Goal: Task Accomplishment & Management: Manage account settings

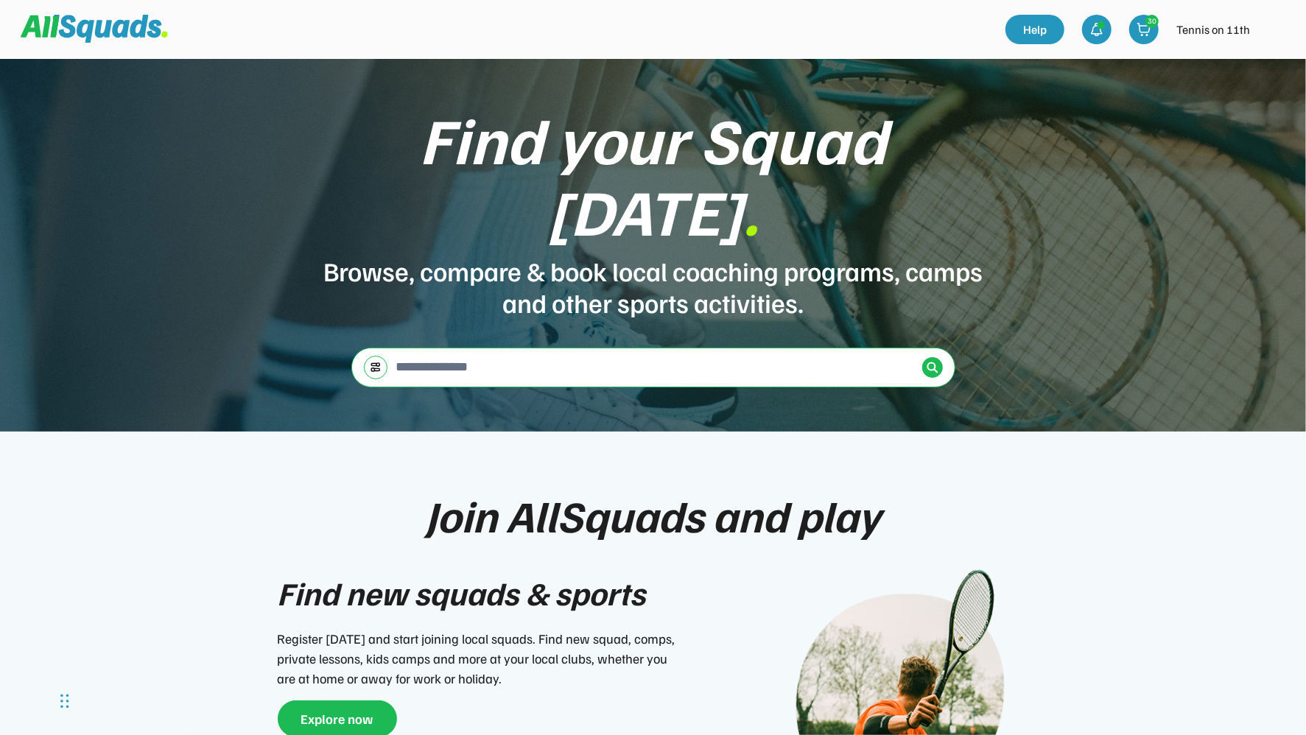
click at [1063, 114] on div "Find your Squad today . Browse, compare & book local coaching programs, camps a…" at bounding box center [653, 245] width 1306 height 373
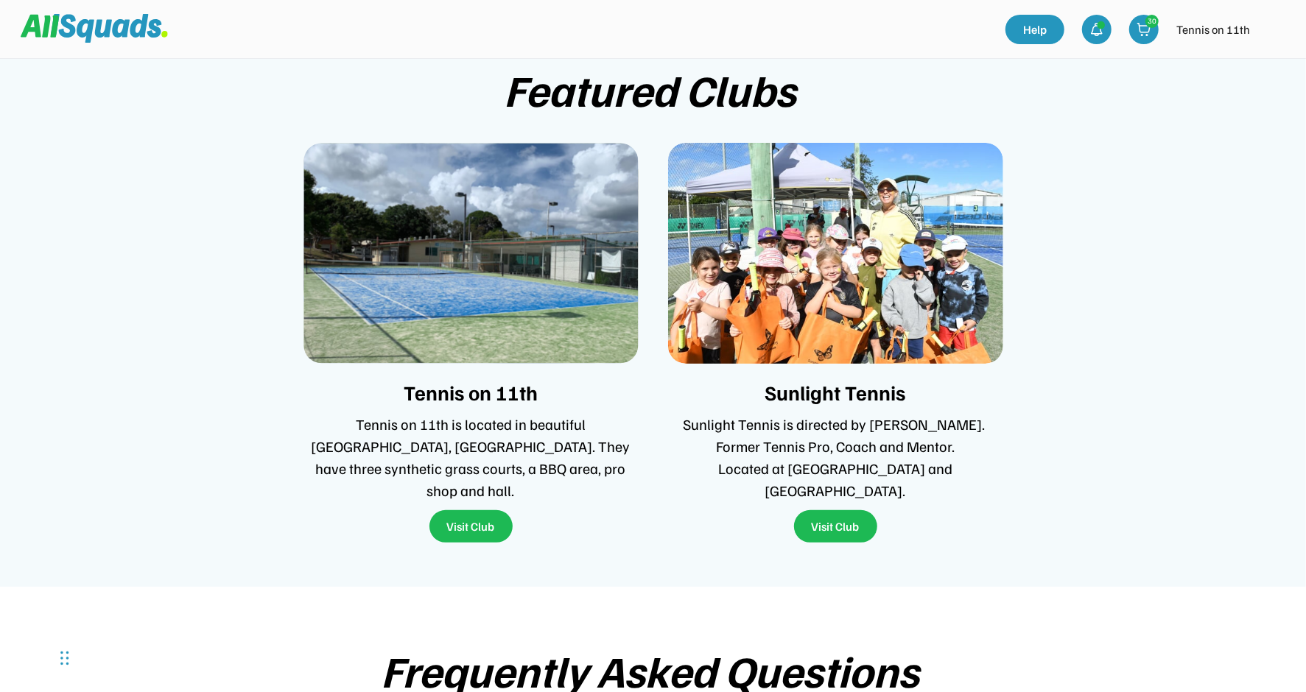
scroll to position [3037, 0]
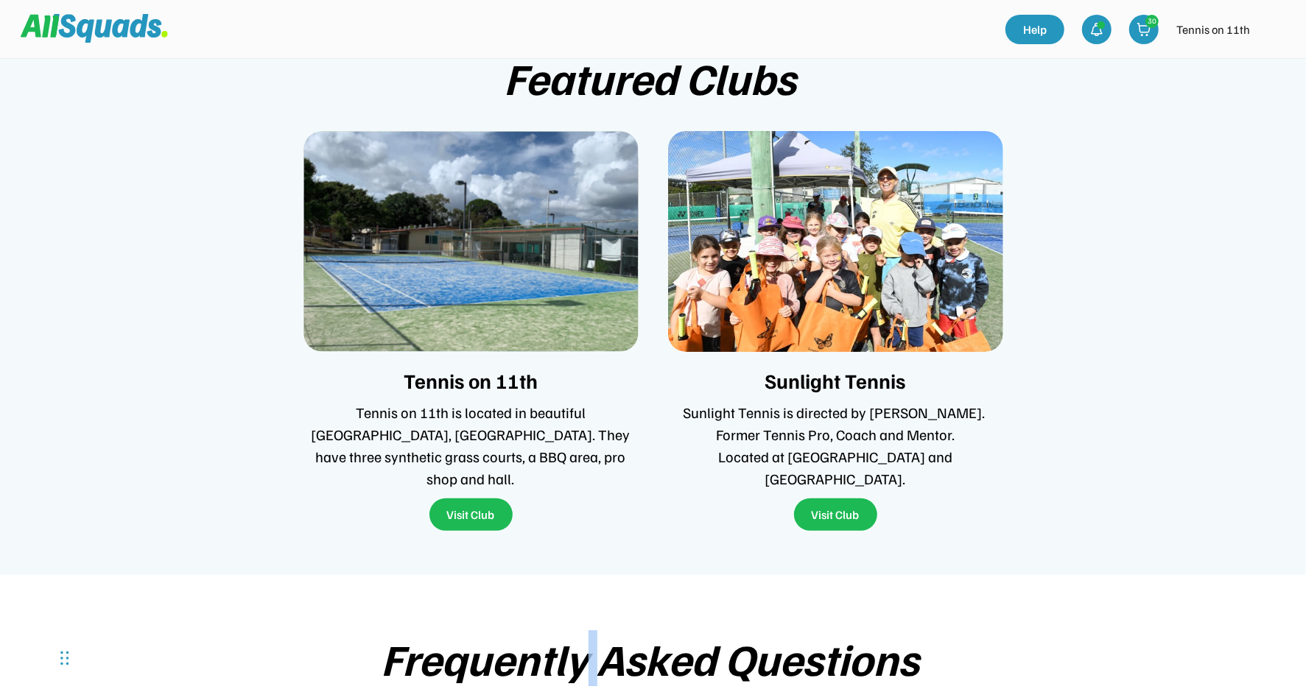
drag, startPoint x: 678, startPoint y: 546, endPoint x: 592, endPoint y: 581, distance: 92.2
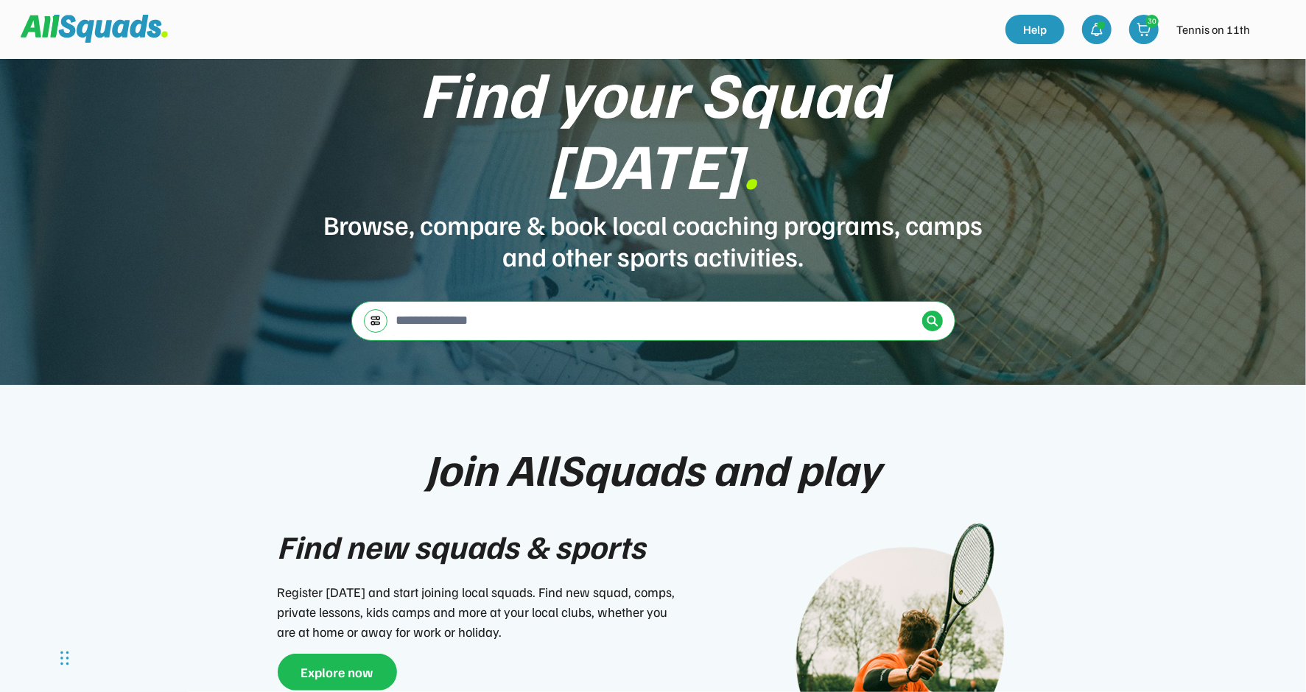
scroll to position [0, 0]
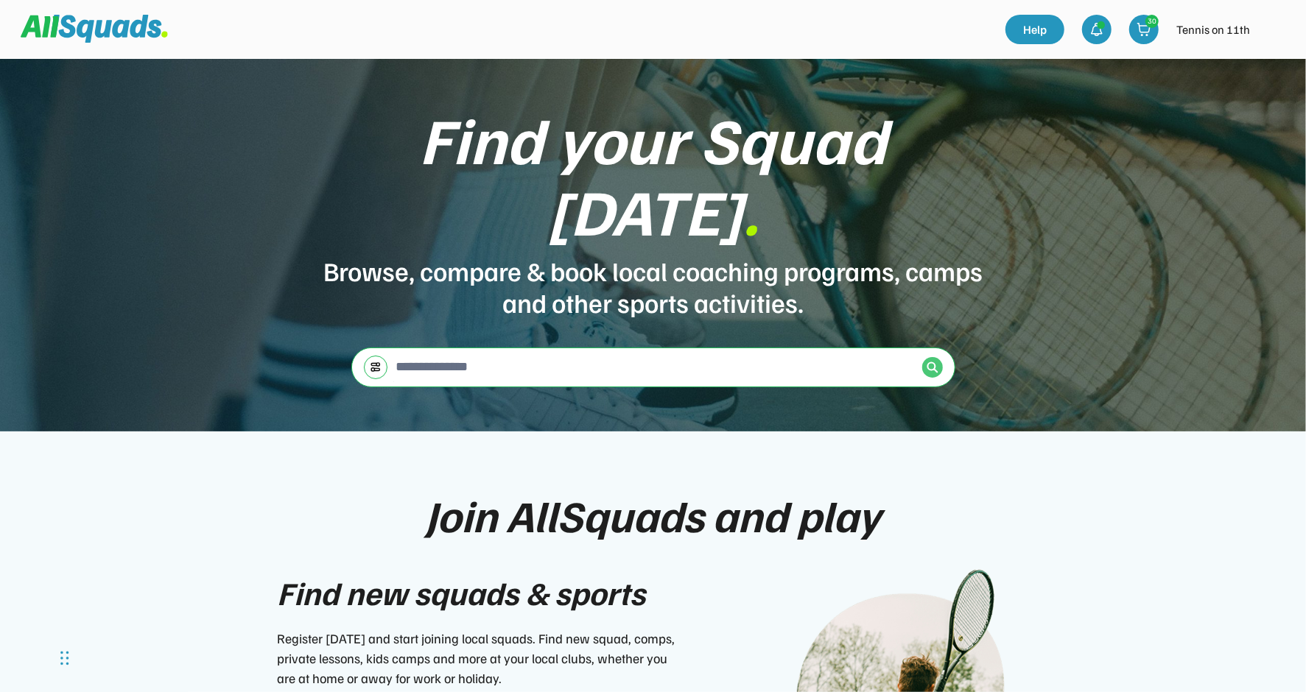
click at [929, 362] on img at bounding box center [932, 368] width 12 height 12
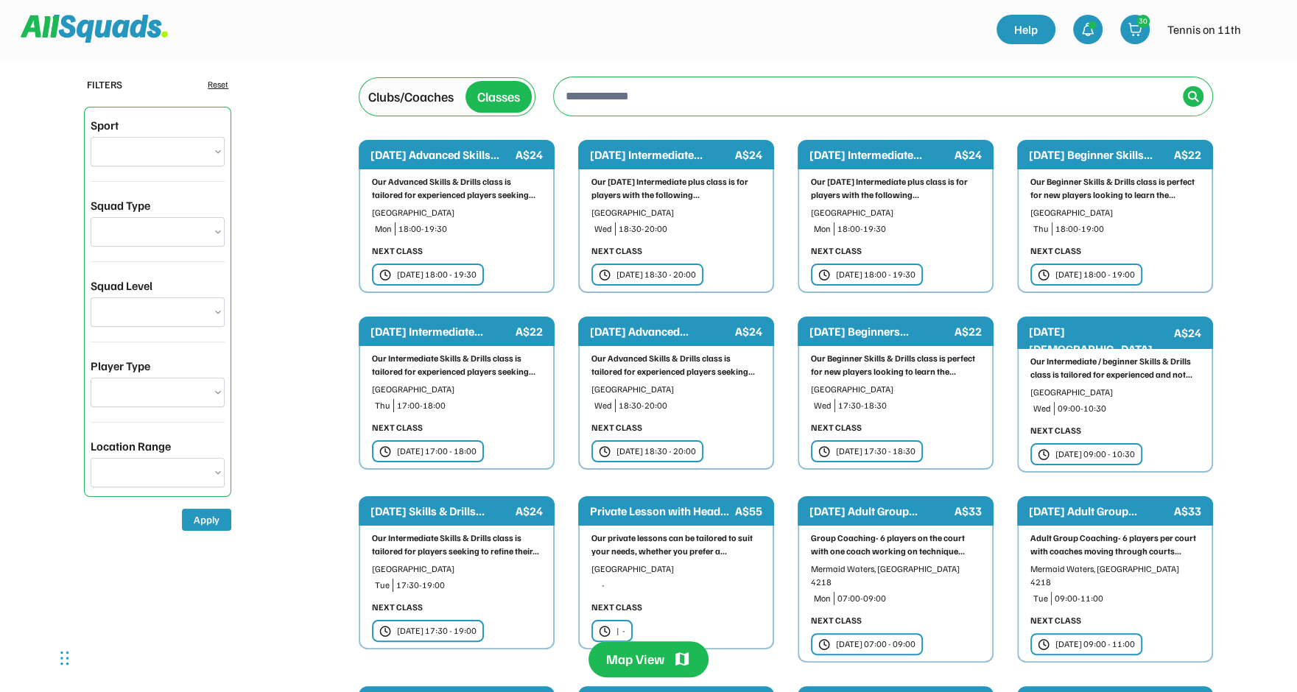
click at [161, 140] on select "**********" at bounding box center [158, 151] width 134 height 29
click at [664, 94] on input "input" at bounding box center [870, 95] width 614 height 29
drag, startPoint x: 735, startPoint y: 97, endPoint x: 391, endPoint y: 81, distance: 344.3
click at [391, 81] on div "Clubs/Coaches Classes To navigate the map with touch gestures double-tap and ho…" at bounding box center [786, 97] width 854 height 52
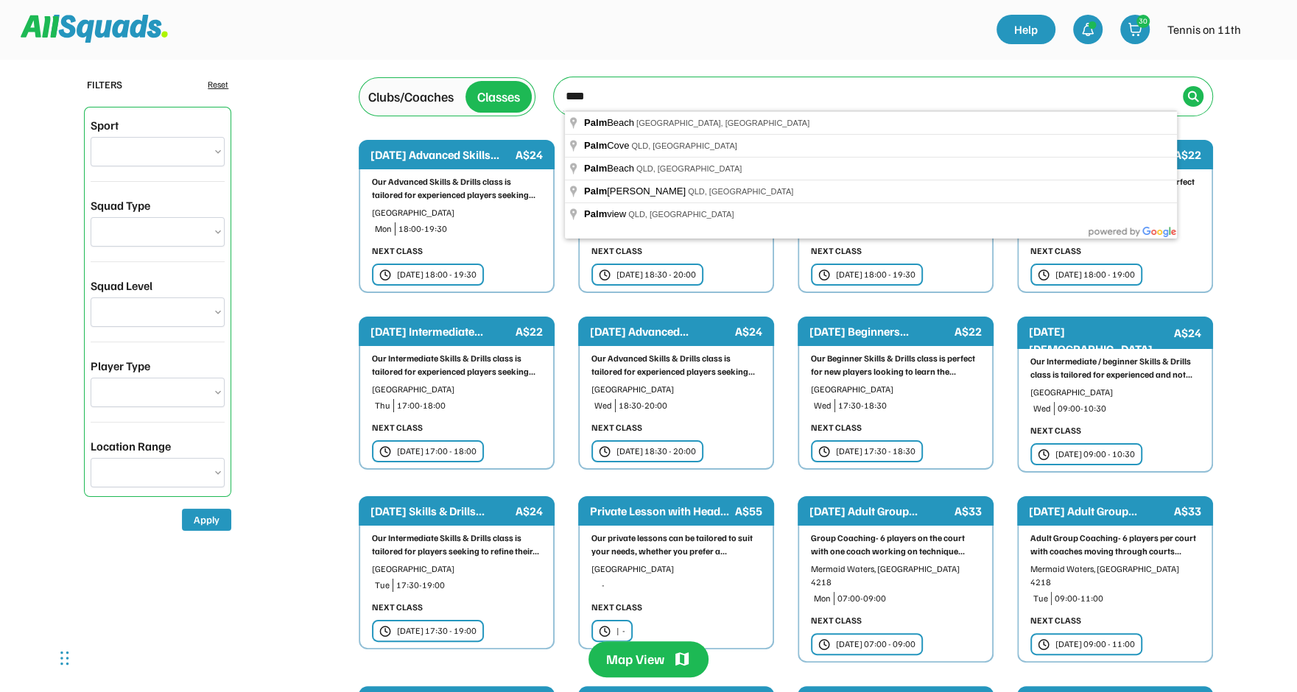
type input "**********"
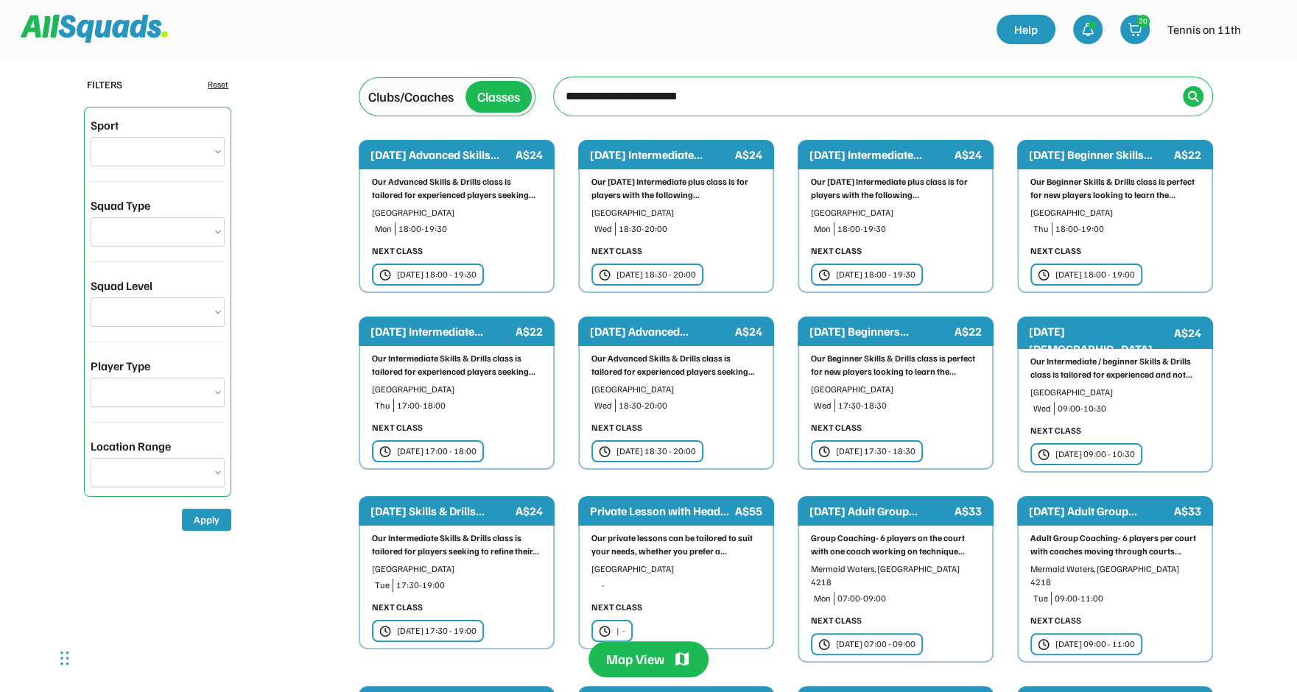
click at [460, 266] on div "Mon 22 Sep | 18:00 - 19:30" at bounding box center [428, 275] width 112 height 22
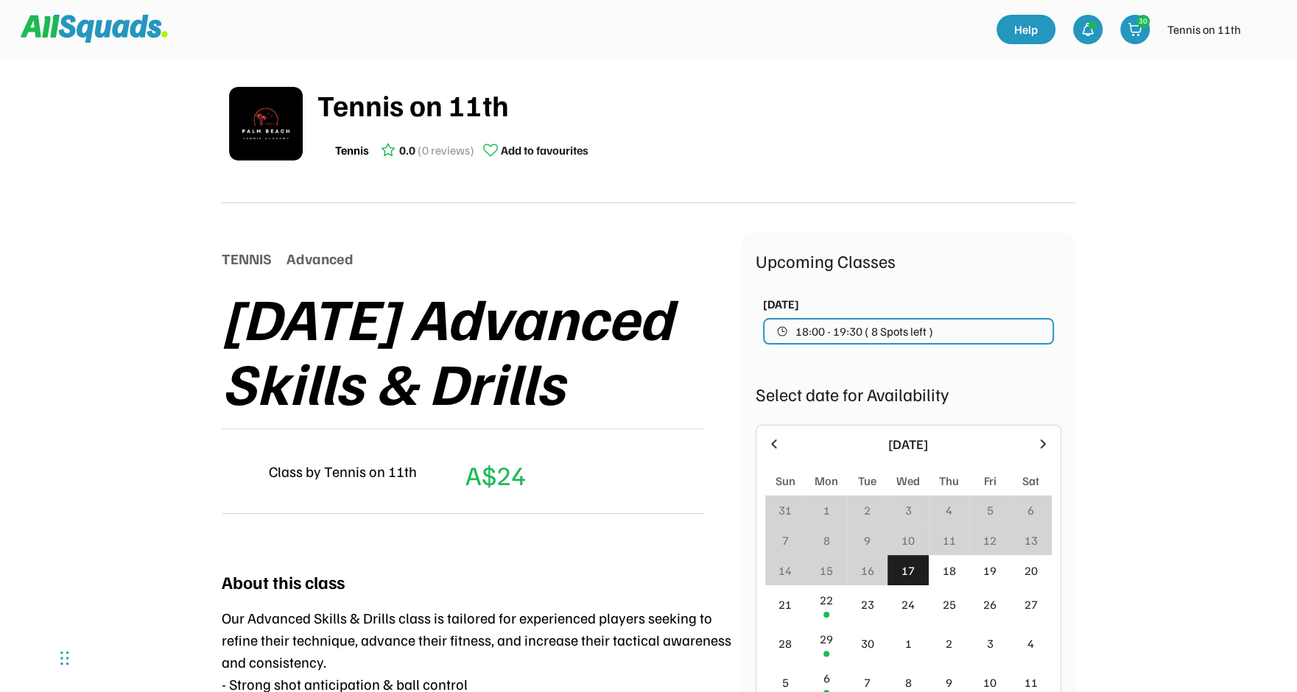
click at [882, 330] on span "18:00 - 19:30 ( 8 Spots left )" at bounding box center [864, 332] width 138 height 12
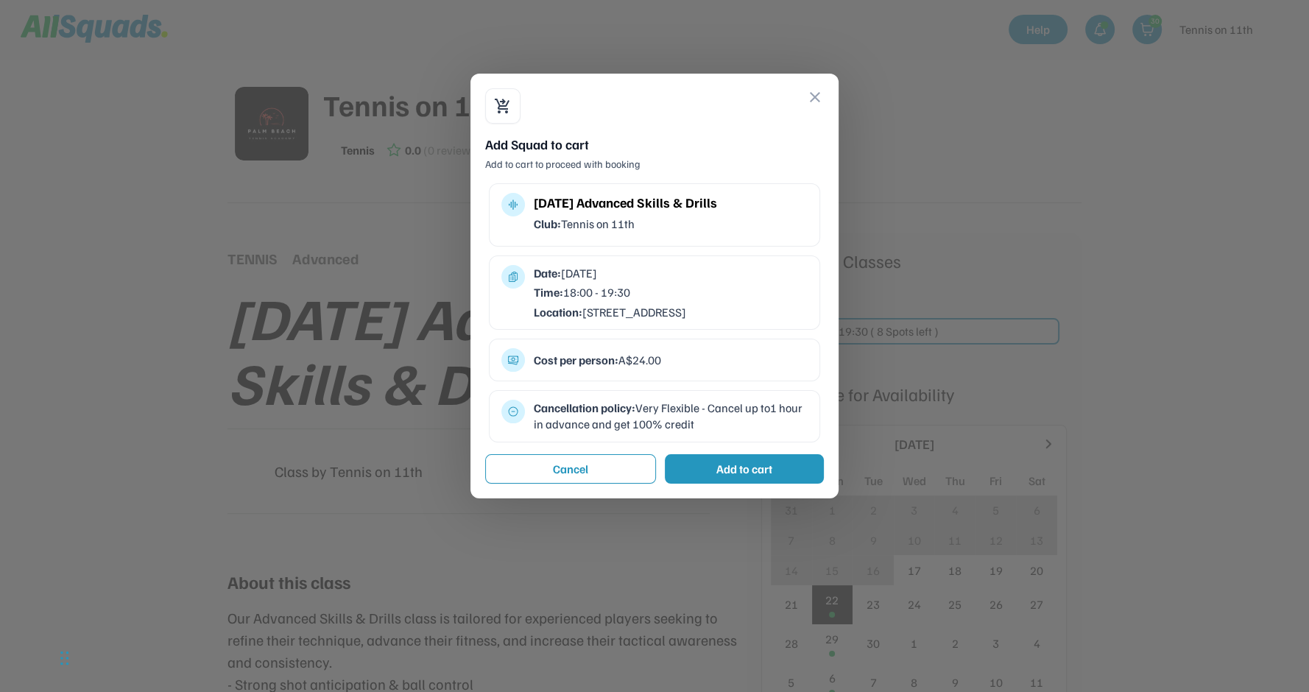
click at [740, 478] on div "Add to cart" at bounding box center [745, 469] width 56 height 18
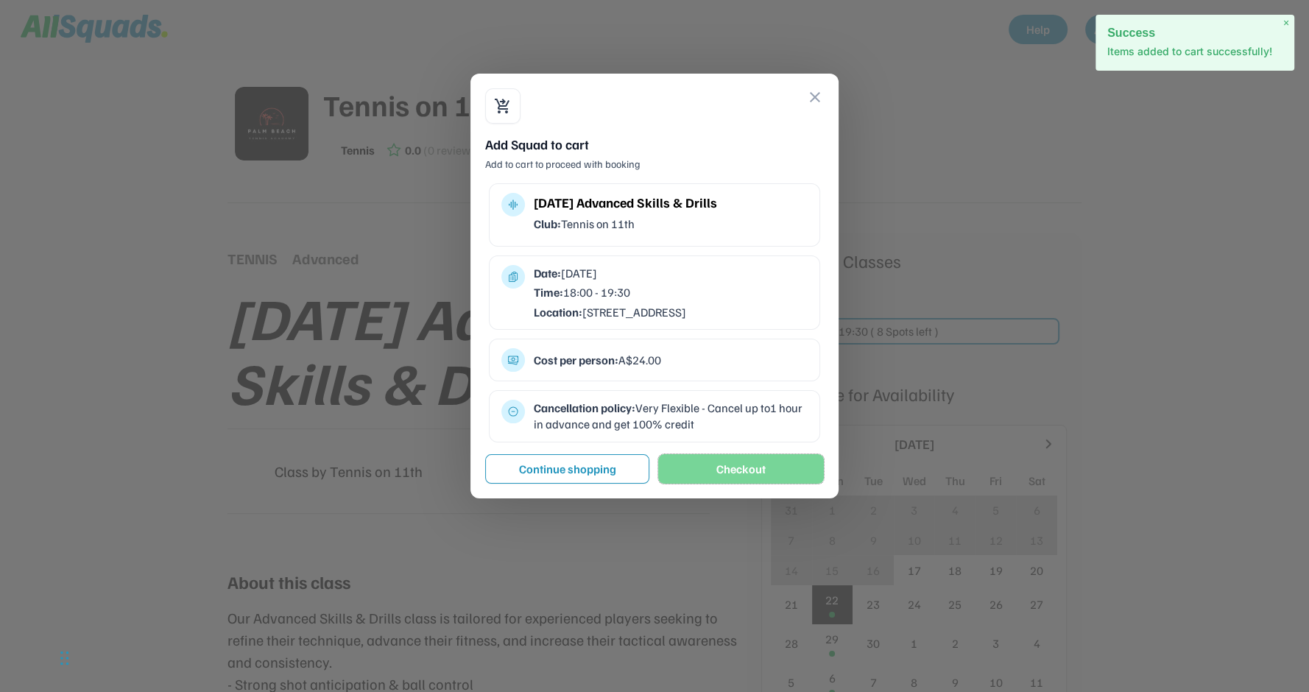
drag, startPoint x: 761, startPoint y: 477, endPoint x: 468, endPoint y: 608, distance: 320.4
click at [468, 608] on body "Tennis on 11th Tennis 0.0 (0 reviews) Add to favourites TENNIS Advanced Monday …" at bounding box center [654, 346] width 1309 height 692
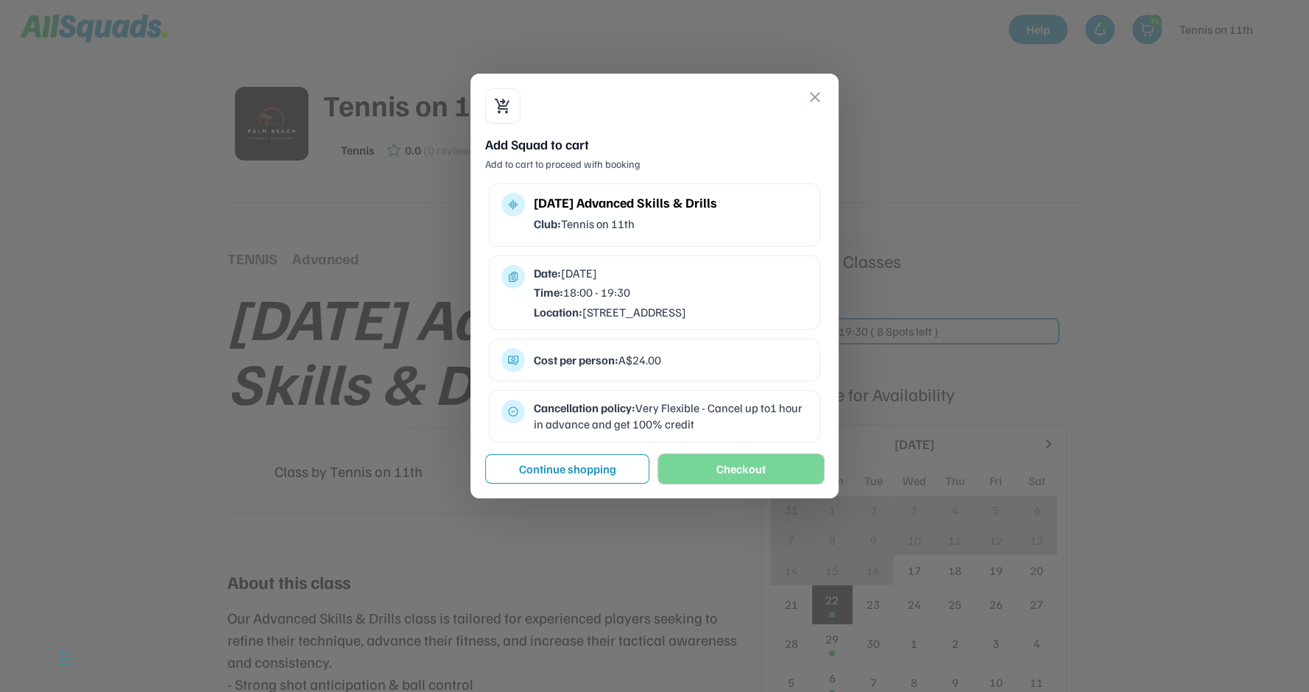
click at [782, 484] on button "Checkout" at bounding box center [741, 468] width 166 height 29
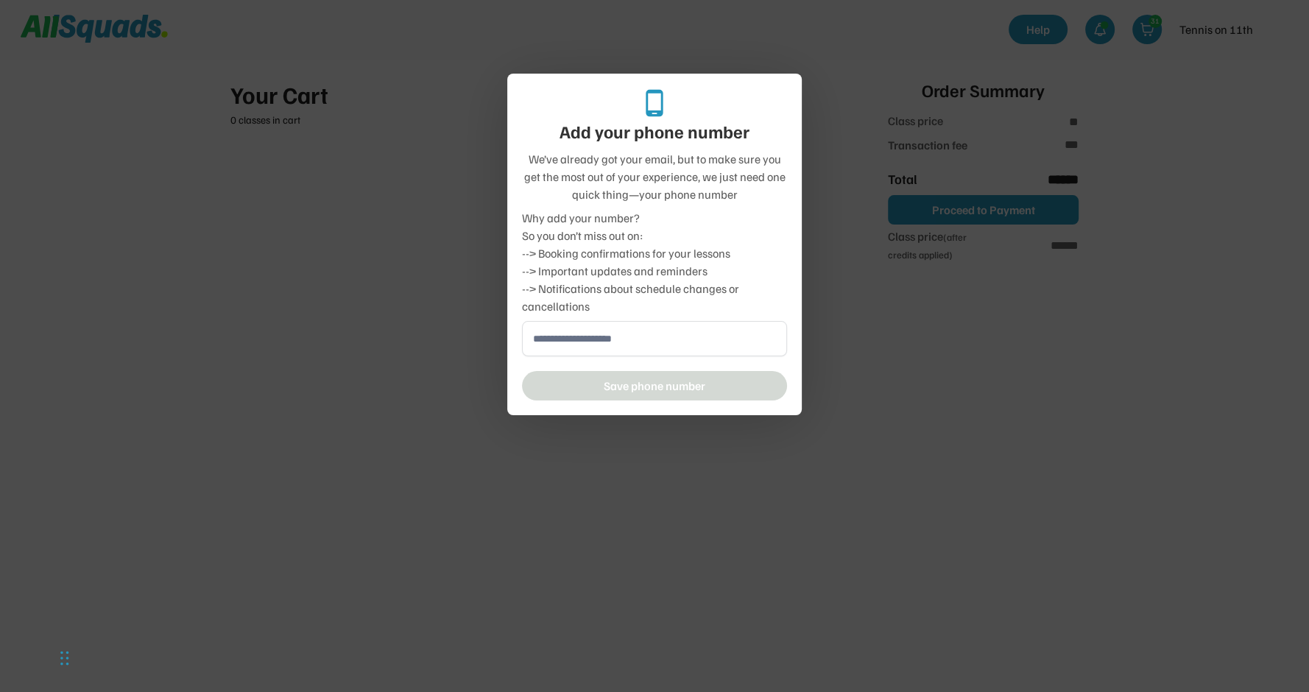
click at [929, 353] on div at bounding box center [654, 346] width 1309 height 692
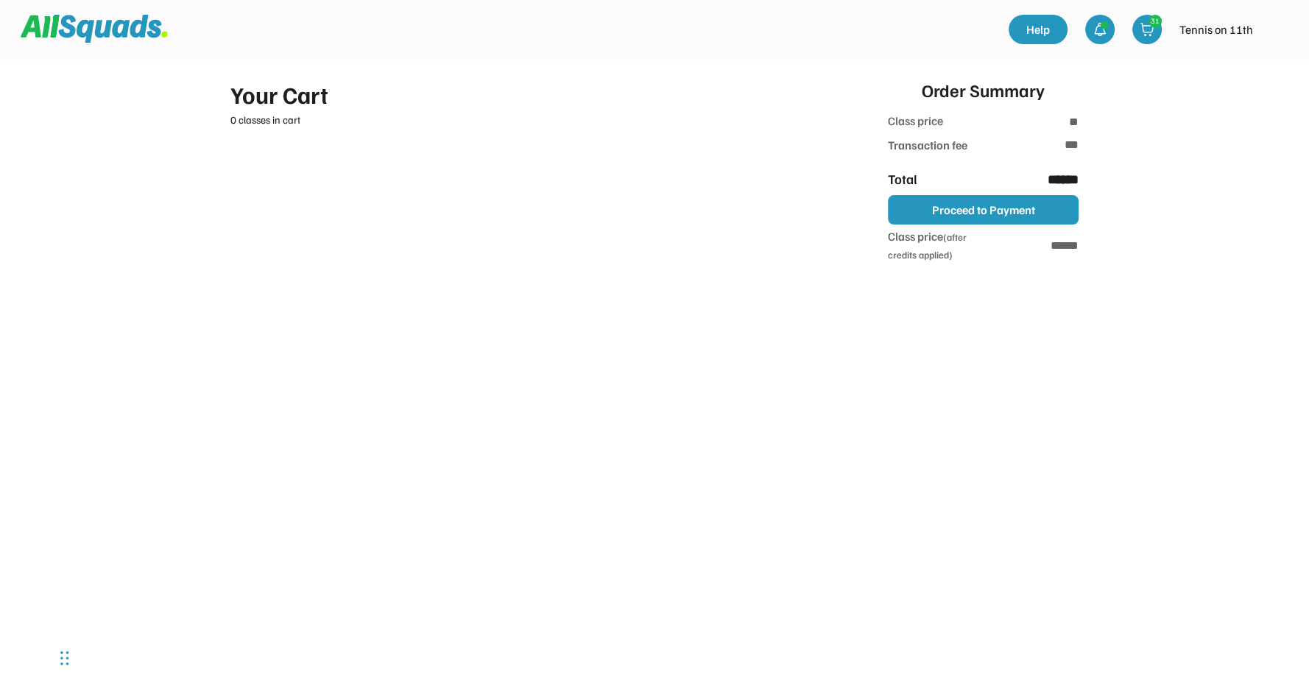
click at [1278, 29] on img at bounding box center [1276, 29] width 29 height 29
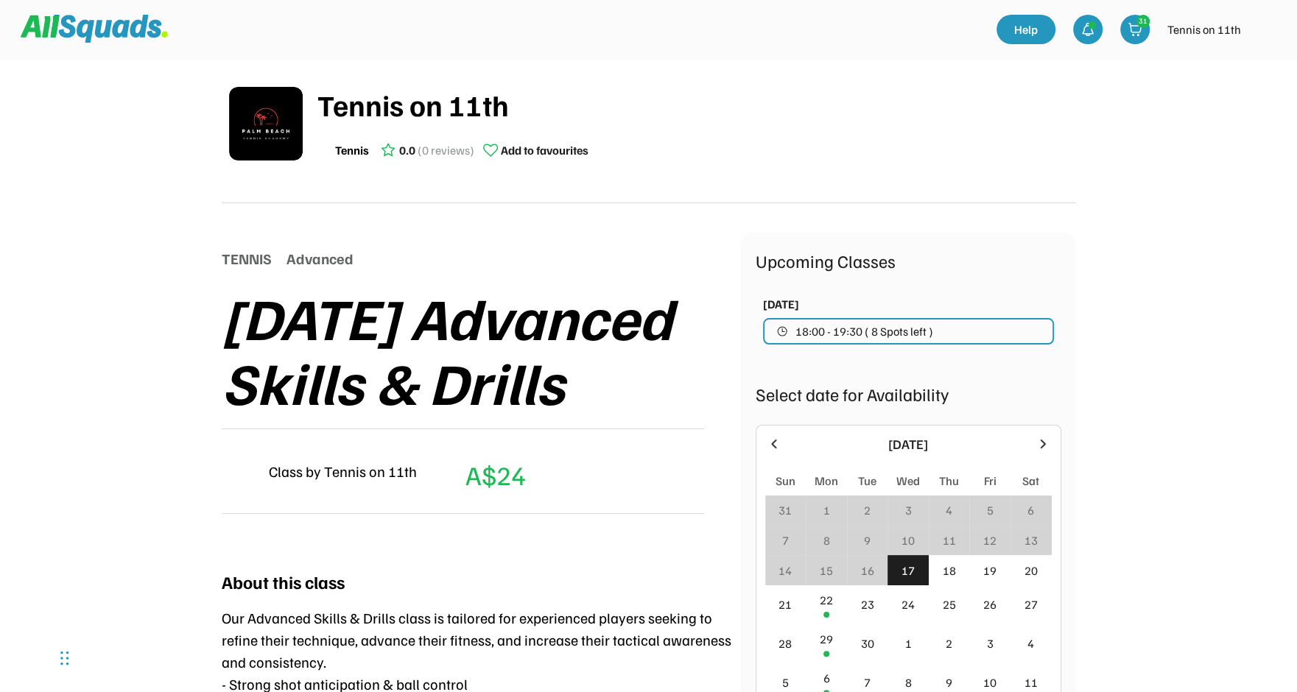
click at [270, 123] on img at bounding box center [266, 124] width 74 height 74
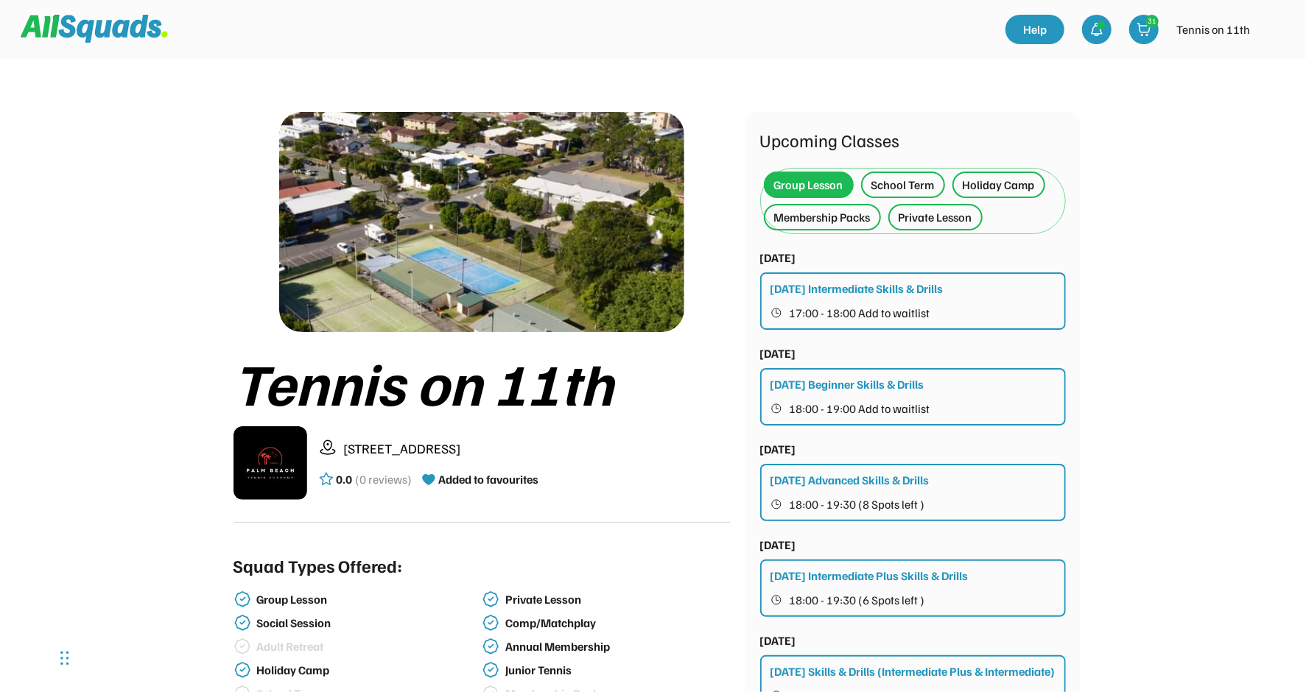
click at [484, 227] on img at bounding box center [481, 222] width 405 height 220
click at [467, 226] on img at bounding box center [481, 222] width 405 height 220
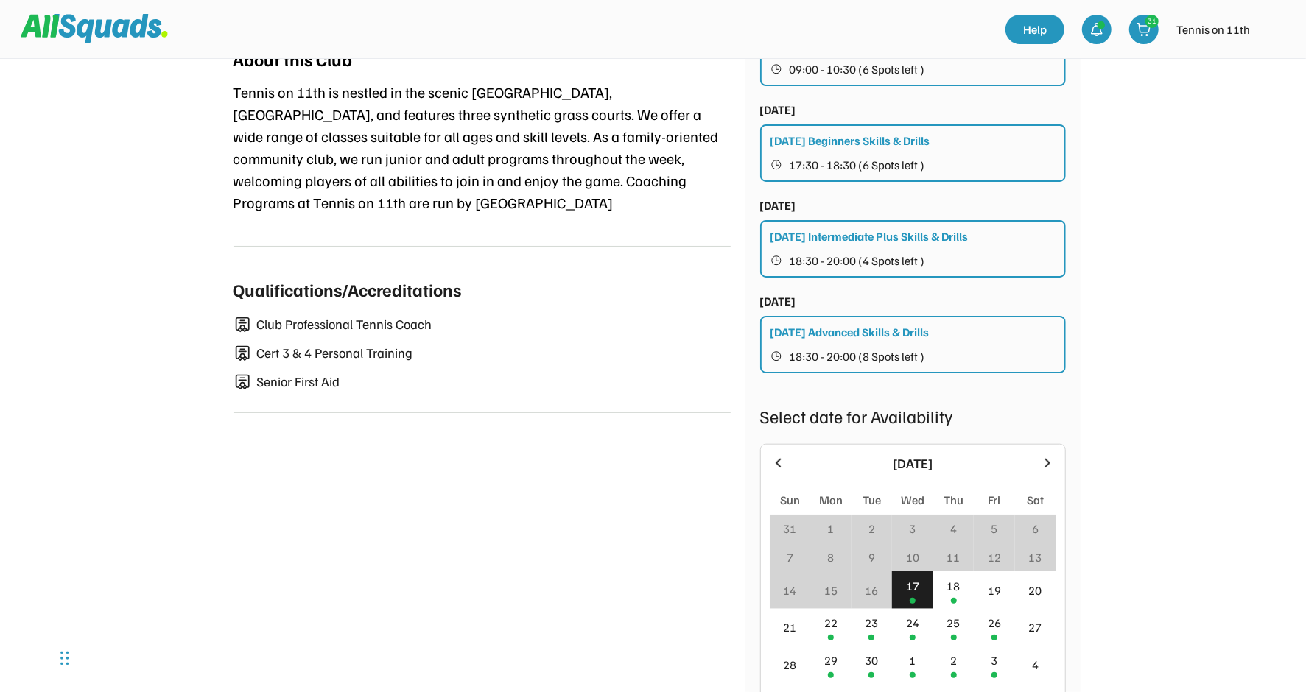
scroll to position [754, 0]
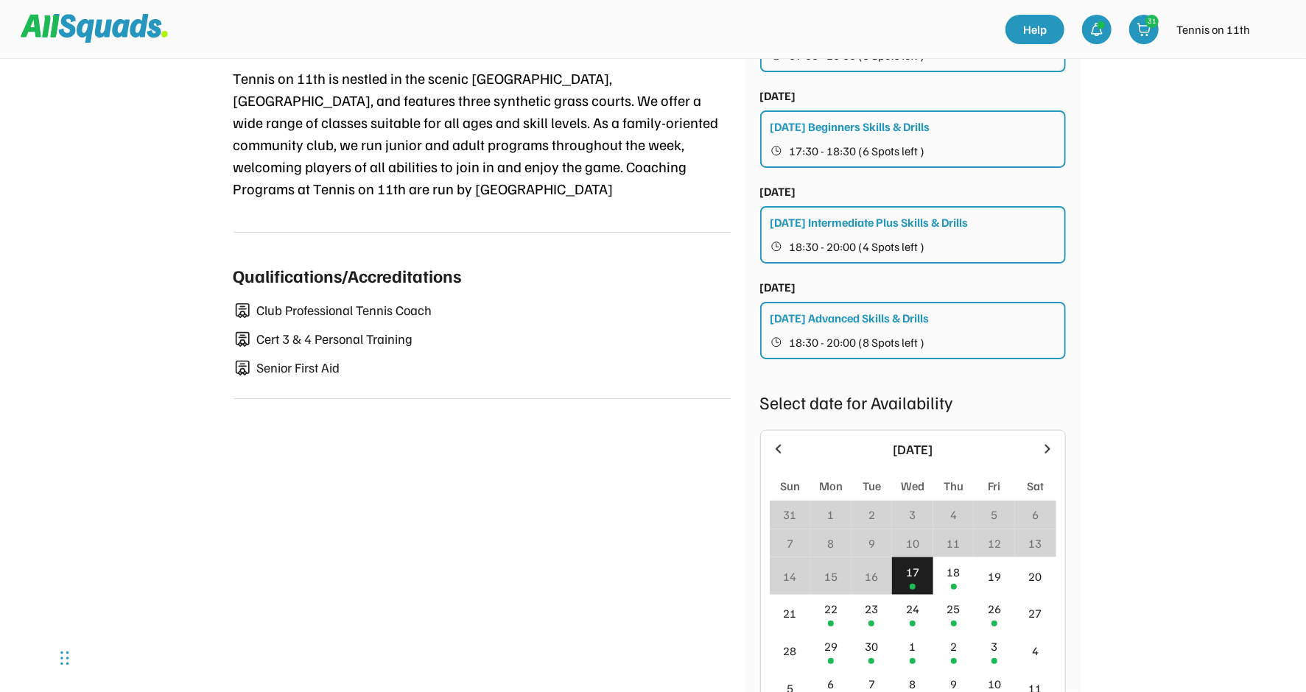
click at [298, 450] on div "Tennis on [STREET_ADDRESS] 0.0 (0 reviews) Added to favourites Squad Types Offe…" at bounding box center [653, 185] width 854 height 1654
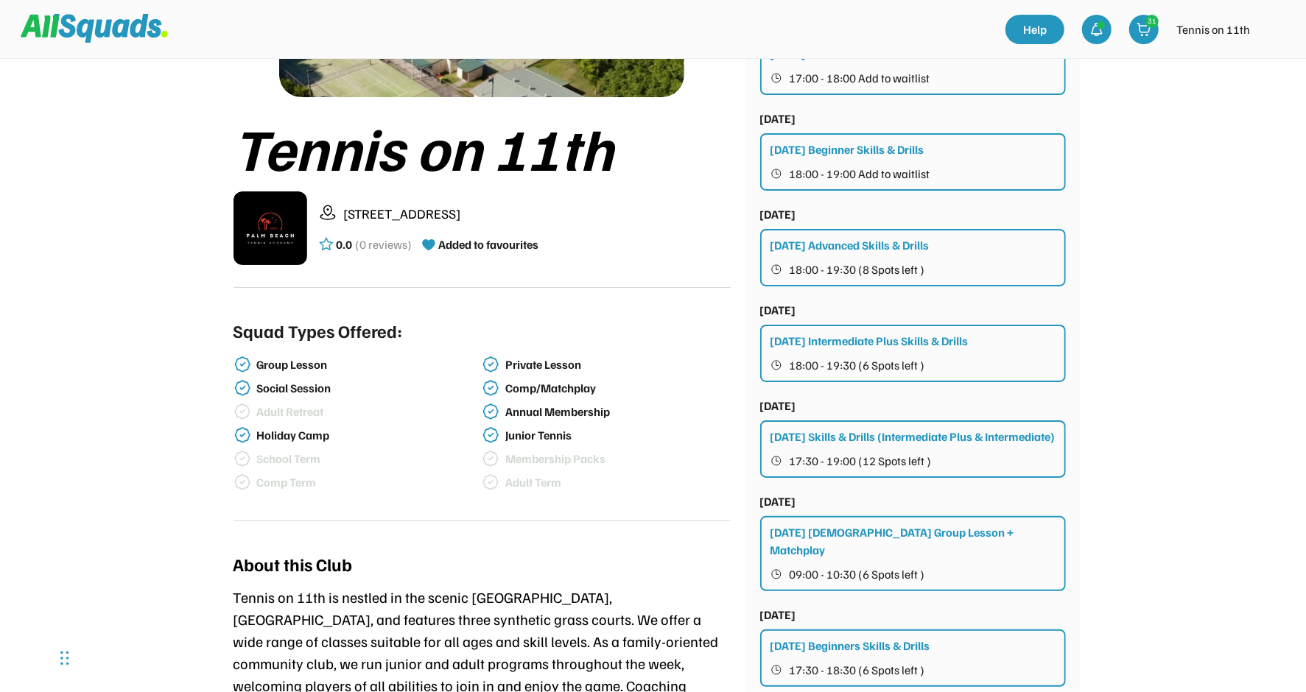
scroll to position [0, 0]
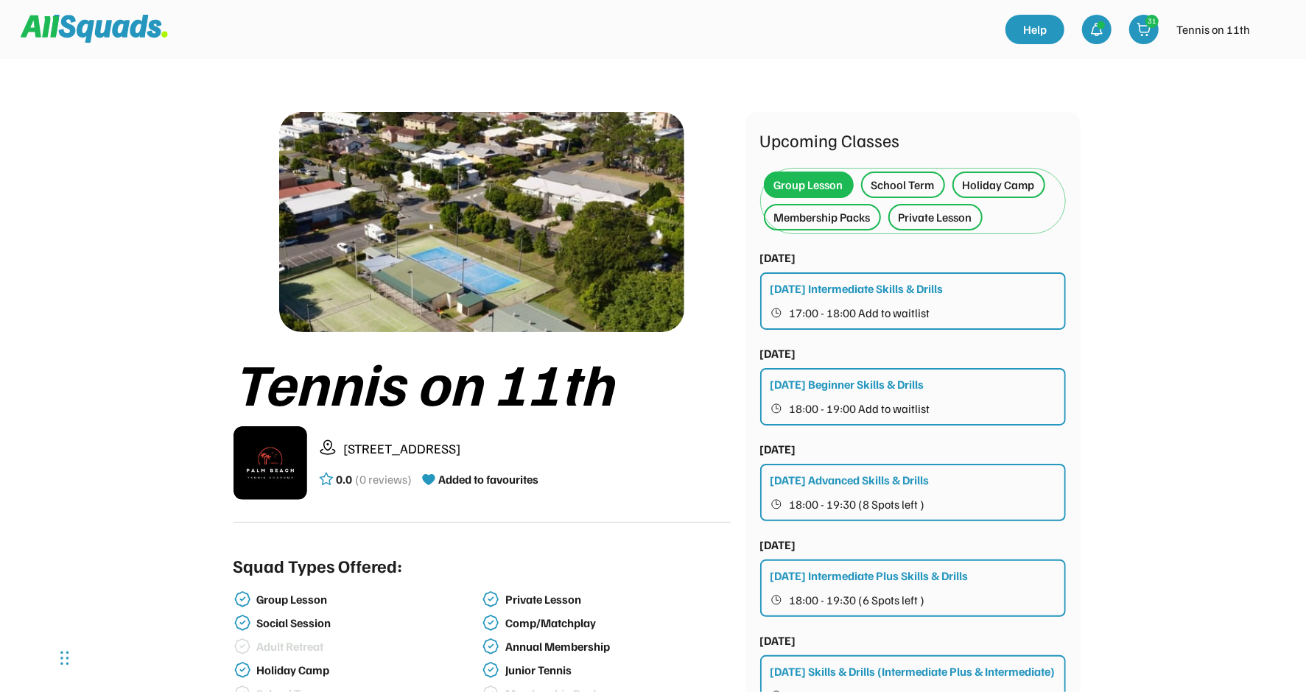
click at [896, 182] on div "School Term" at bounding box center [902, 185] width 63 height 18
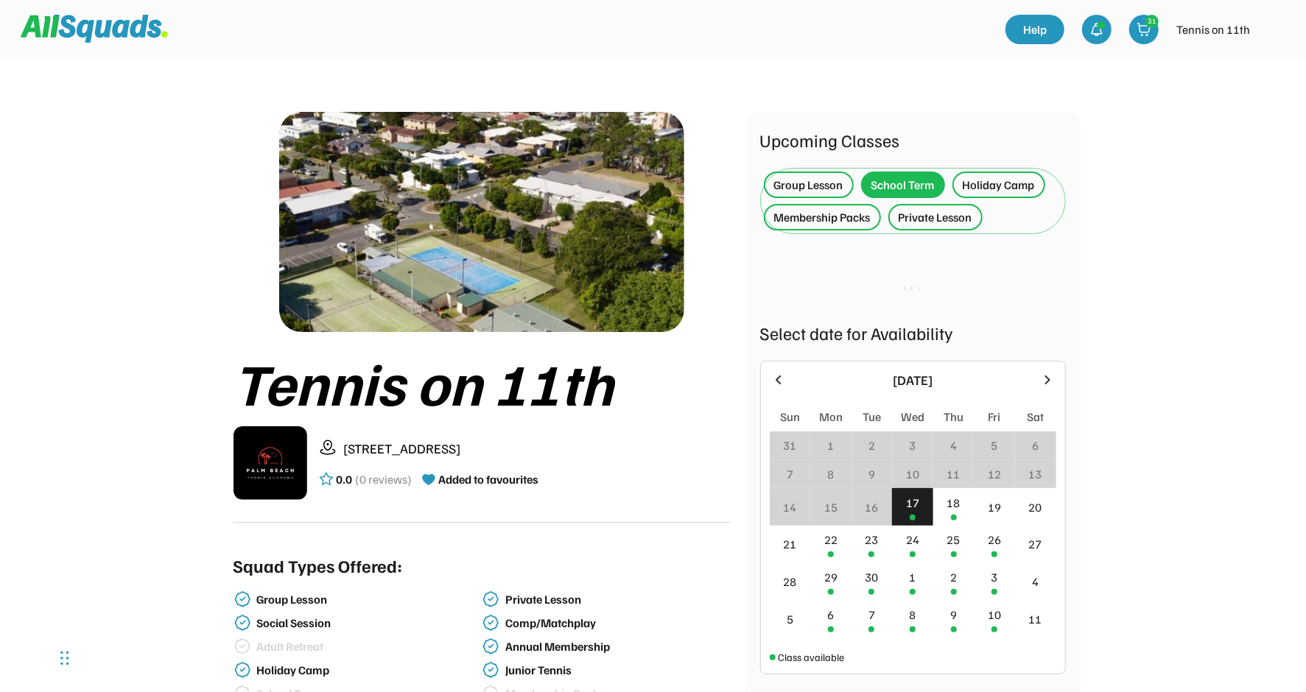
click at [999, 183] on div "Holiday Camp" at bounding box center [999, 185] width 72 height 18
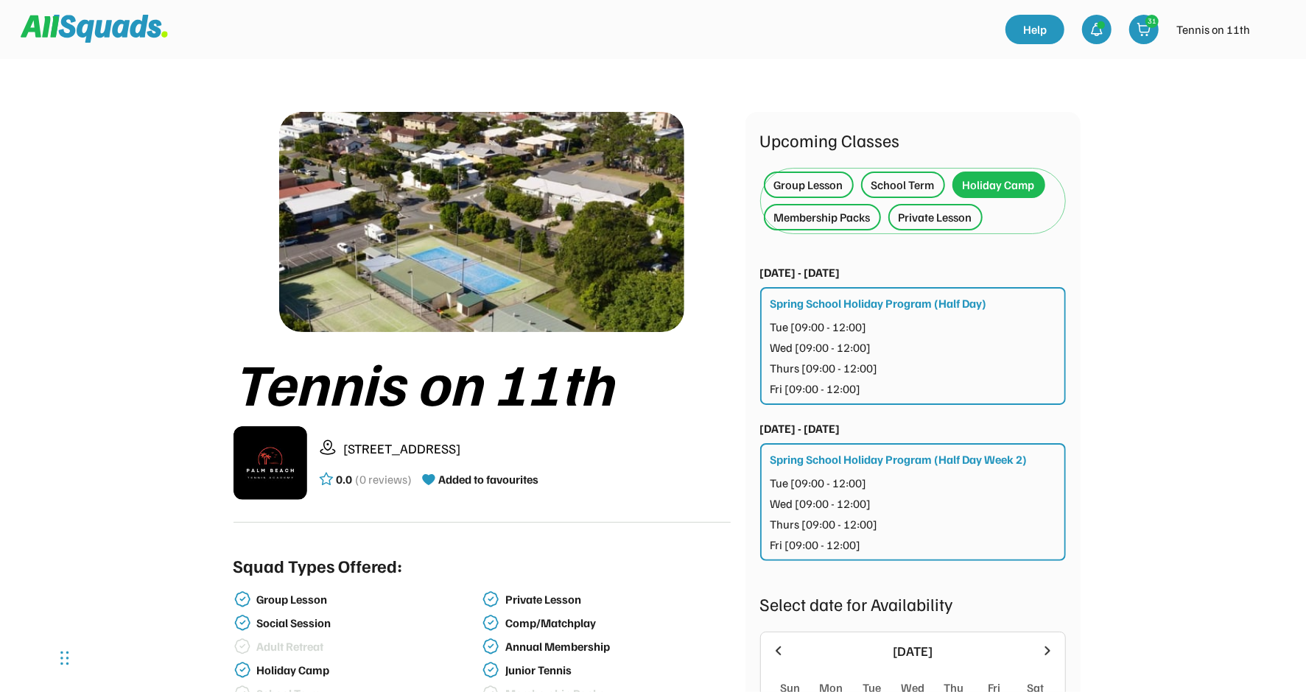
click at [850, 359] on div "Thurs [09:00 - 12:00]" at bounding box center [824, 368] width 108 height 18
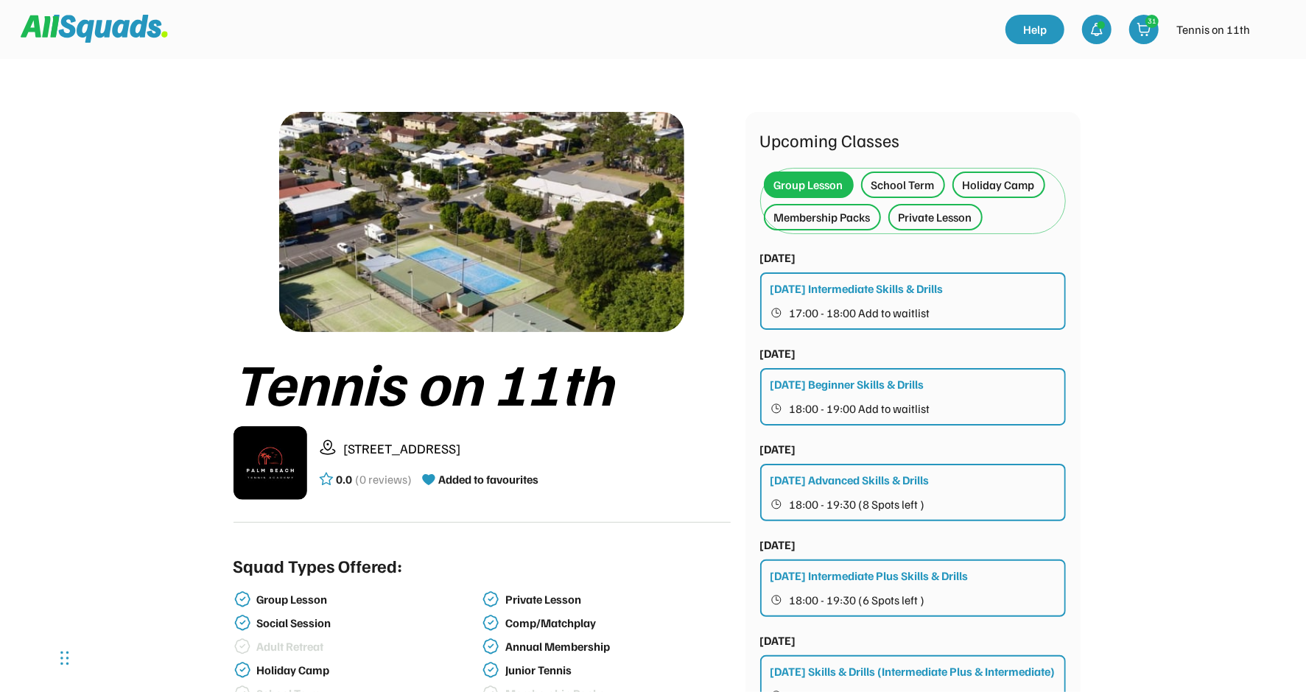
click at [900, 178] on div "School Term" at bounding box center [902, 185] width 63 height 18
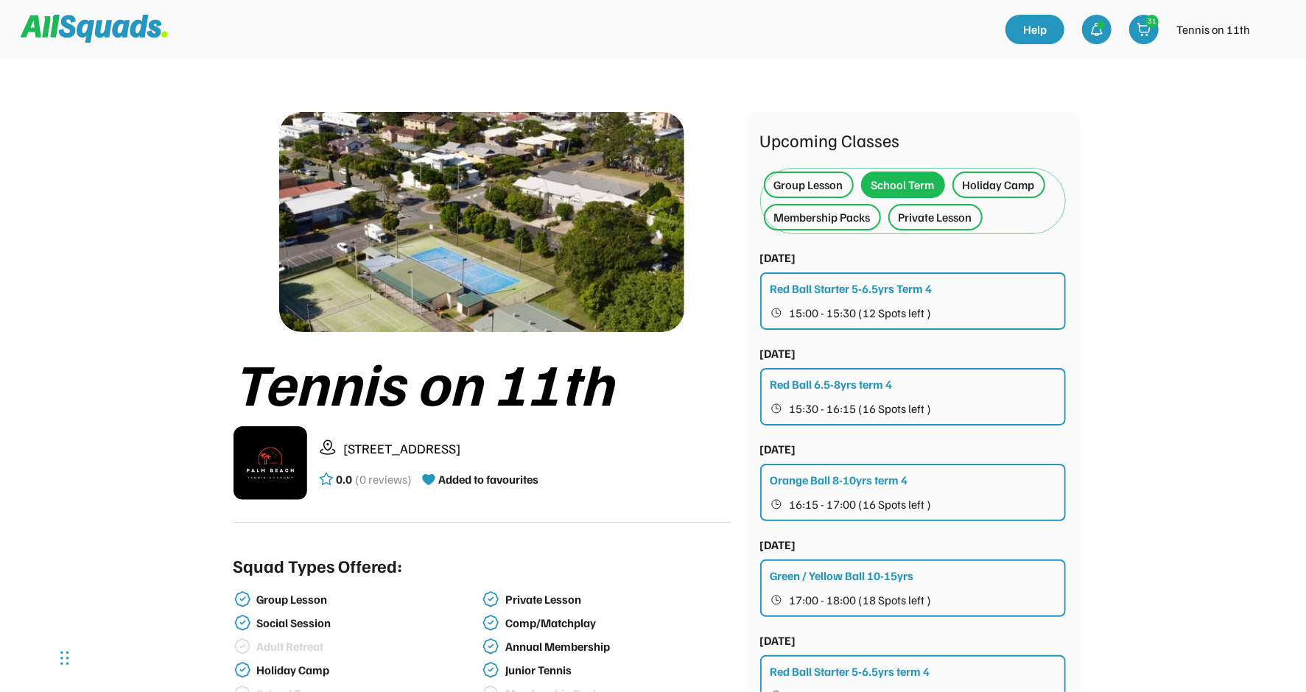
click at [782, 176] on div "Group Lesson" at bounding box center [808, 185] width 69 height 18
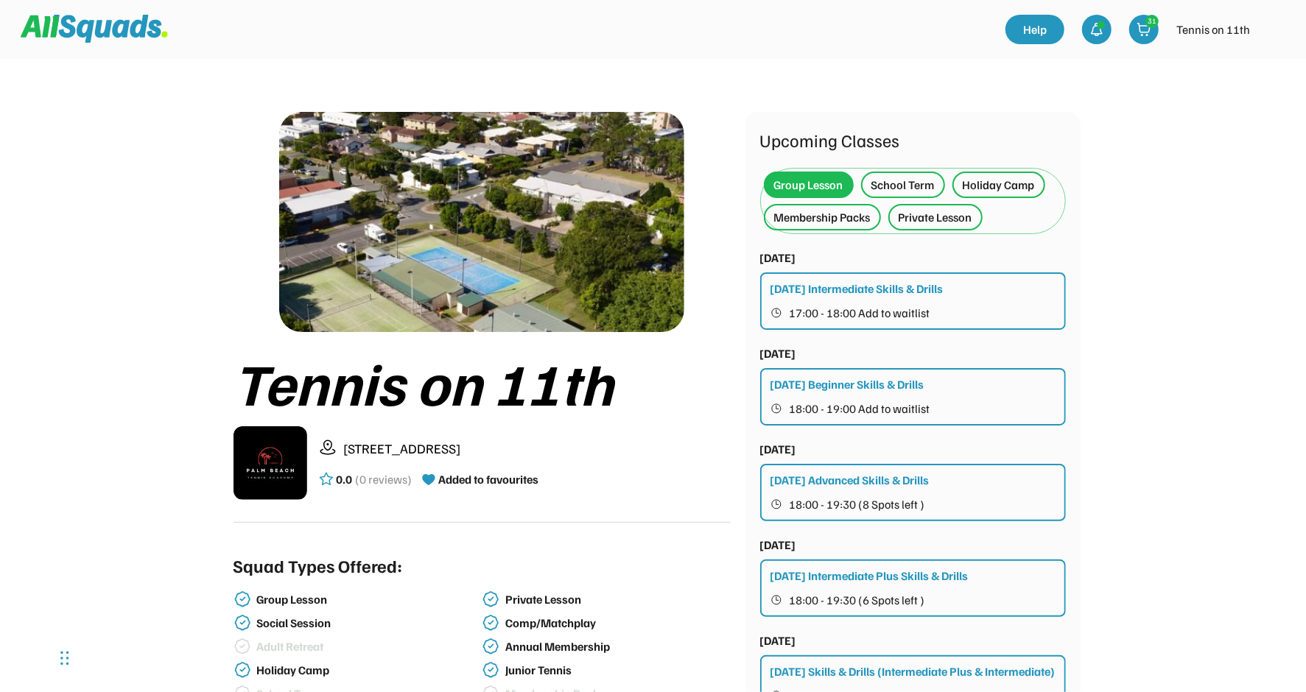
click at [842, 214] on div "Membership Packs" at bounding box center [822, 217] width 96 height 18
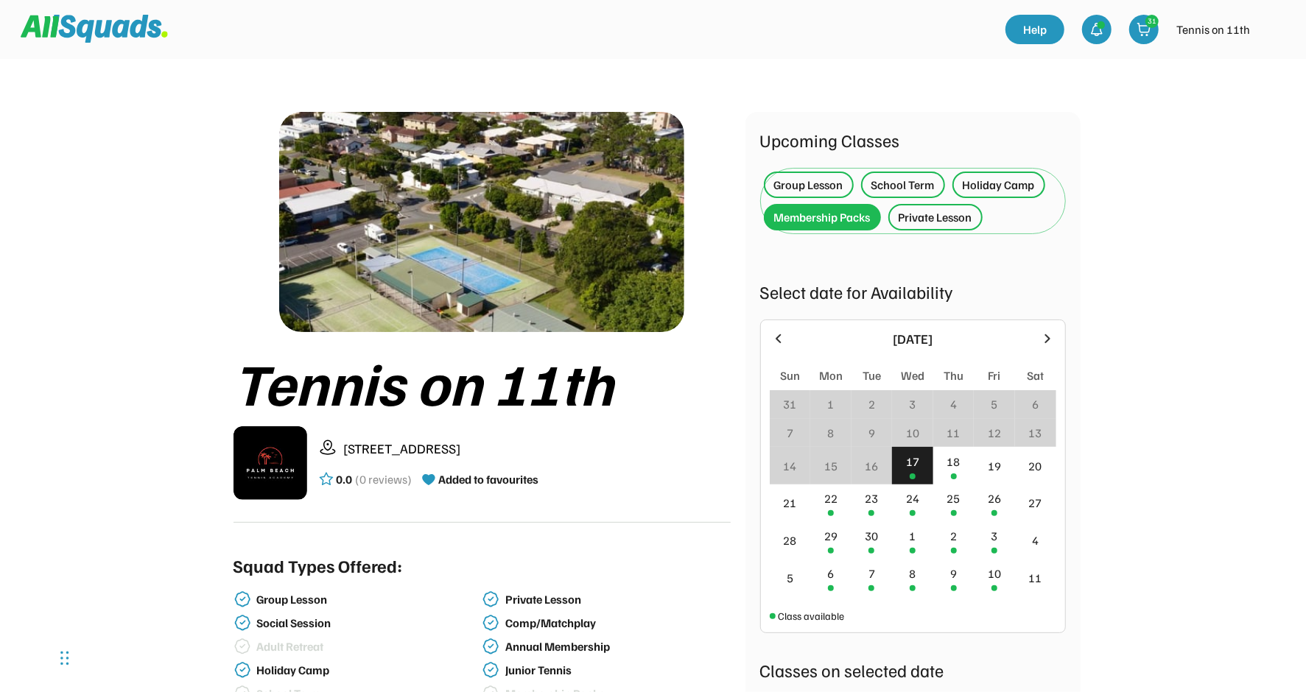
click at [932, 211] on div "Private Lesson" at bounding box center [935, 217] width 74 height 18
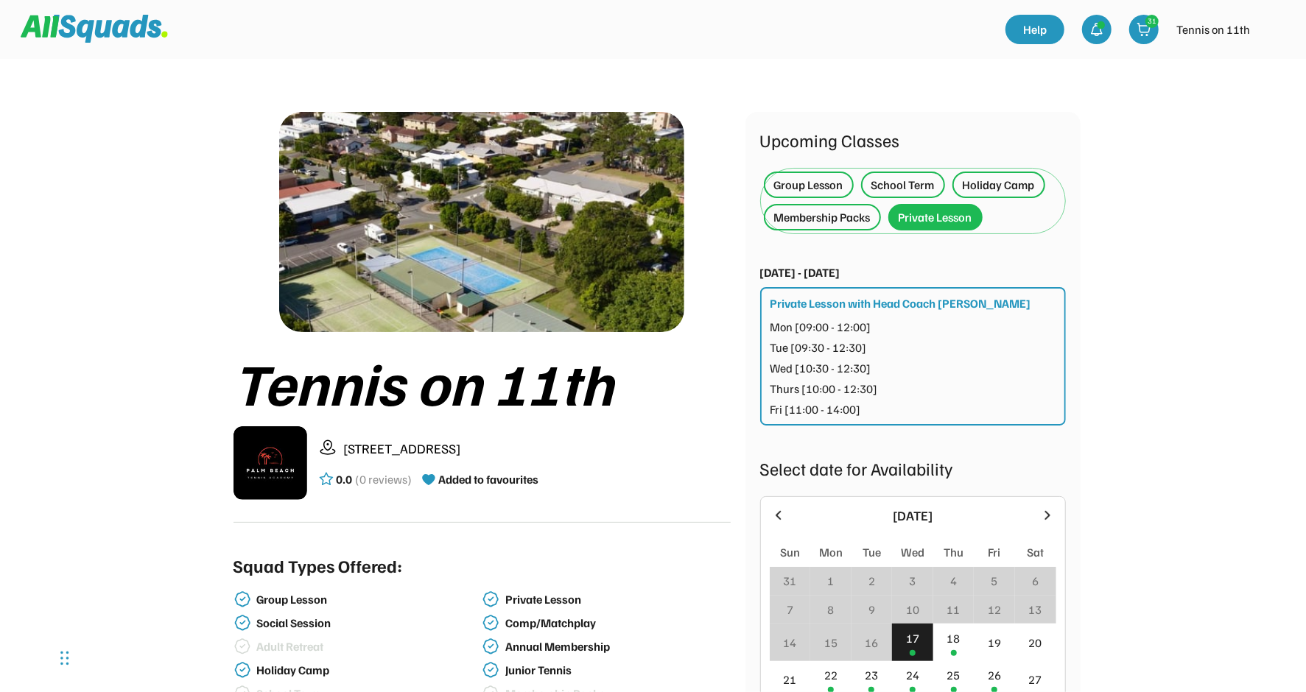
click at [793, 180] on div "Group Lesson" at bounding box center [808, 185] width 69 height 18
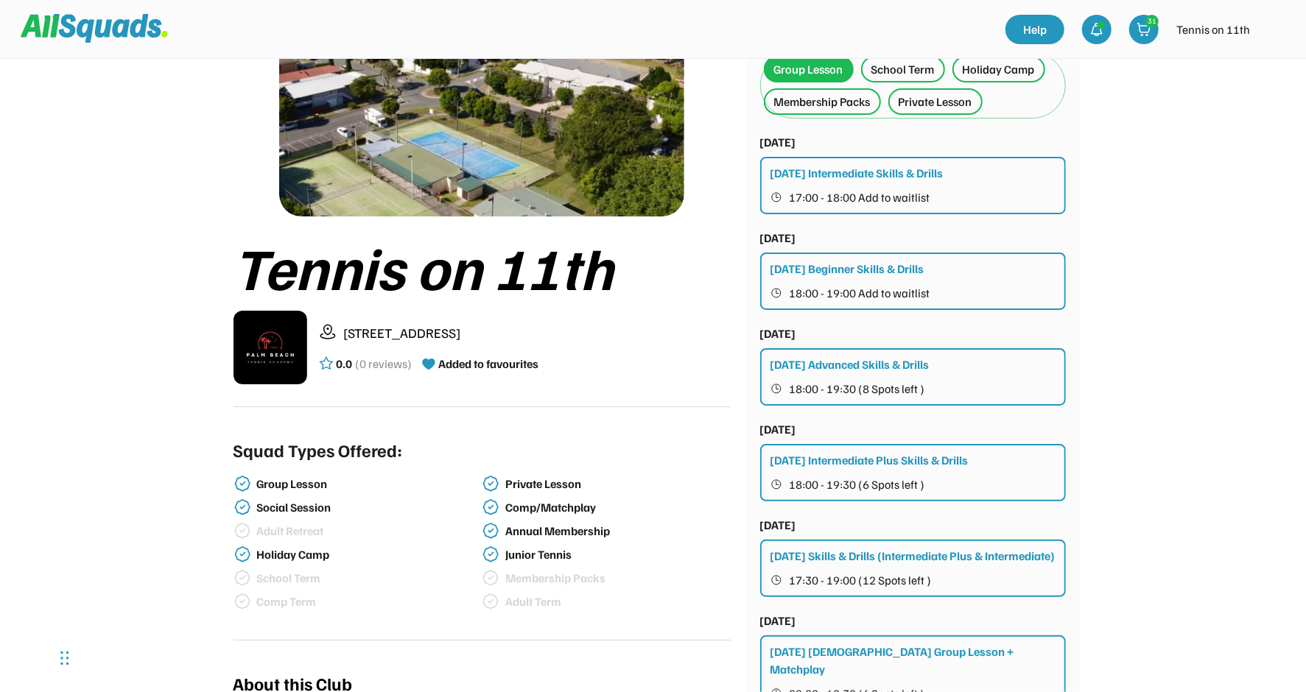
scroll to position [116, 0]
click at [869, 364] on div "[DATE] Advanced Skills & Drills" at bounding box center [849, 365] width 159 height 18
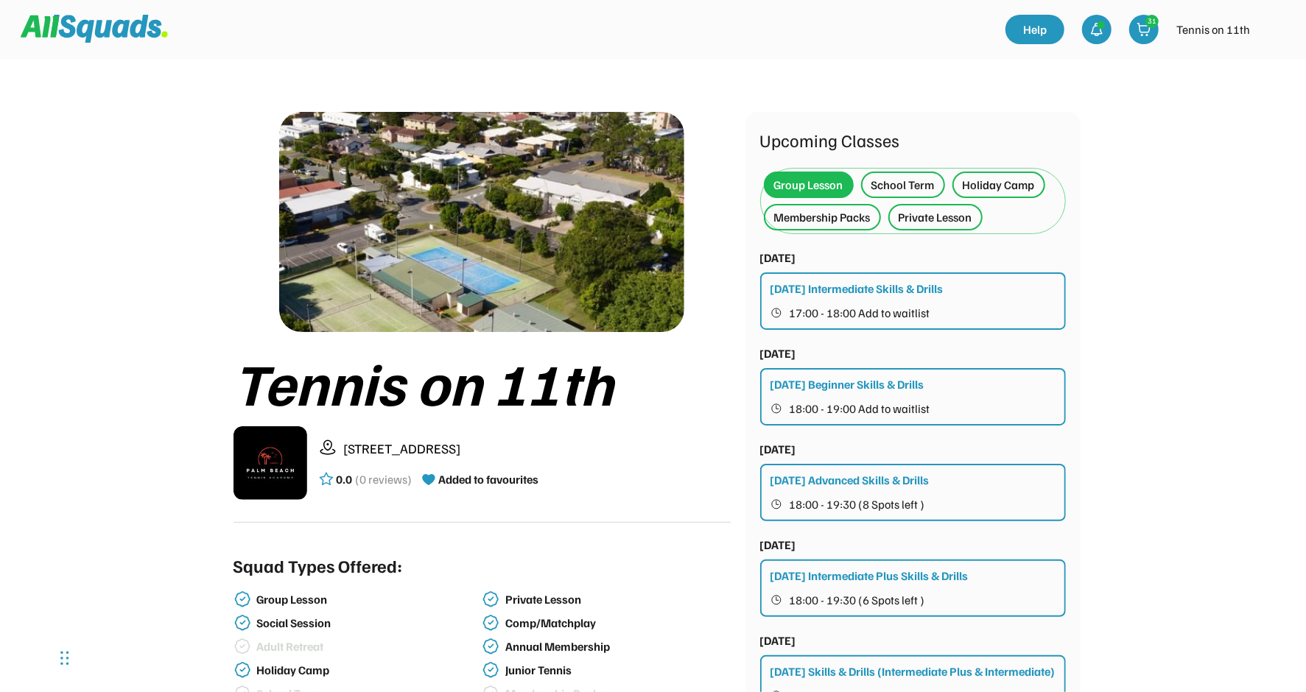
click at [893, 184] on div "School Term" at bounding box center [902, 185] width 63 height 18
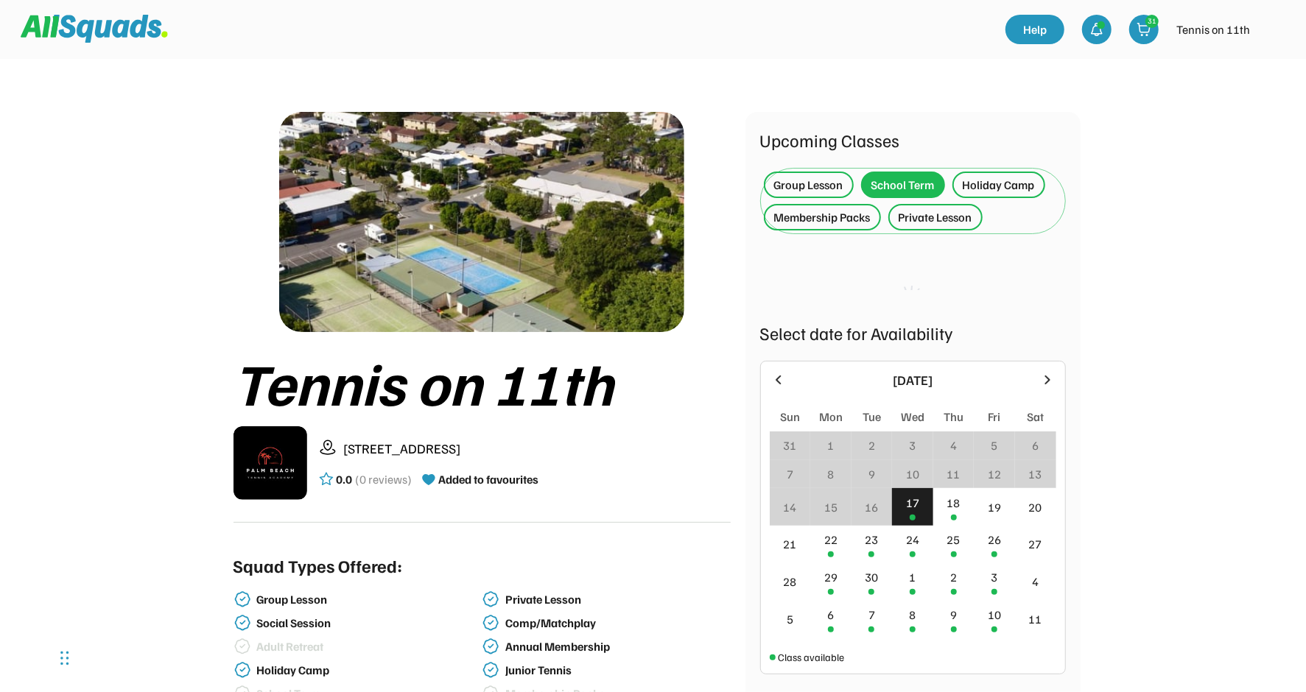
click at [996, 177] on div "Holiday Camp" at bounding box center [999, 185] width 72 height 18
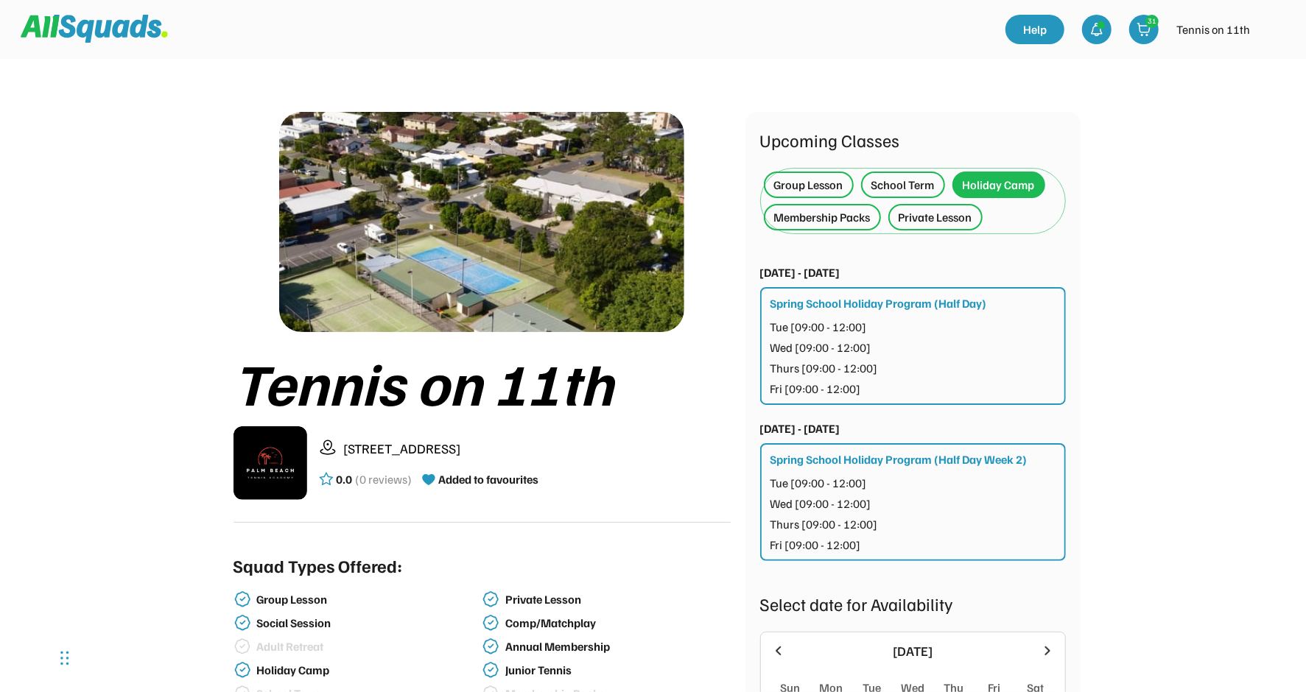
click at [943, 213] on div "Private Lesson" at bounding box center [935, 217] width 74 height 18
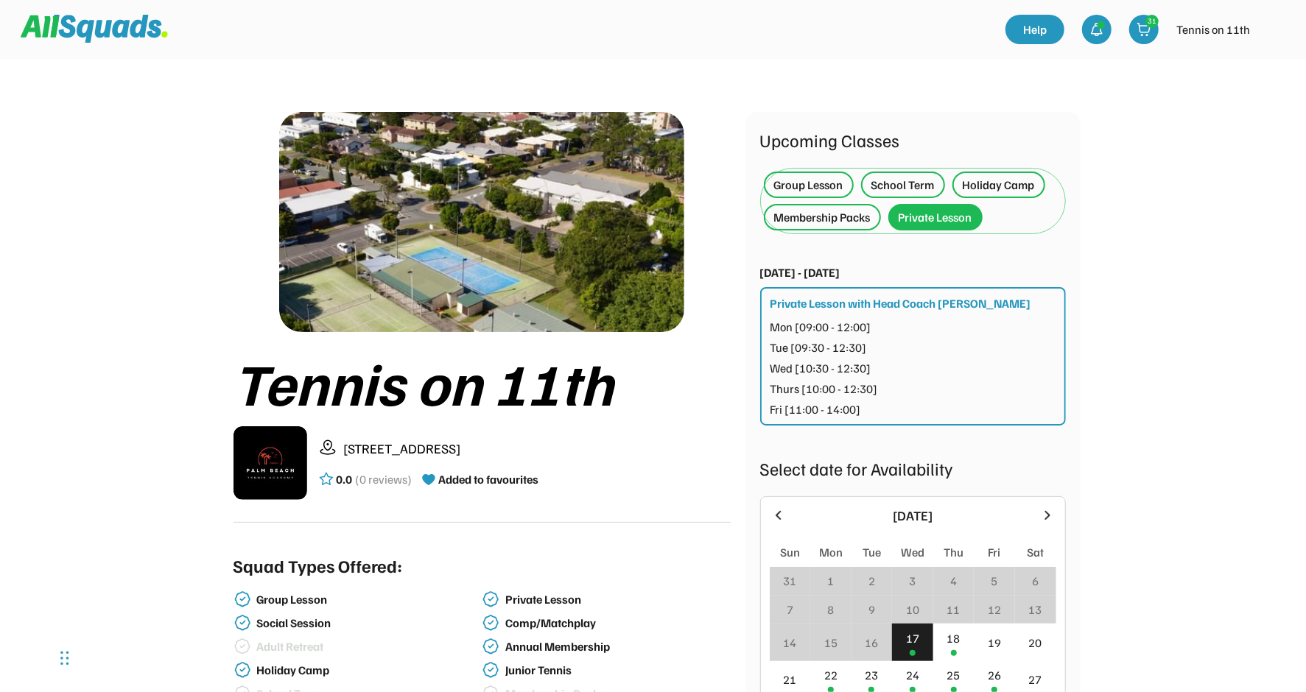
click at [733, 93] on div "Tennis on 11th 22 Eleventh Ave, Palm Beach QLD 4221, Australia 0.0 (0 reviews) …" at bounding box center [653, 635] width 943 height 1153
click at [811, 188] on div "Group Lesson" at bounding box center [808, 185] width 69 height 18
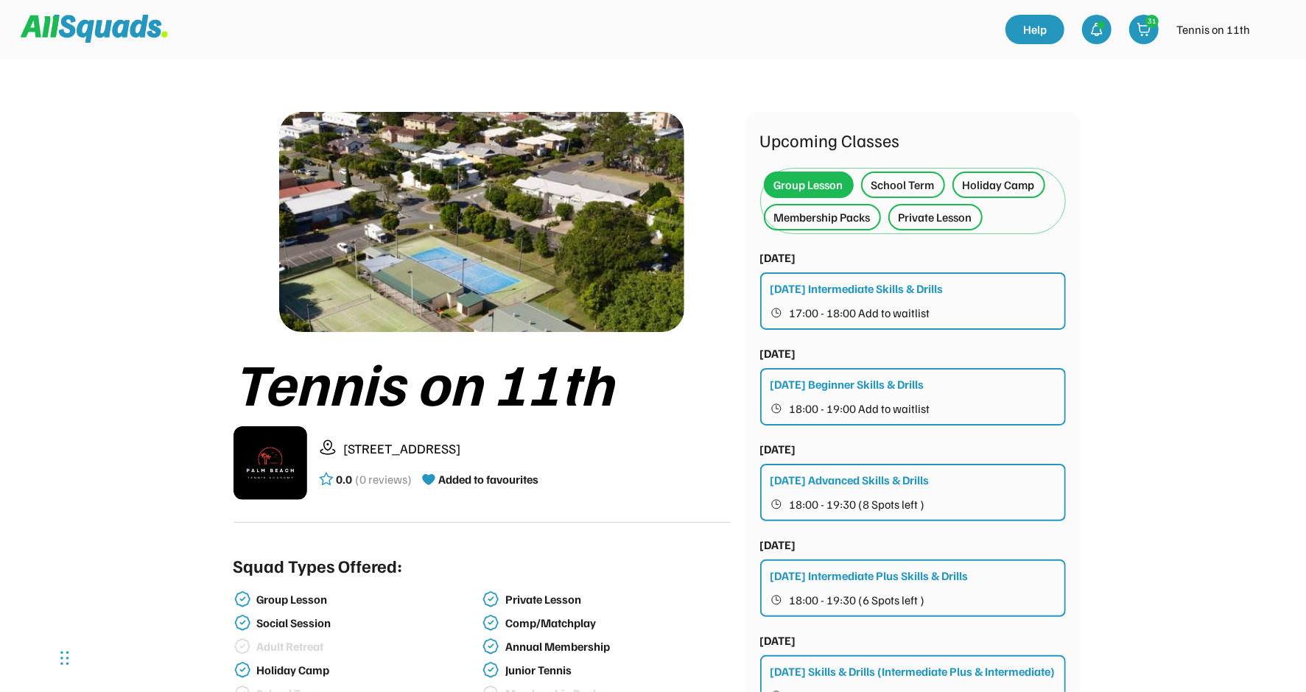
click at [918, 186] on div "School Term" at bounding box center [902, 185] width 63 height 18
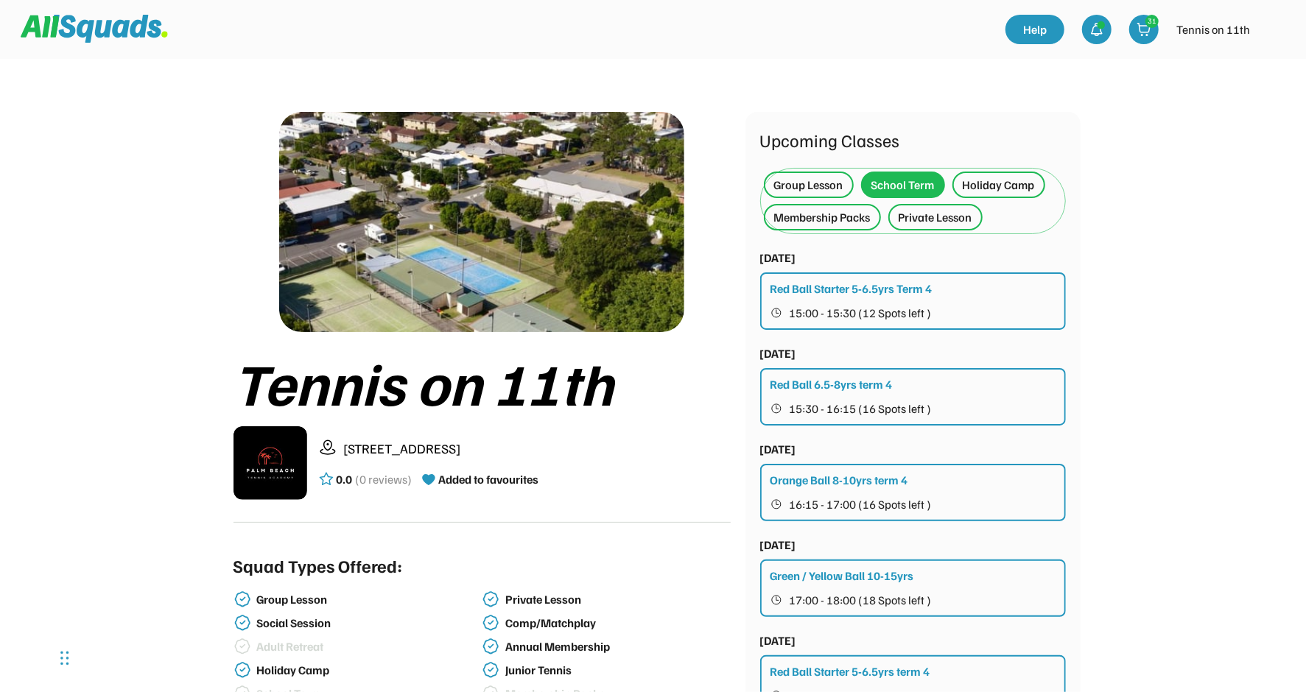
click at [797, 180] on div "Group Lesson" at bounding box center [808, 185] width 69 height 18
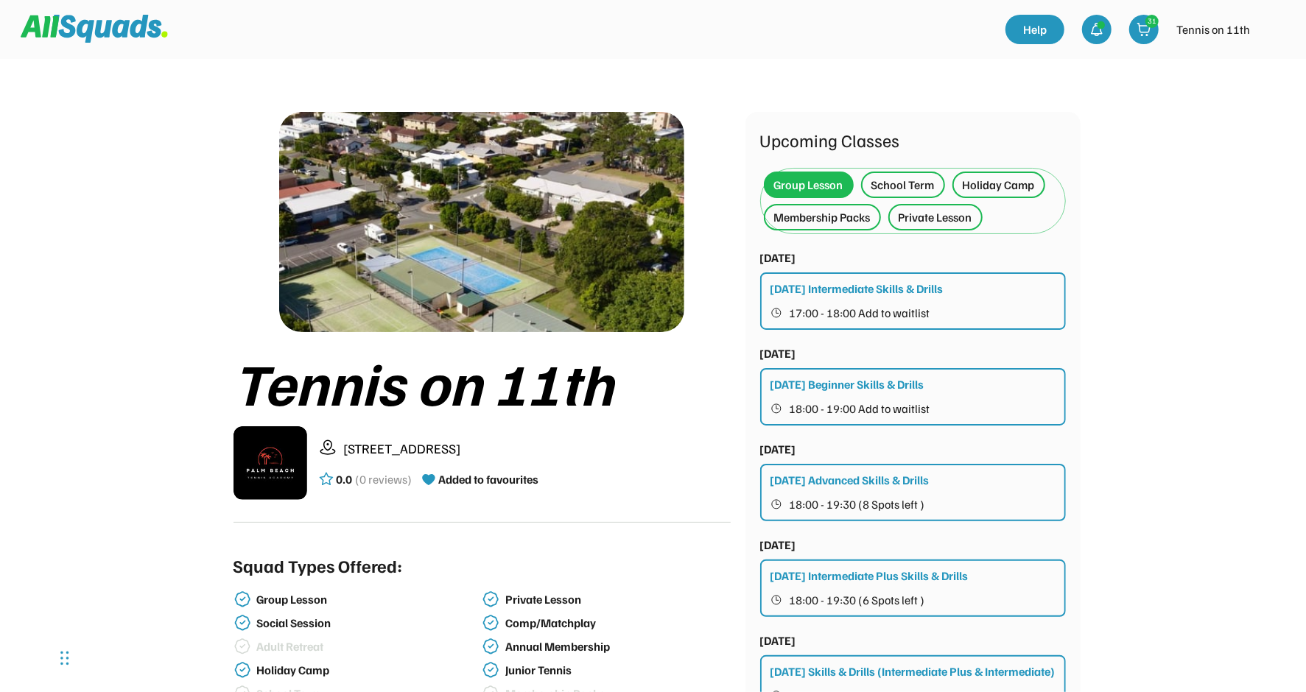
click at [890, 174] on div "School Term" at bounding box center [903, 185] width 84 height 27
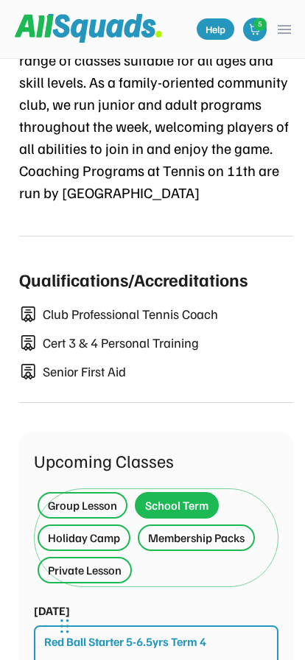
scroll to position [957, 0]
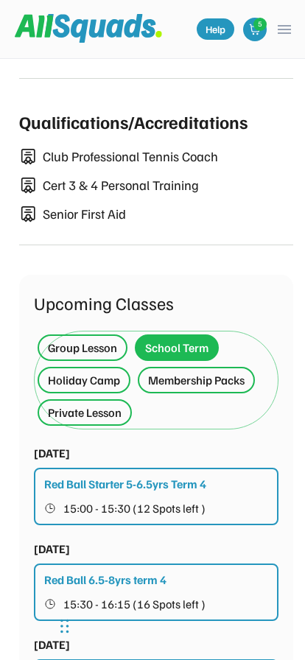
click at [100, 345] on div "Group Lesson" at bounding box center [82, 348] width 69 height 18
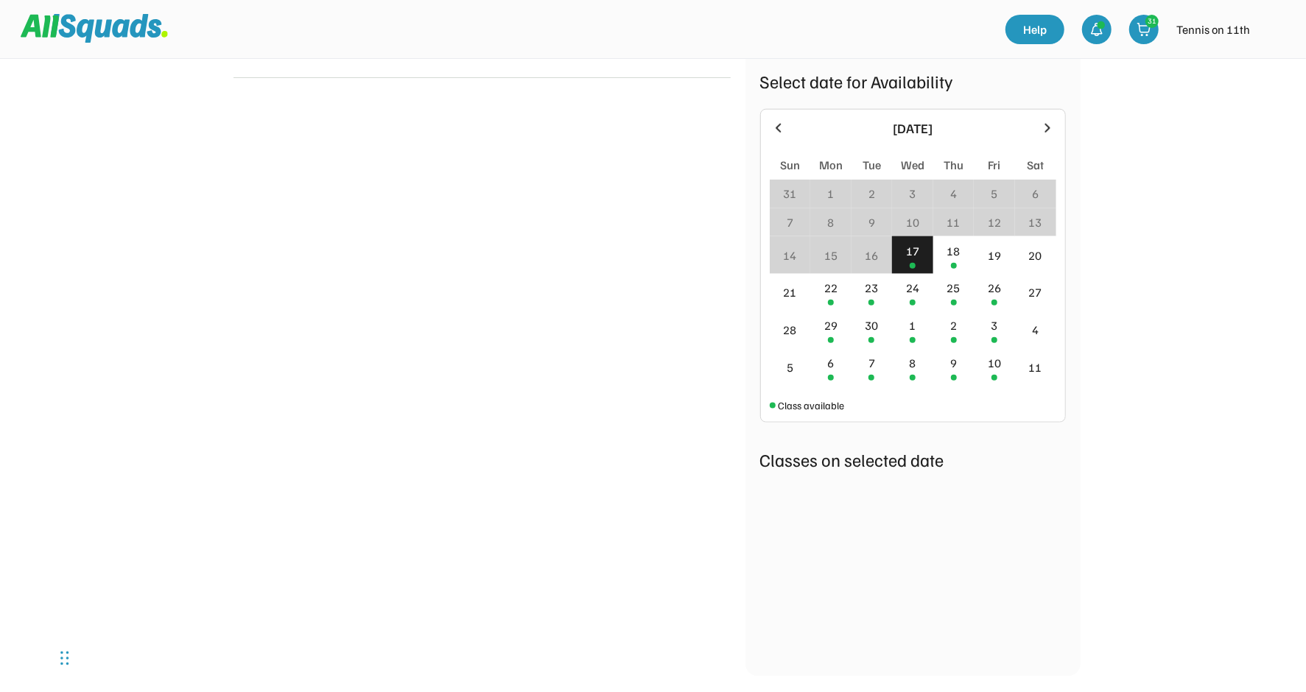
scroll to position [1410, 0]
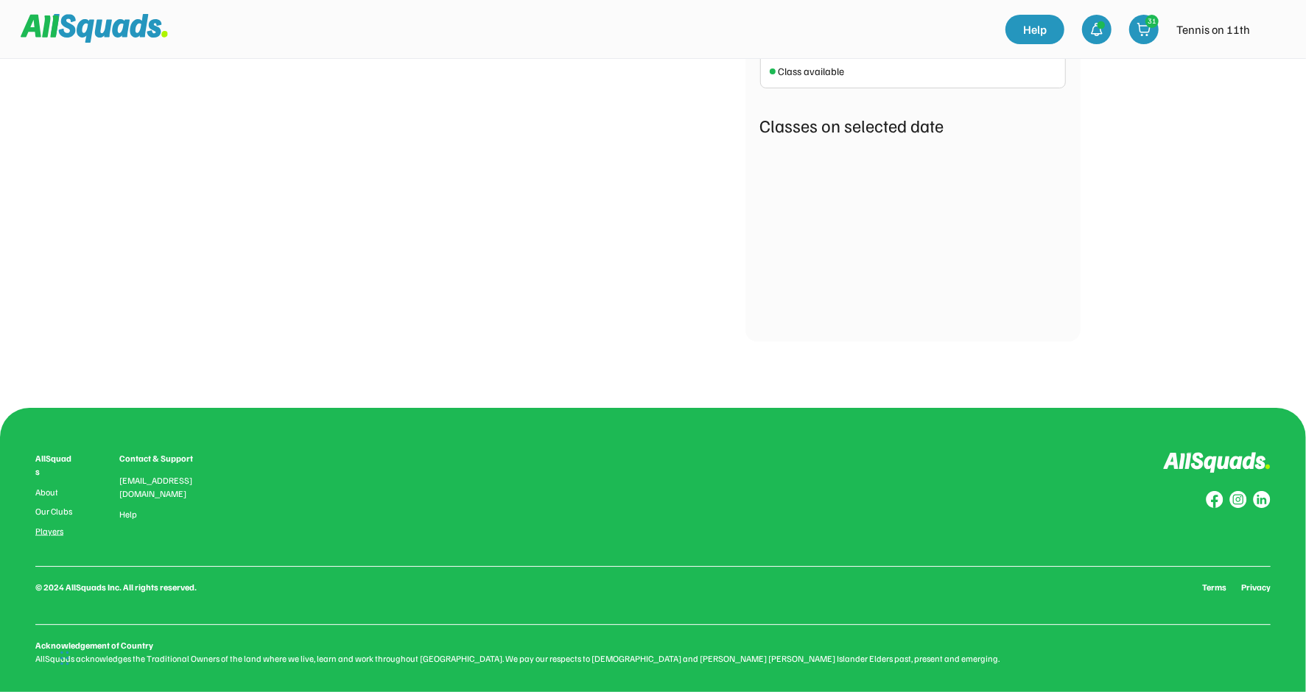
click at [46, 527] on link "Players" at bounding box center [55, 532] width 40 height 10
click at [102, 30] on img at bounding box center [94, 28] width 147 height 28
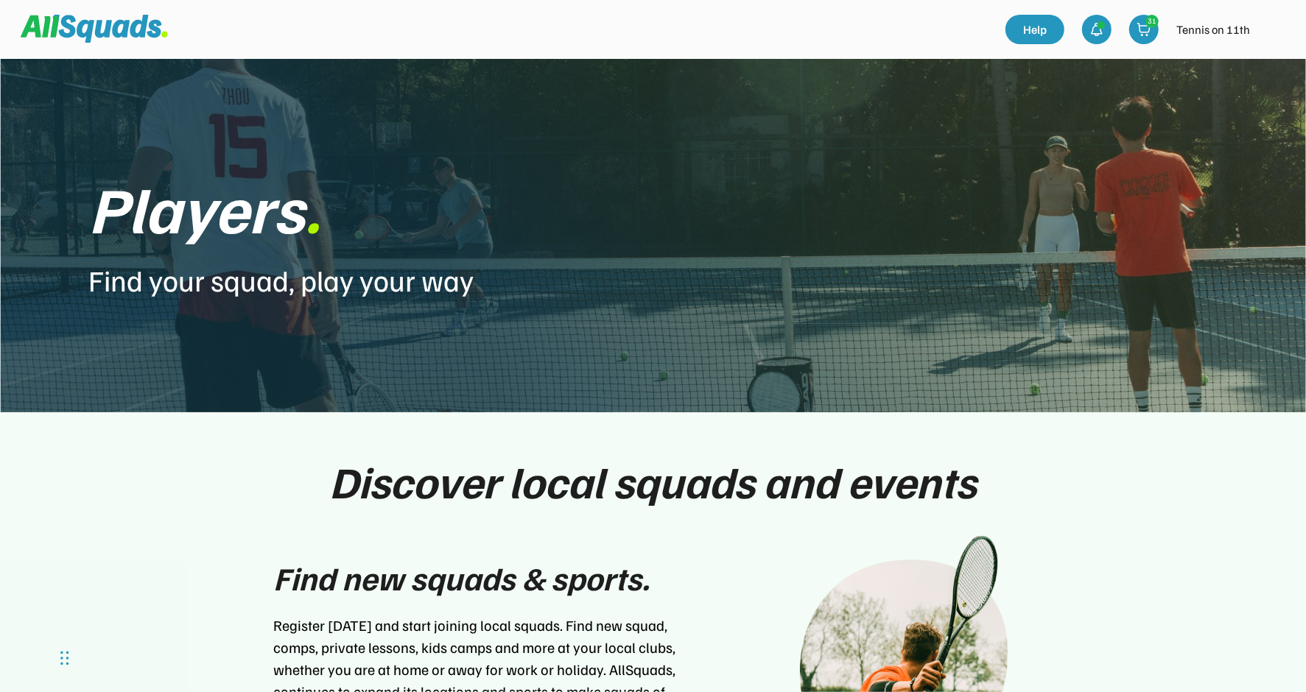
click at [1273, 24] on img at bounding box center [1273, 29] width 29 height 29
click at [1223, 61] on link "Profile" at bounding box center [1253, 64] width 87 height 29
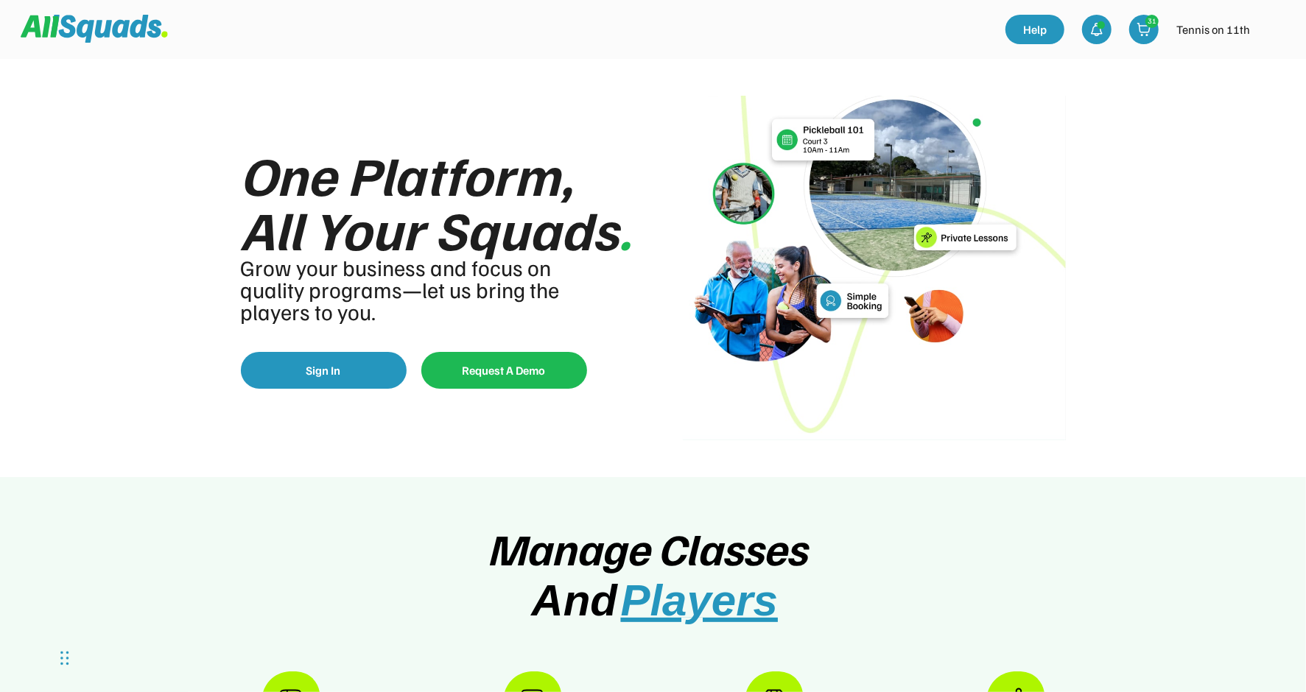
click at [345, 258] on div "Grow your business and focus on quality programs—let us bring the players to yo…" at bounding box center [408, 289] width 335 height 66
click at [1276, 38] on img at bounding box center [1273, 29] width 29 height 29
click at [1254, 97] on div "Logout" at bounding box center [1253, 94] width 87 height 29
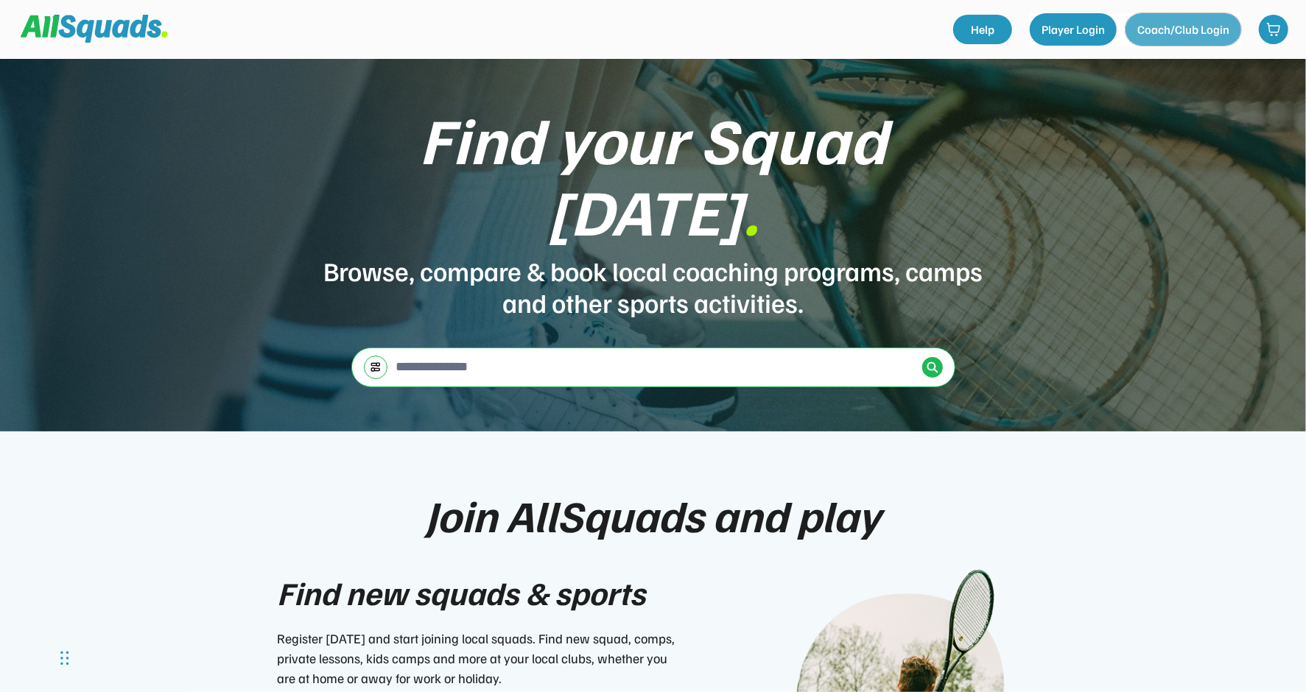
click at [1169, 32] on button "Coach/Club Login" at bounding box center [1183, 29] width 116 height 32
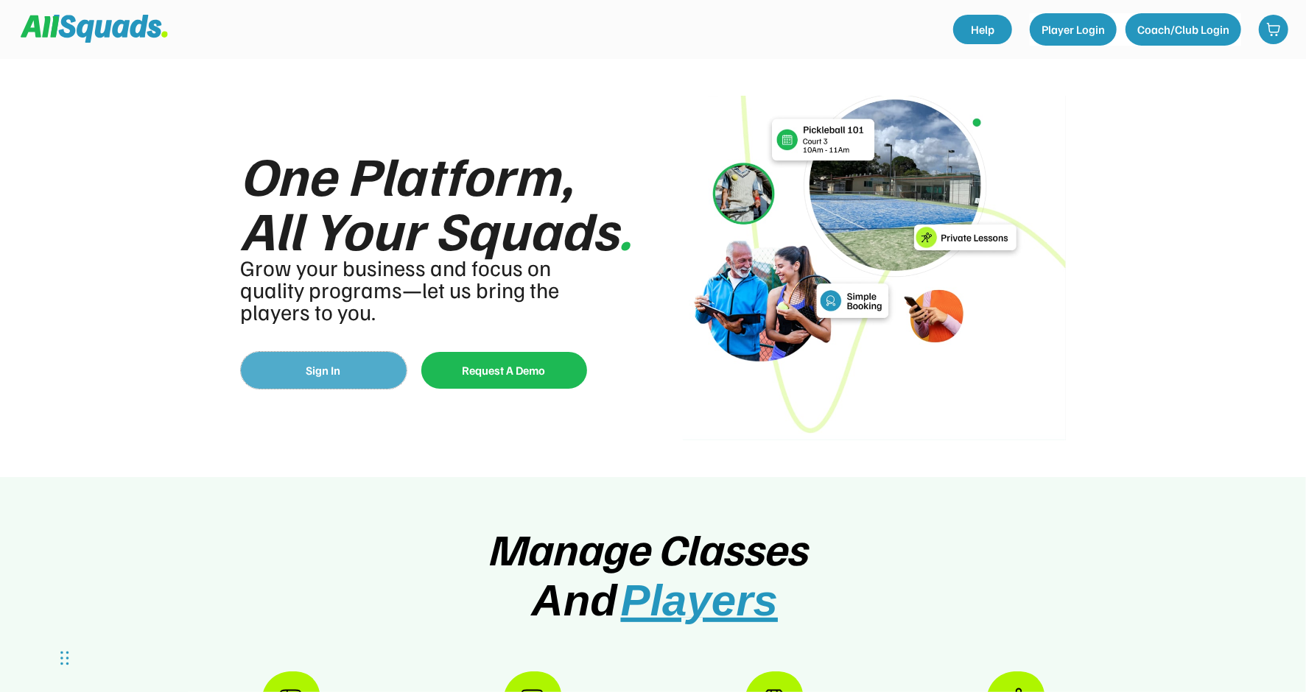
click at [373, 372] on button "Sign In" at bounding box center [324, 370] width 166 height 37
click at [1190, 35] on button "Coach/Club Login" at bounding box center [1183, 29] width 116 height 32
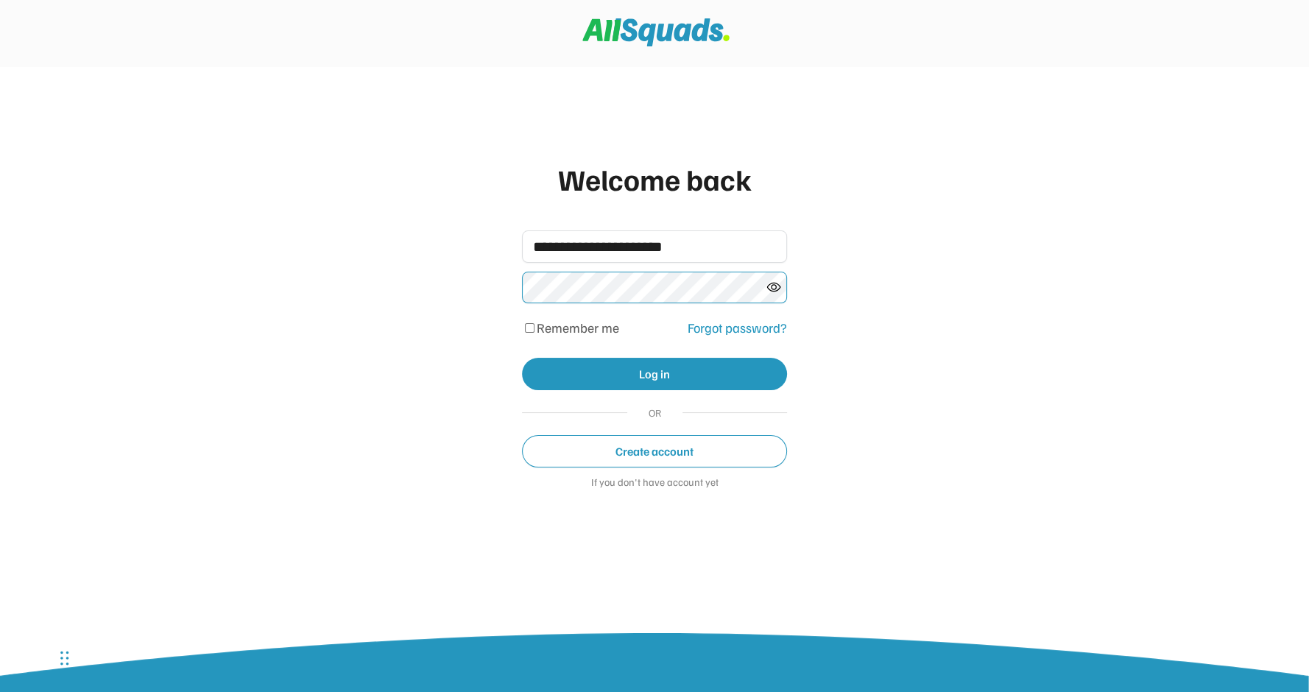
click at [649, 354] on div "**********" at bounding box center [654, 339] width 295 height 394
click at [650, 363] on button "Log in" at bounding box center [654, 374] width 265 height 32
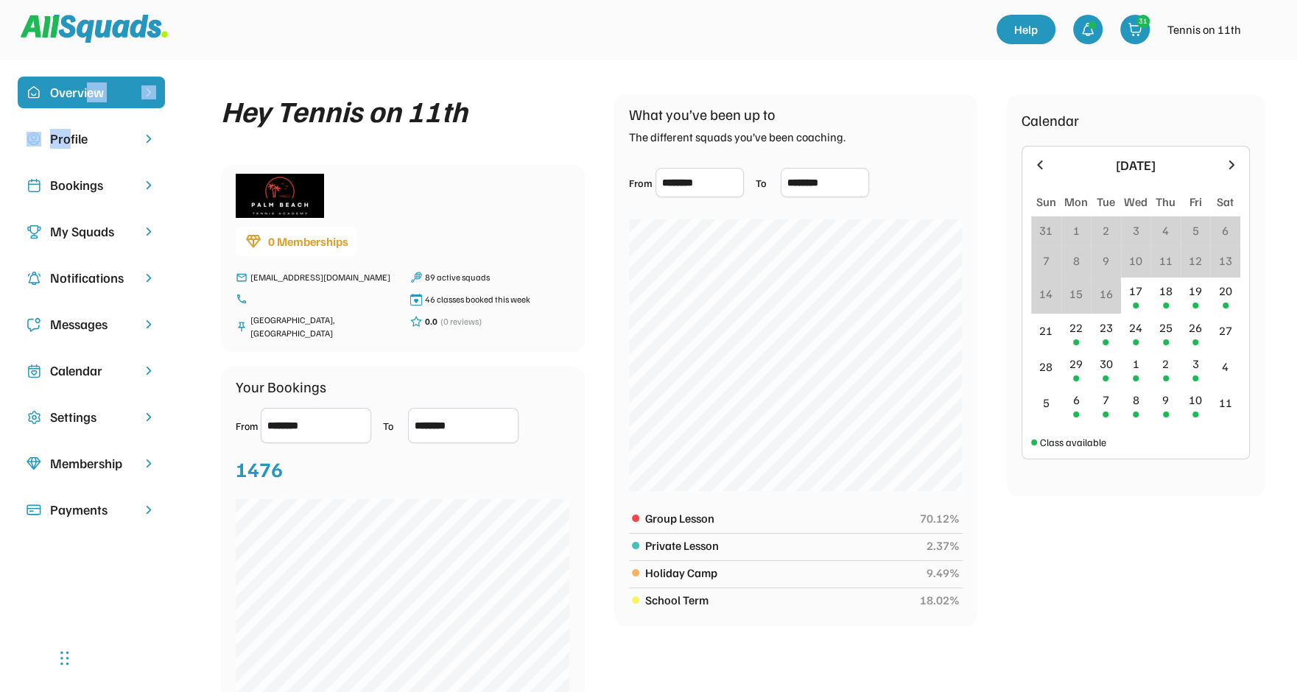
drag, startPoint x: 68, startPoint y: 137, endPoint x: 85, endPoint y: 88, distance: 51.7
click at [85, 88] on div "Overview Profile Bookings My Squads Notifications Messages Calendar Settings Me…" at bounding box center [91, 309] width 147 height 464
click at [87, 63] on div "Overview Profile Bookings My Squads Notifications Messages Calendar Settings Me…" at bounding box center [648, 458] width 1297 height 798
click at [78, 140] on div "Profile" at bounding box center [91, 139] width 82 height 20
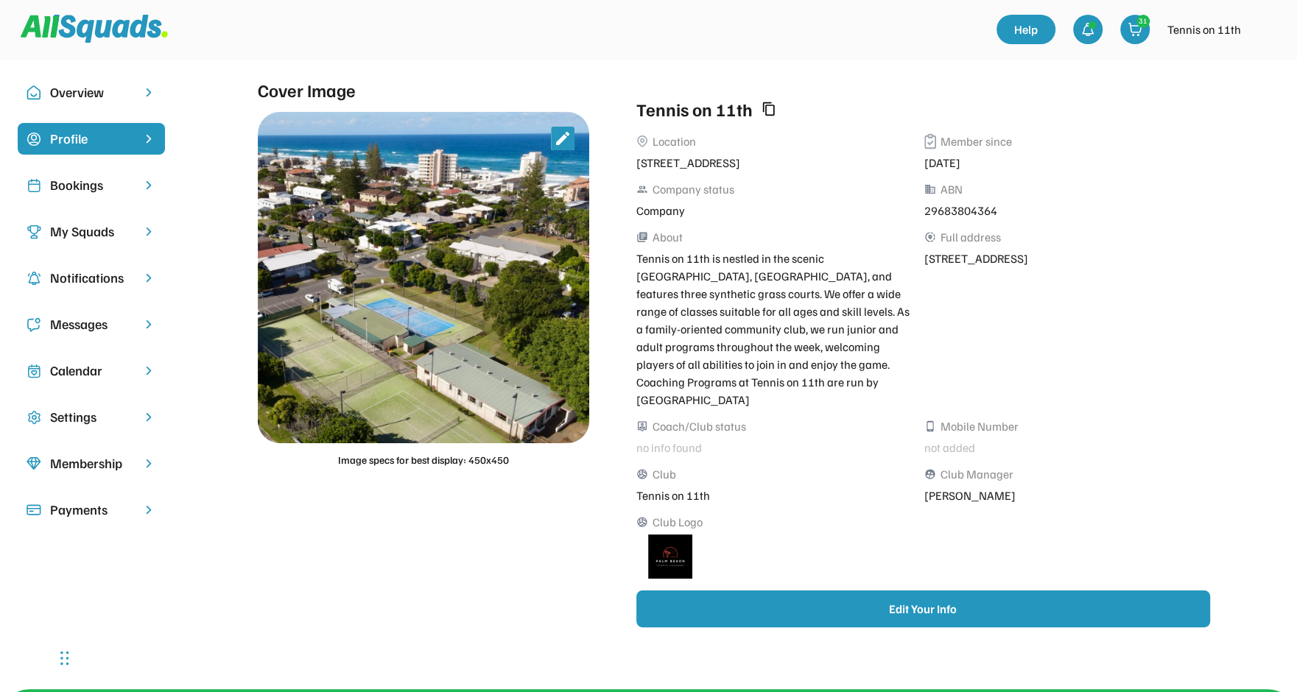
click at [732, 339] on div "Tennis on 11th is nestled in the scenic Palm Beach, QLD, and features three syn…" at bounding box center [775, 329] width 279 height 159
click at [86, 184] on div "Bookings" at bounding box center [91, 185] width 82 height 20
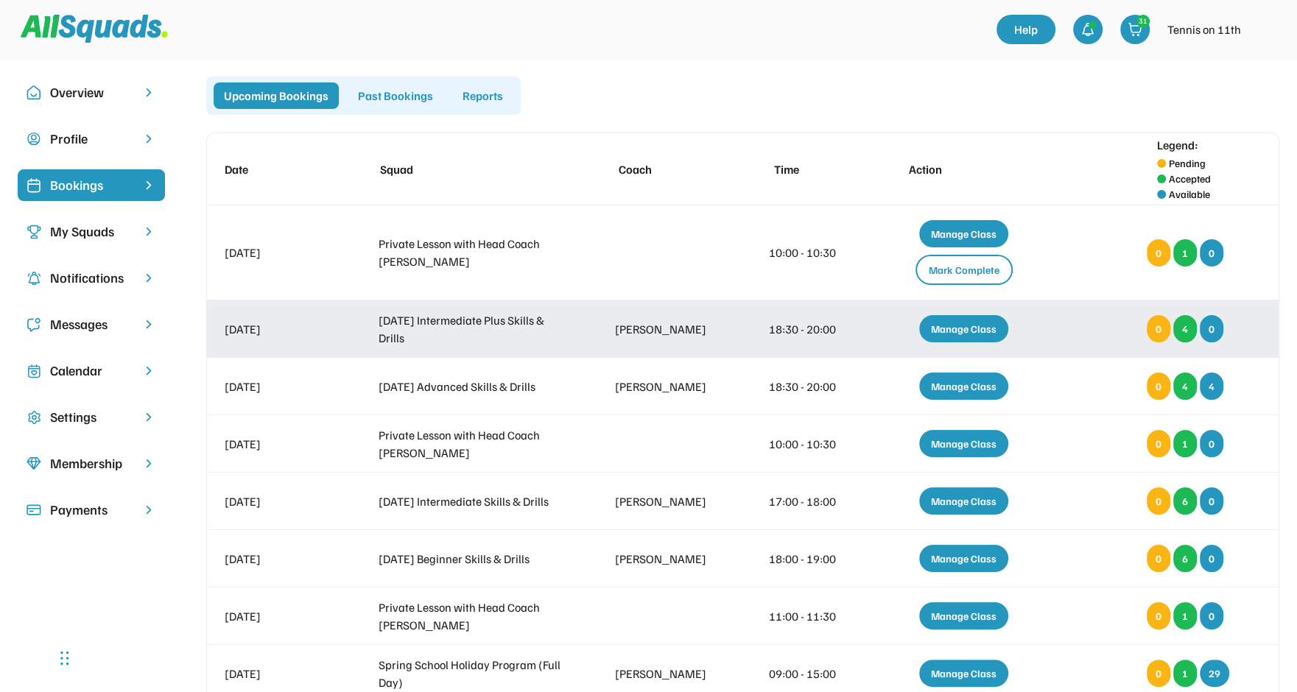
click at [962, 331] on div "Manage Class" at bounding box center [963, 328] width 89 height 27
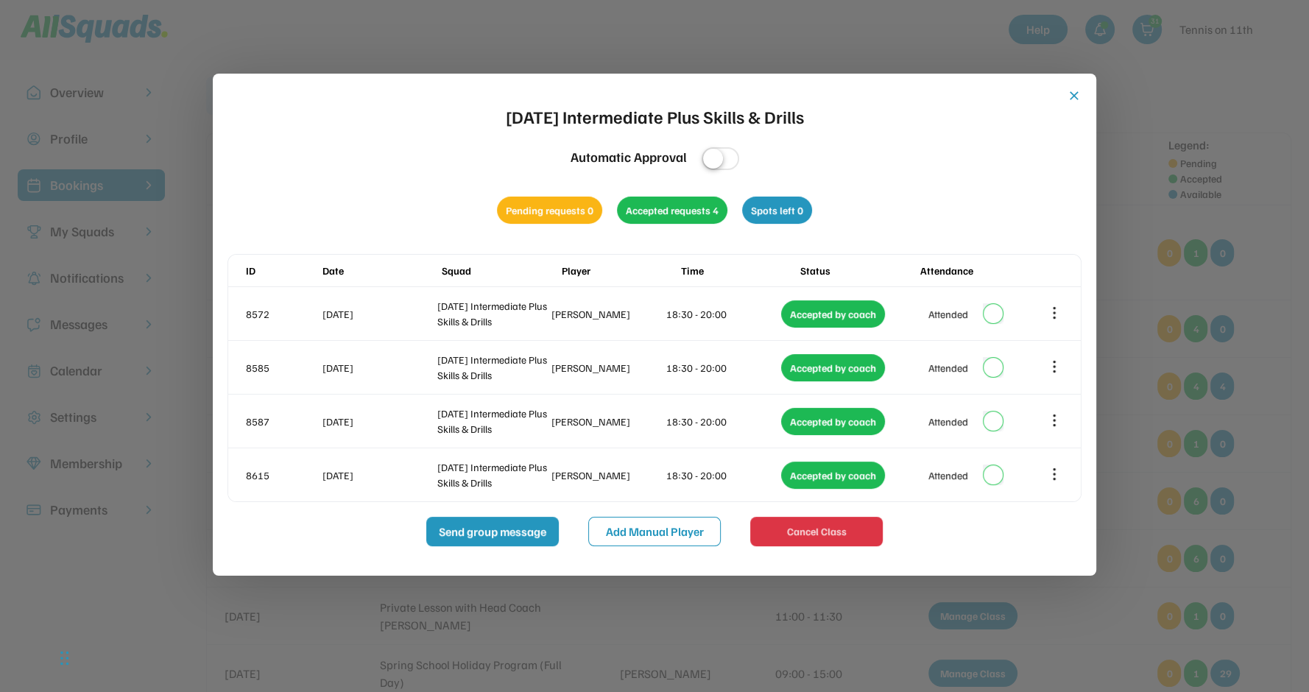
click at [1076, 96] on button "close" at bounding box center [1074, 95] width 15 height 15
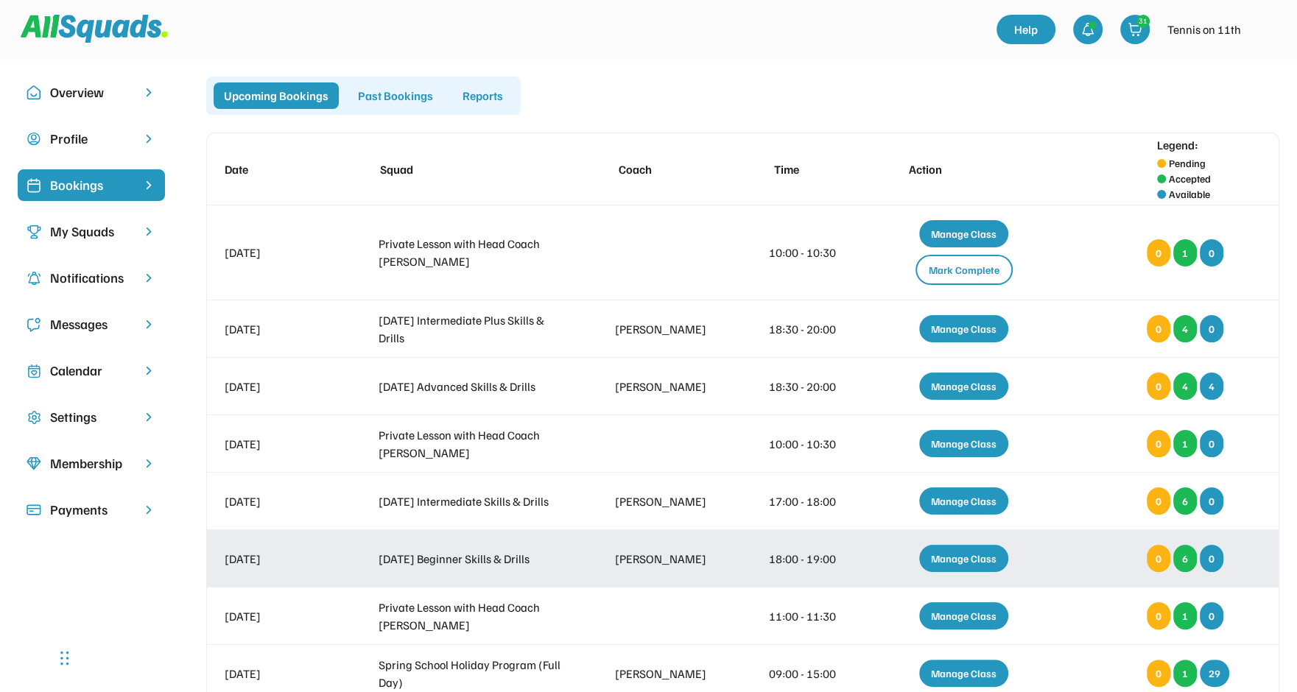
click at [956, 550] on div "Manage Class" at bounding box center [963, 558] width 89 height 27
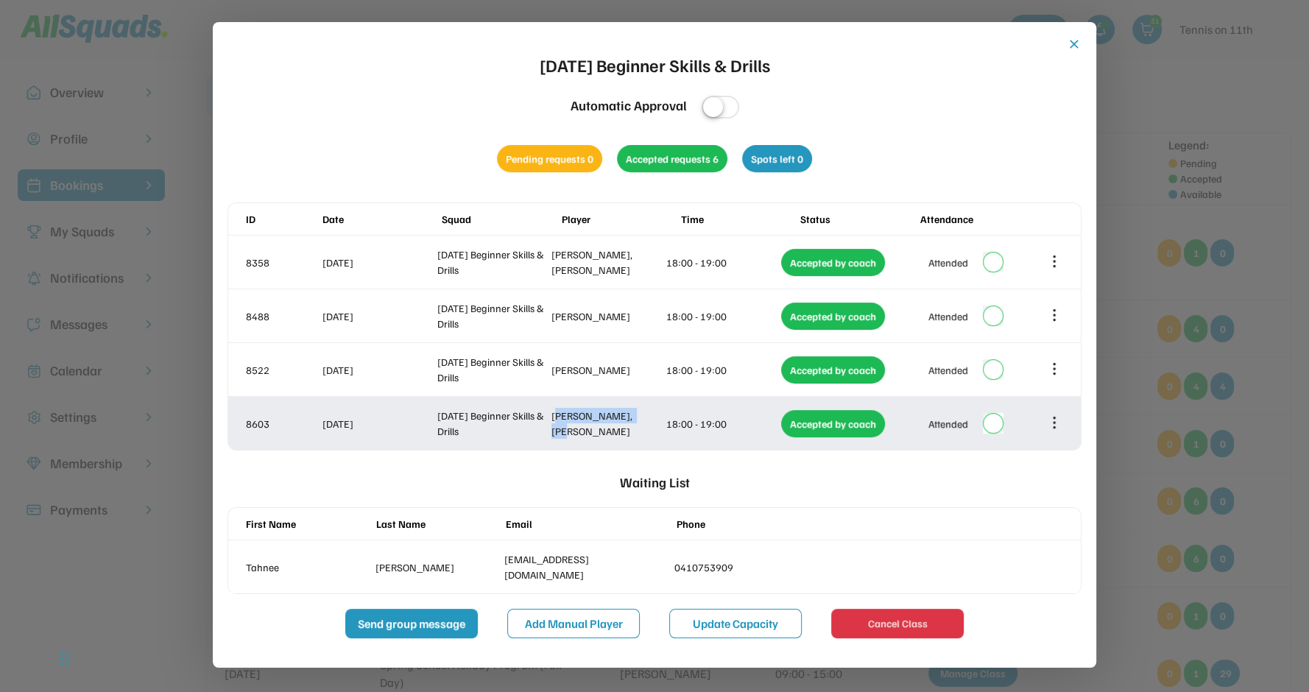
drag, startPoint x: 639, startPoint y: 423, endPoint x: 555, endPoint y: 424, distance: 84.7
click at [555, 424] on div "Kwye Yee Mun, ying" at bounding box center [608, 423] width 112 height 31
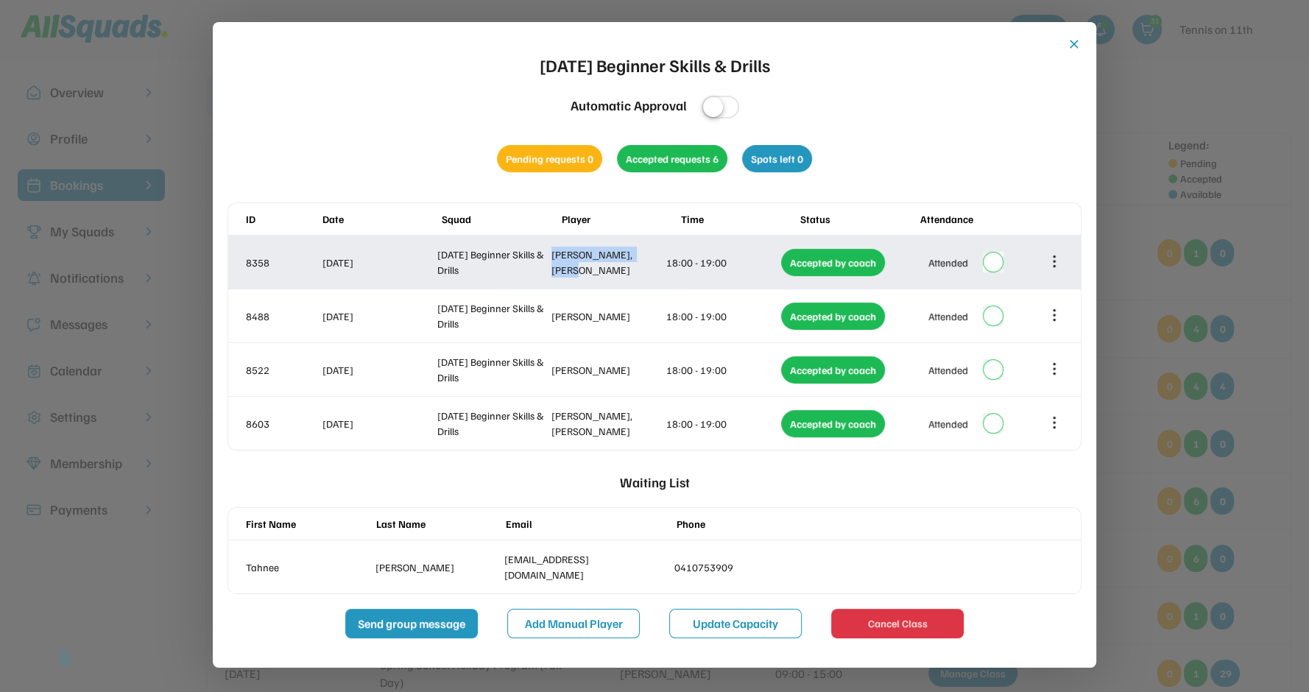
drag, startPoint x: 639, startPoint y: 253, endPoint x: 553, endPoint y: 261, distance: 86.5
click at [553, 261] on div "Sjaan Mathiou, Kiah Cresser" at bounding box center [608, 262] width 112 height 31
click at [1058, 261] on icon at bounding box center [1054, 261] width 16 height 16
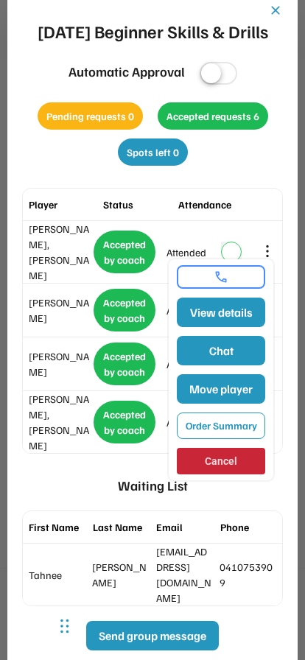
scroll to position [79, 0]
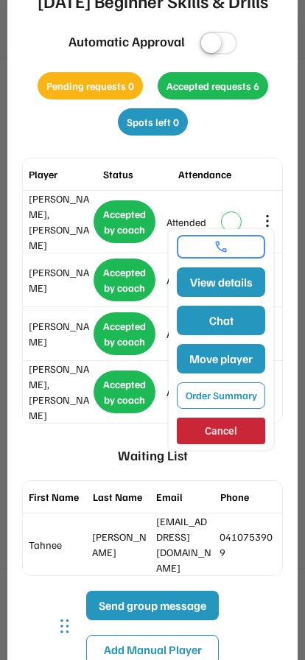
click at [234, 364] on button "Move player" at bounding box center [221, 358] width 88 height 29
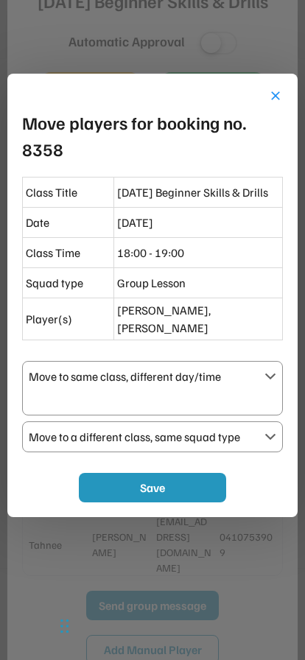
click at [123, 367] on div "Move to same class, different day/time" at bounding box center [144, 376] width 230 height 18
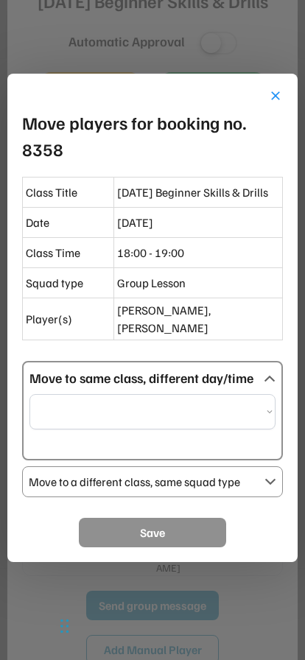
select select "**********"
click at [136, 399] on select "**********" at bounding box center [152, 411] width 246 height 35
click at [234, 361] on div "**********" at bounding box center [152, 410] width 261 height 99
click at [277, 91] on button "close" at bounding box center [275, 95] width 15 height 15
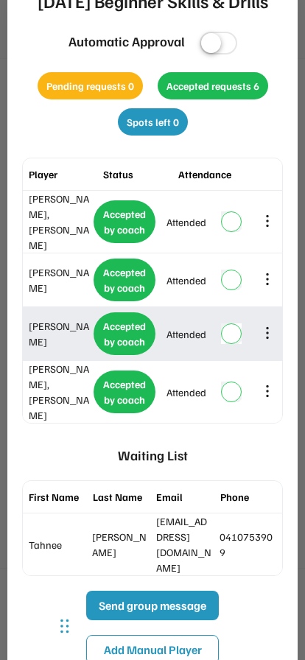
click at [267, 275] on icon at bounding box center [267, 280] width 0 height 10
click at [268, 271] on icon at bounding box center [267, 279] width 16 height 16
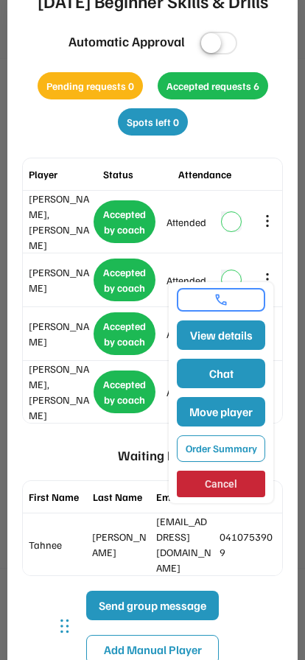
click at [24, 401] on div "8603 18 Sep 2025 Thursday Beginner Skills & Drills Kwye Yee Mun, ying 18:00 - 1…" at bounding box center [152, 392] width 259 height 62
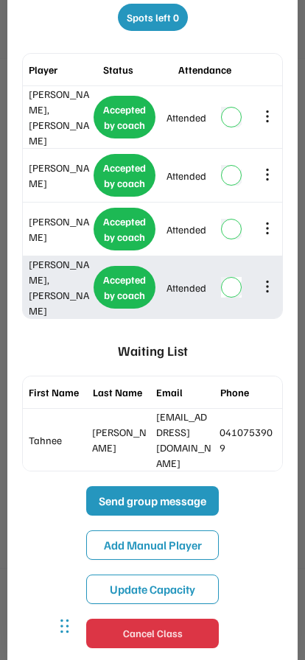
scroll to position [0, 0]
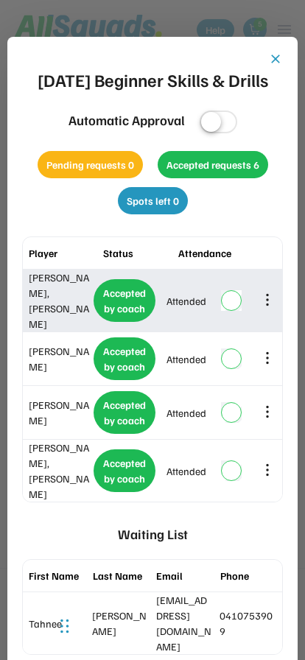
click at [267, 295] on icon at bounding box center [267, 300] width 0 height 10
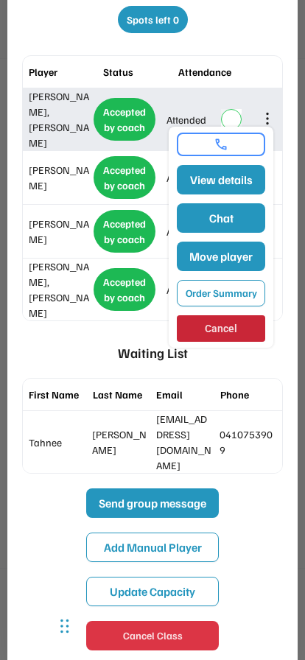
scroll to position [184, 0]
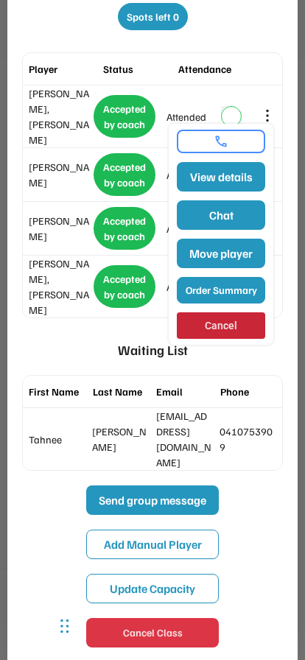
click at [66, 333] on div "Waiting List First Name Last Name Email Phone Tahnee Higgins tahneeleighhiggins…" at bounding box center [152, 402] width 261 height 138
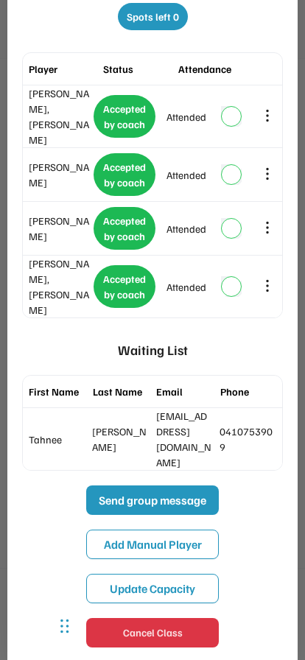
scroll to position [0, 0]
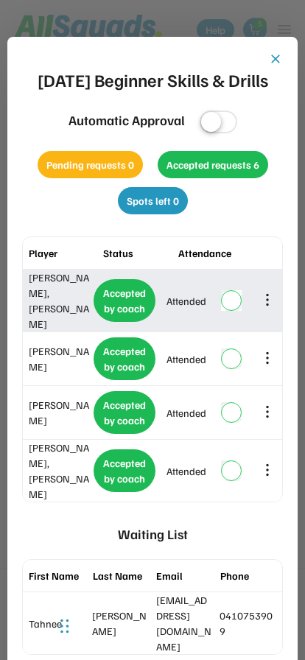
click at [278, 59] on button "close" at bounding box center [275, 59] width 15 height 15
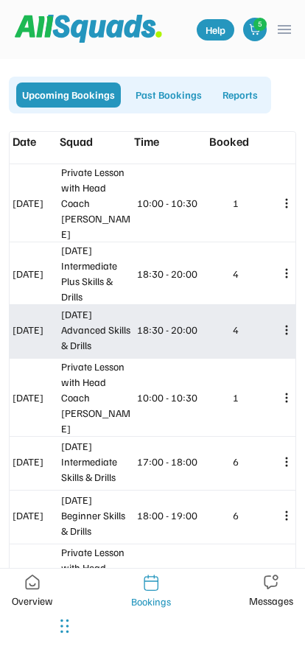
click at [286, 325] on use at bounding box center [286, 330] width 2 height 10
click at [244, 339] on div "Manage Class" at bounding box center [240, 332] width 80 height 25
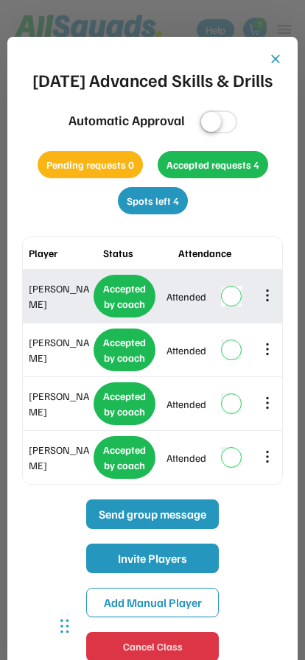
scroll to position [55, 0]
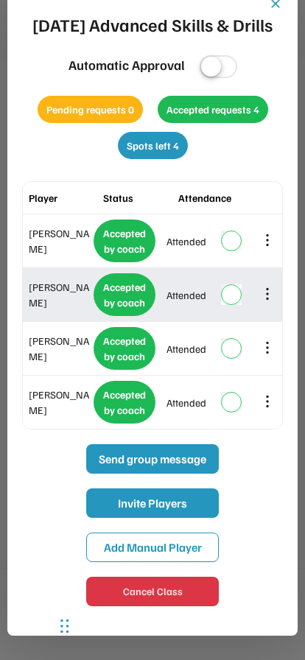
click at [267, 245] on icon at bounding box center [267, 241] width 0 height 10
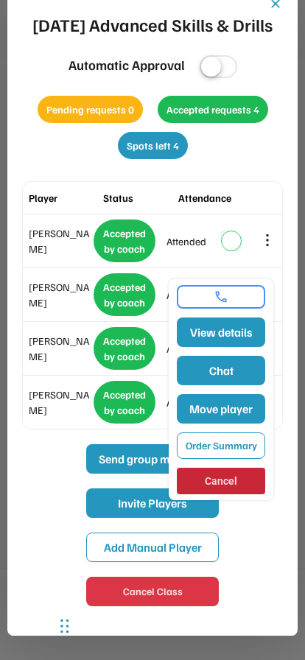
click at [72, 159] on div "Pending requests 0 Accepted requests 4 Spots left 4" at bounding box center [152, 127] width 261 height 63
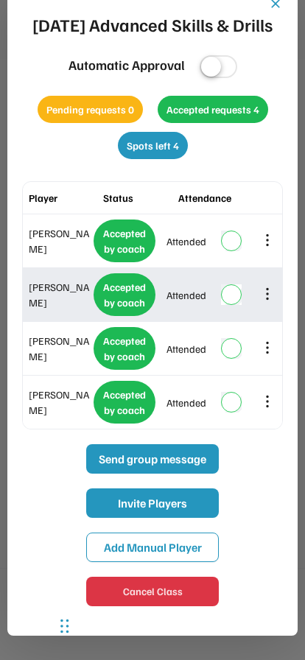
click at [267, 245] on icon at bounding box center [267, 241] width 0 height 10
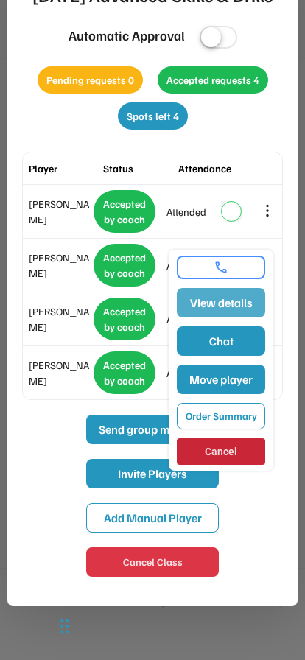
scroll to position [88, 0]
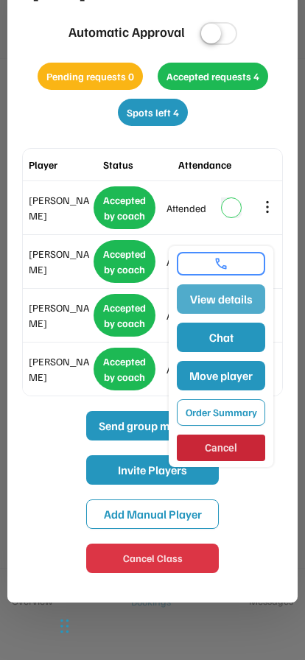
click at [80, 162] on div "close Wednesday Advanced Skills & Drills Automatic Approval Pending requests 0 …" at bounding box center [152, 268] width 261 height 610
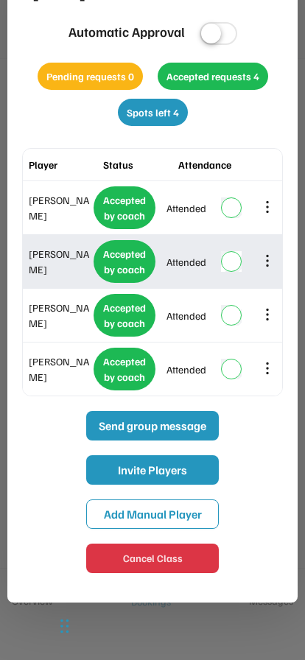
scroll to position [0, 0]
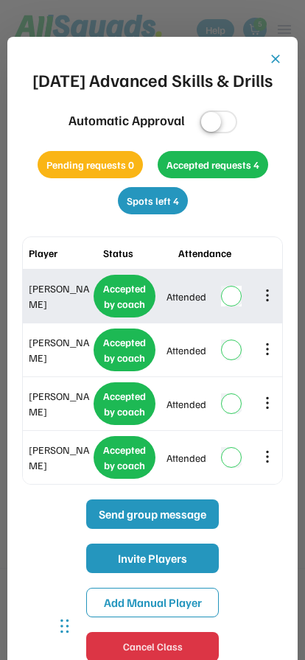
click at [277, 60] on button "close" at bounding box center [275, 59] width 15 height 15
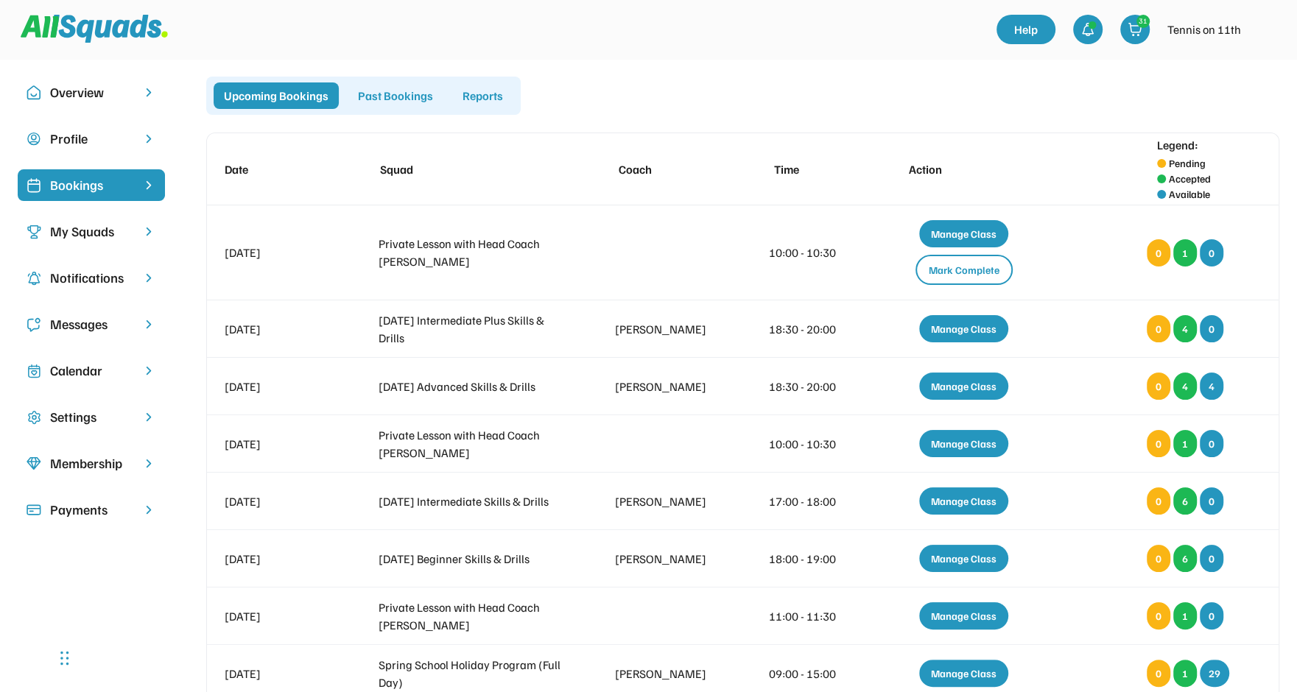
click at [415, 102] on div "Past Bookings" at bounding box center [396, 95] width 96 height 27
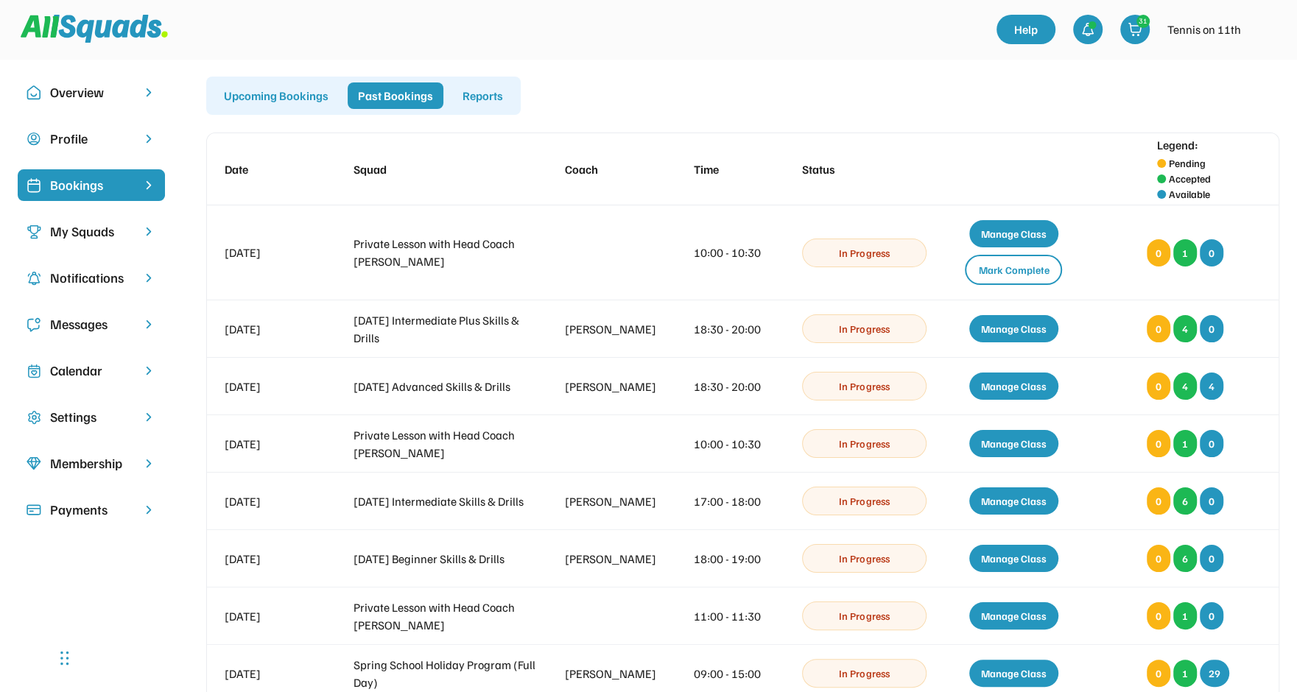
click at [477, 98] on div "Reports" at bounding box center [482, 95] width 61 height 27
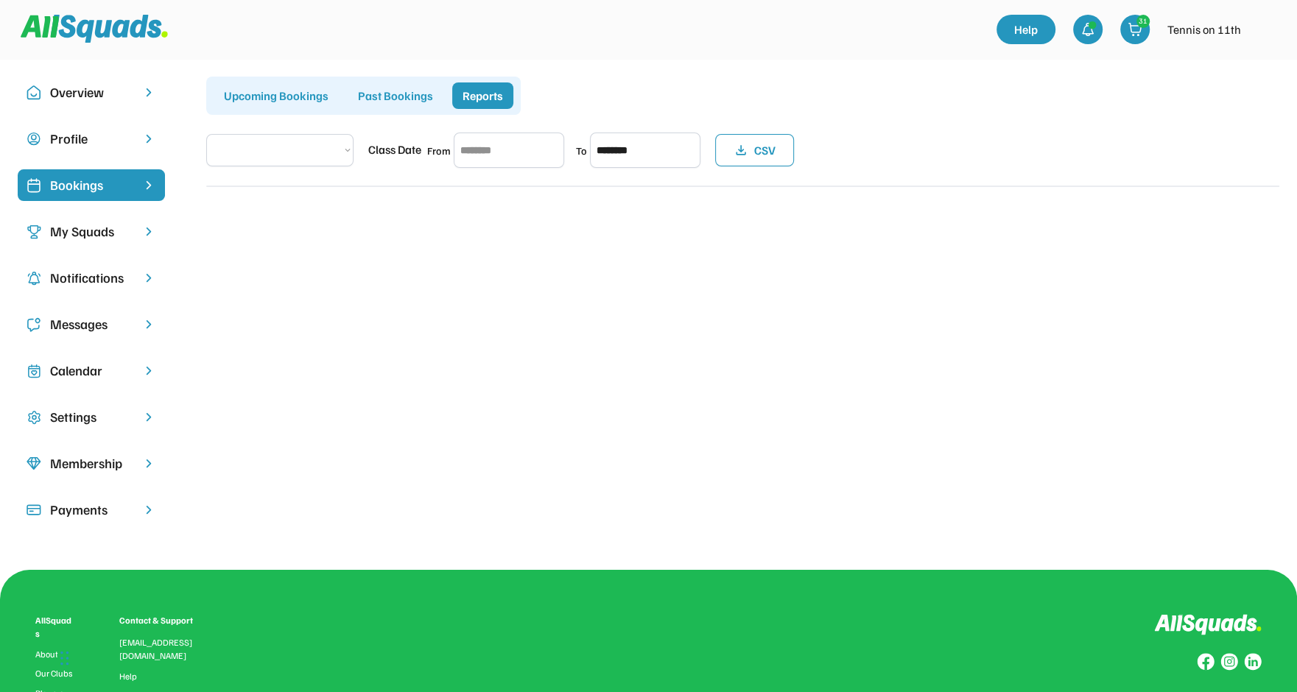
select select "**********"
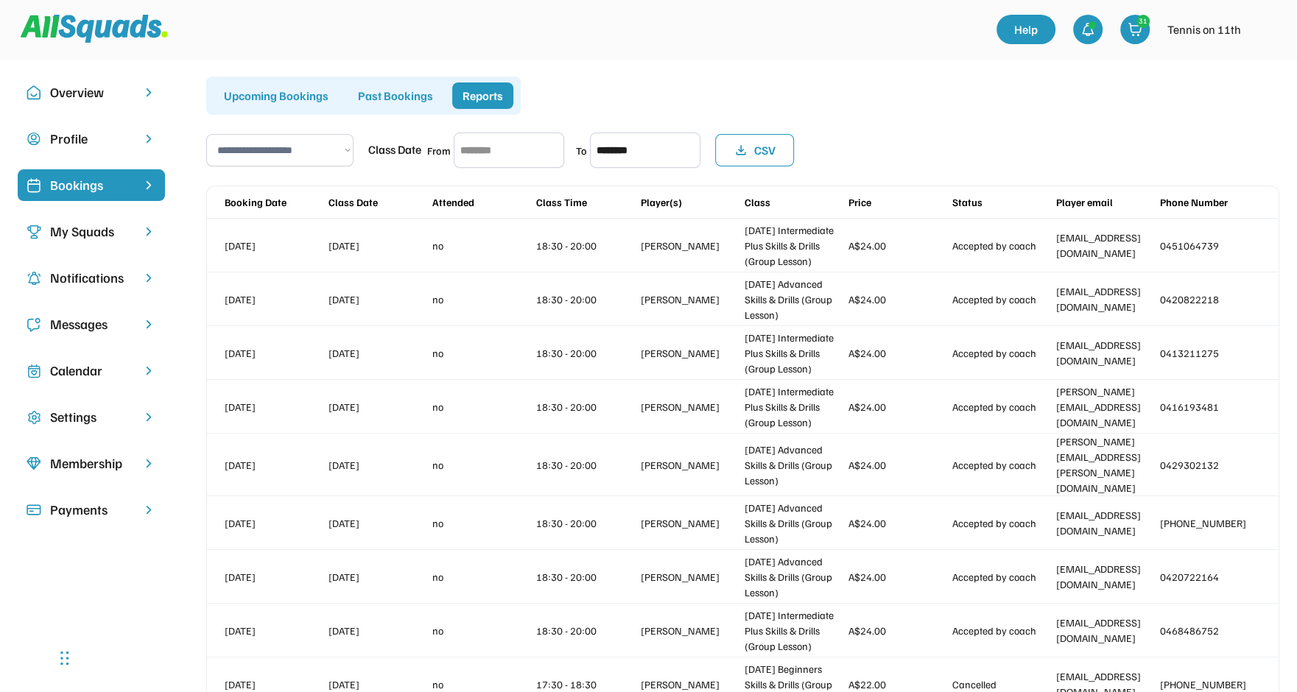
click at [271, 91] on div "Upcoming Bookings" at bounding box center [276, 95] width 125 height 27
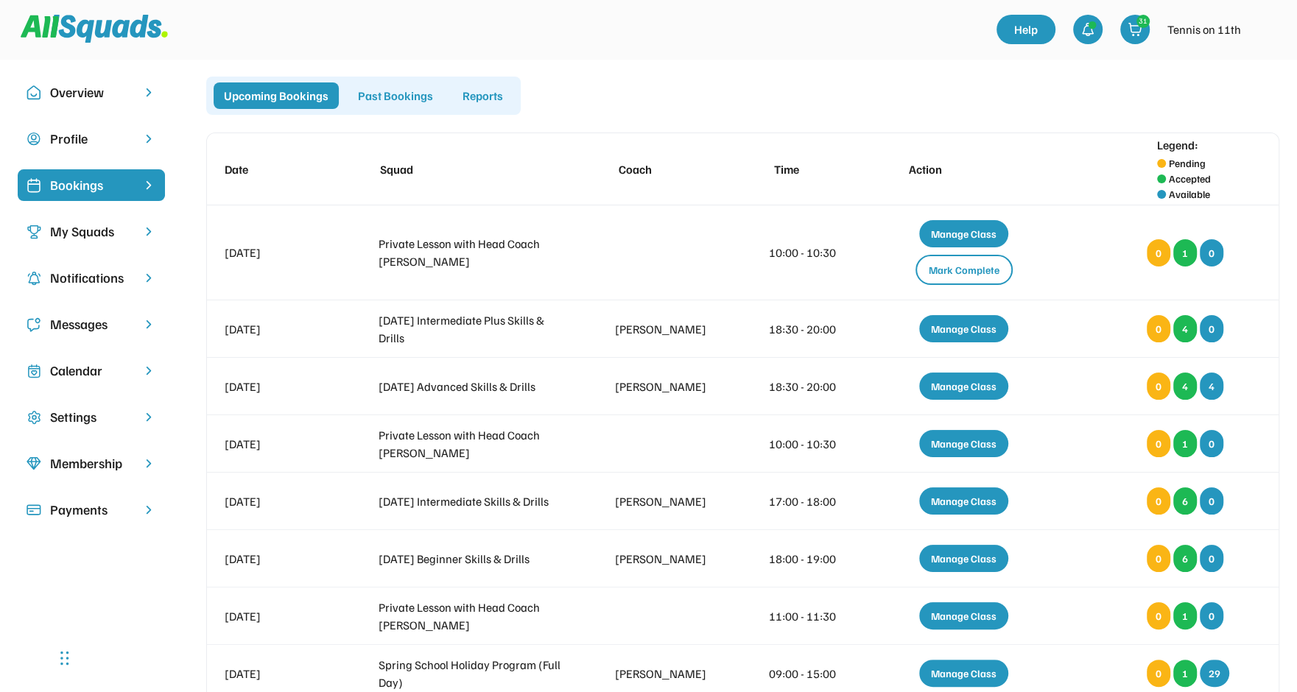
click at [80, 228] on div "My Squads" at bounding box center [91, 232] width 82 height 20
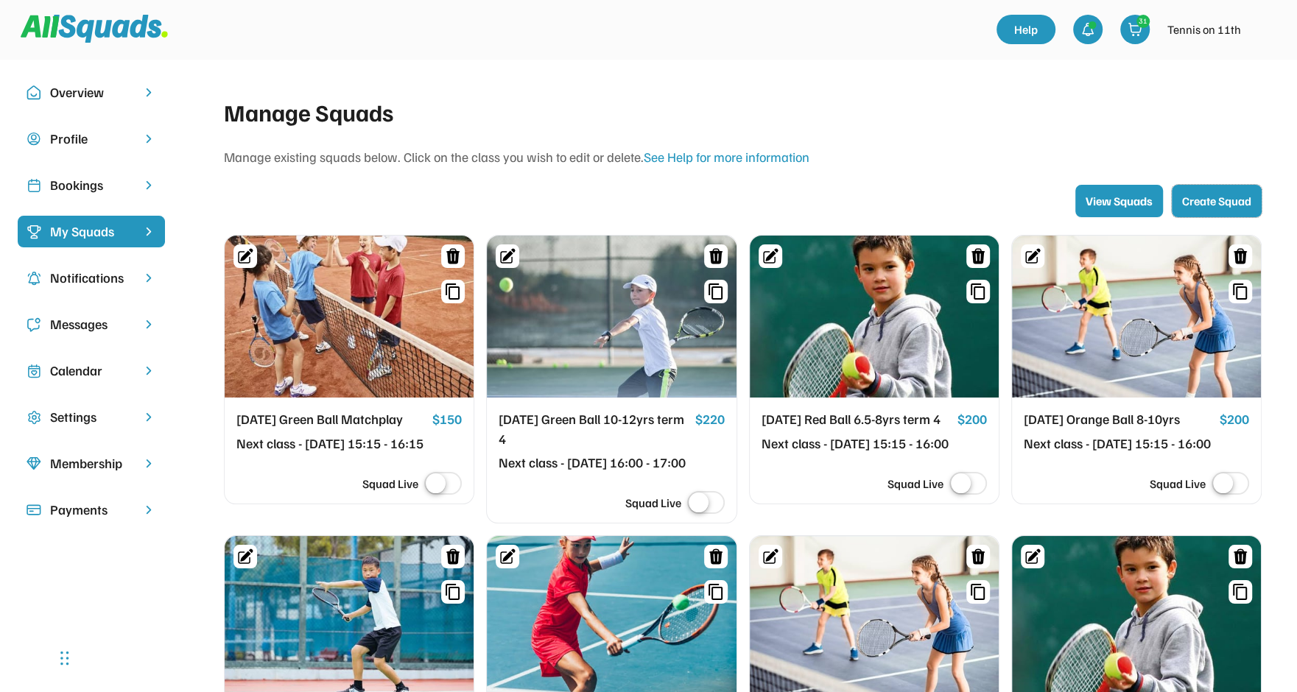
click at [1226, 201] on button "Create Squad" at bounding box center [1217, 201] width 90 height 32
select select
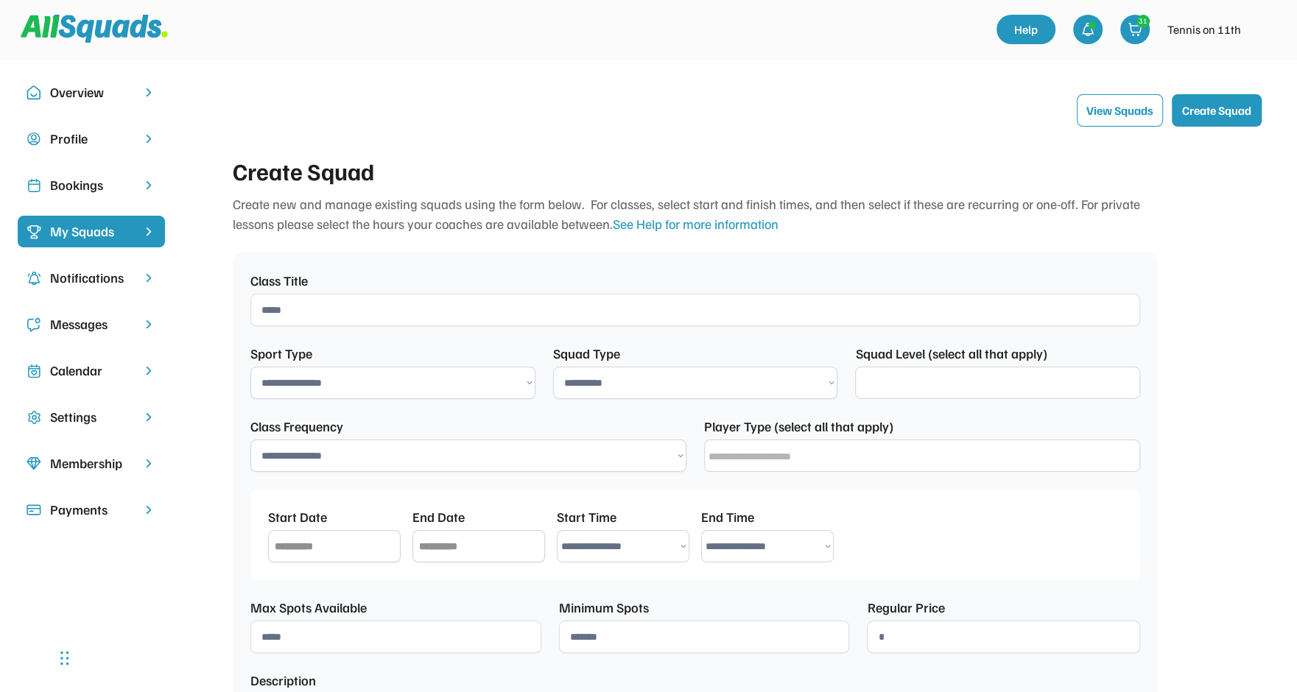
select select "**********"
select select
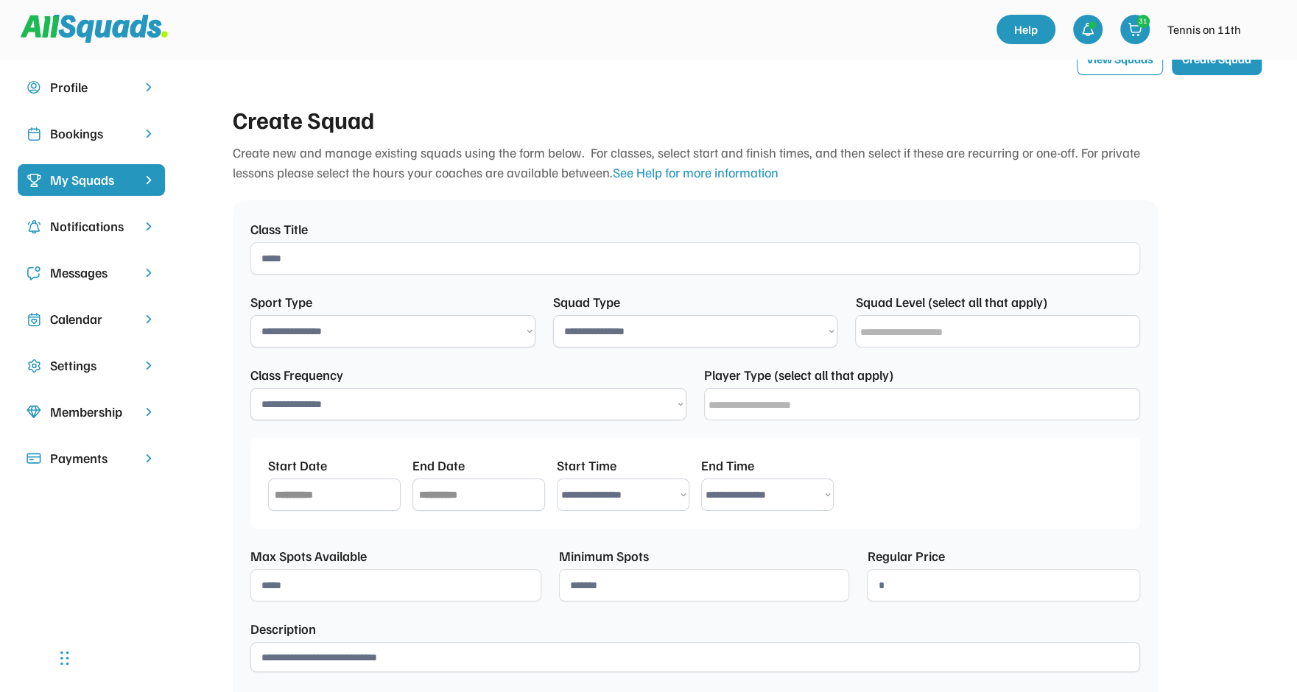
scroll to position [53, 0]
click at [586, 323] on select "**********" at bounding box center [695, 330] width 285 height 32
click at [553, 314] on select "**********" at bounding box center [695, 330] width 285 height 32
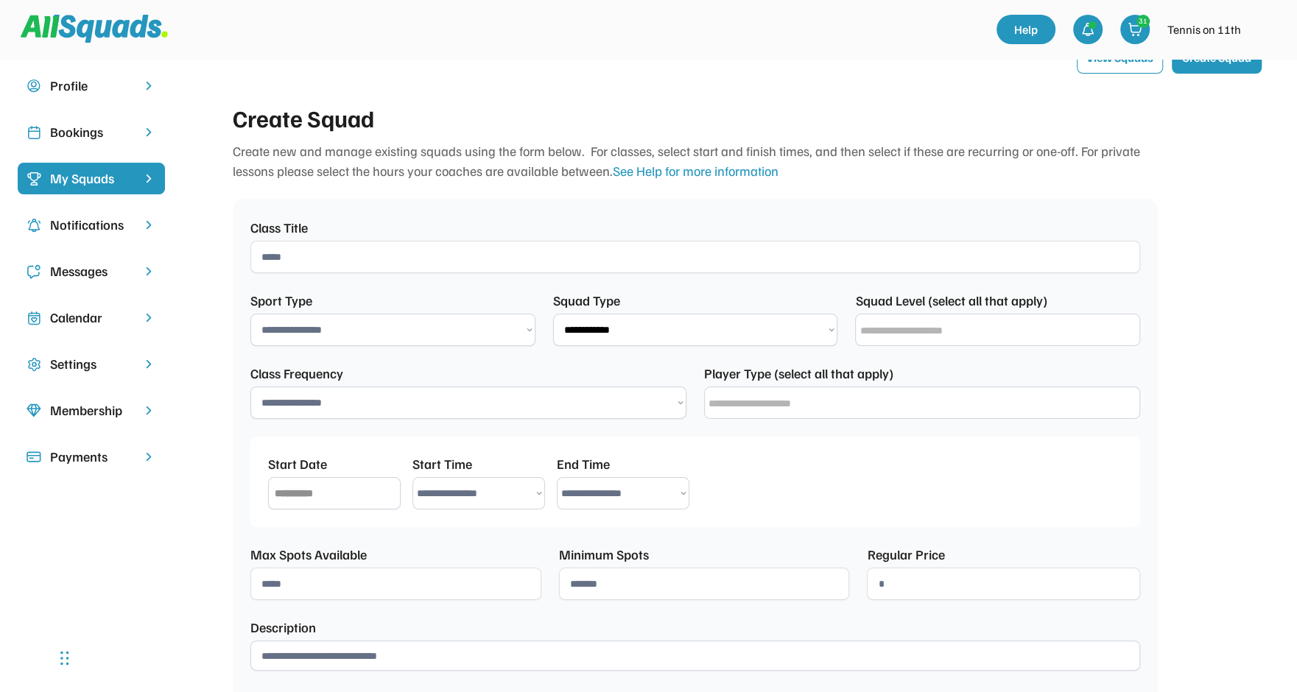
click at [607, 331] on select "**********" at bounding box center [695, 330] width 285 height 32
click at [553, 314] on select "**********" at bounding box center [695, 330] width 285 height 32
click at [612, 334] on select "**********" at bounding box center [695, 330] width 285 height 32
select select "**********"
click at [553, 314] on select "**********" at bounding box center [695, 330] width 285 height 32
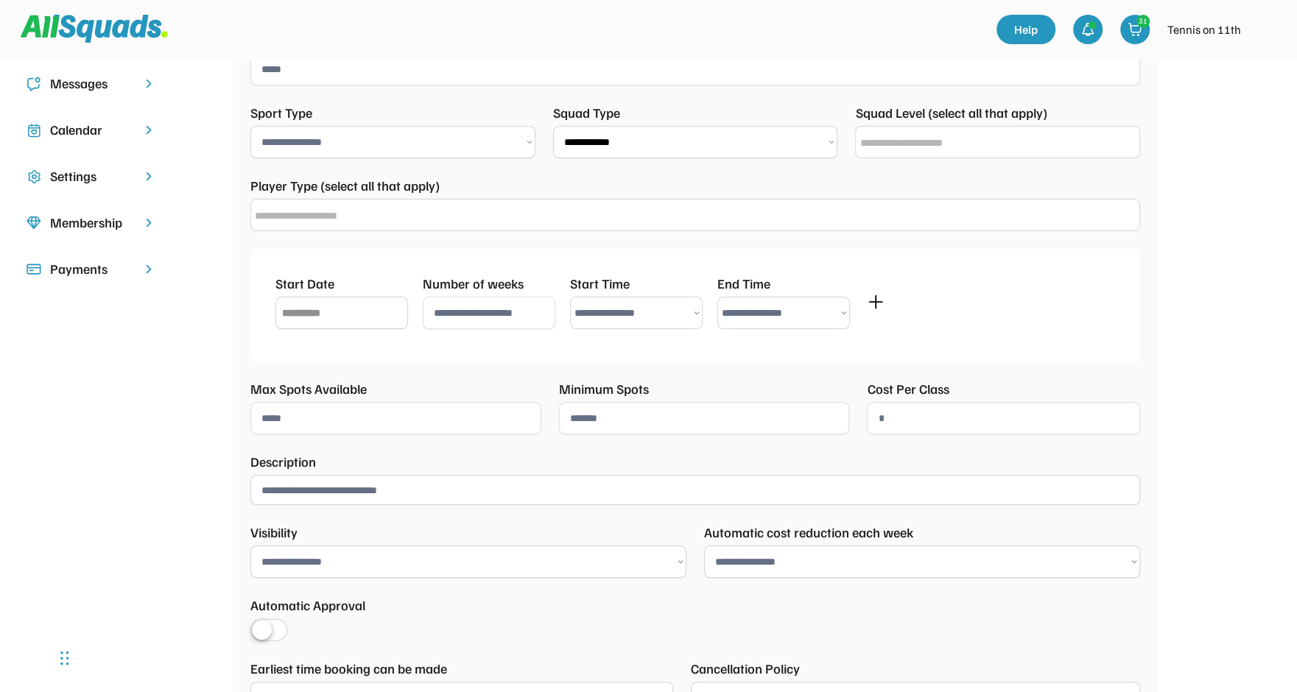
scroll to position [0, 0]
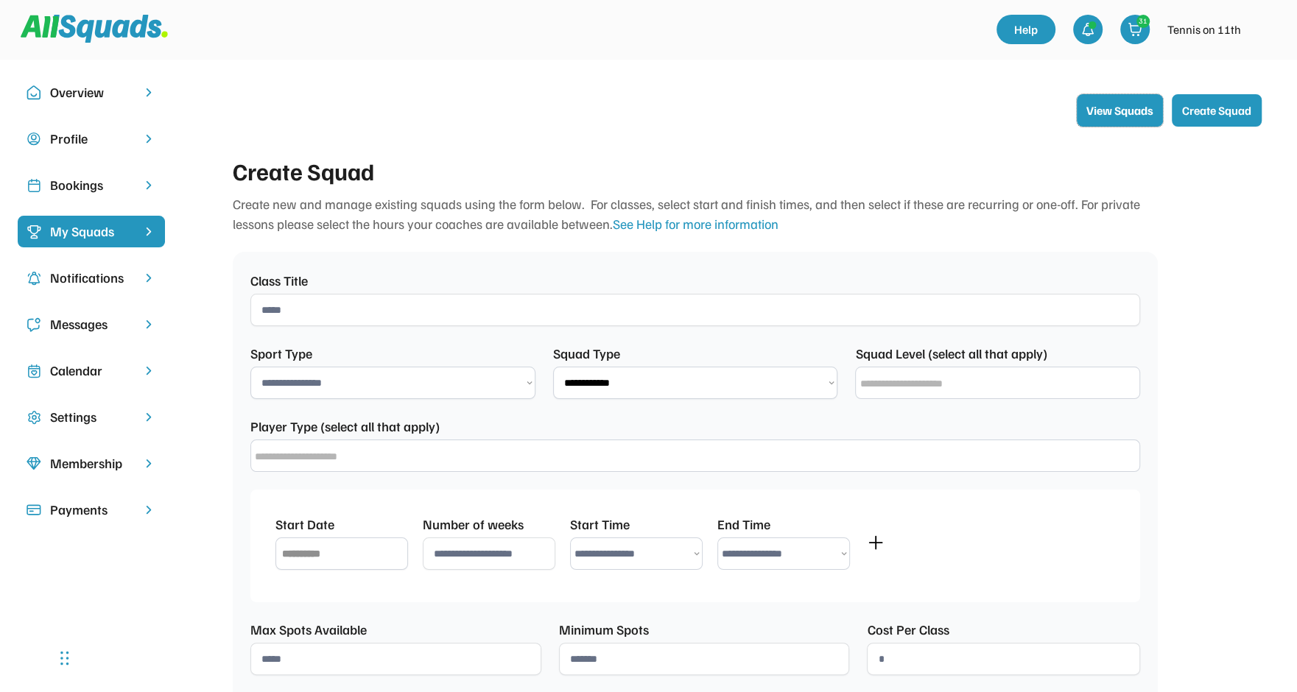
click at [1098, 108] on button "View Squads" at bounding box center [1120, 110] width 86 height 32
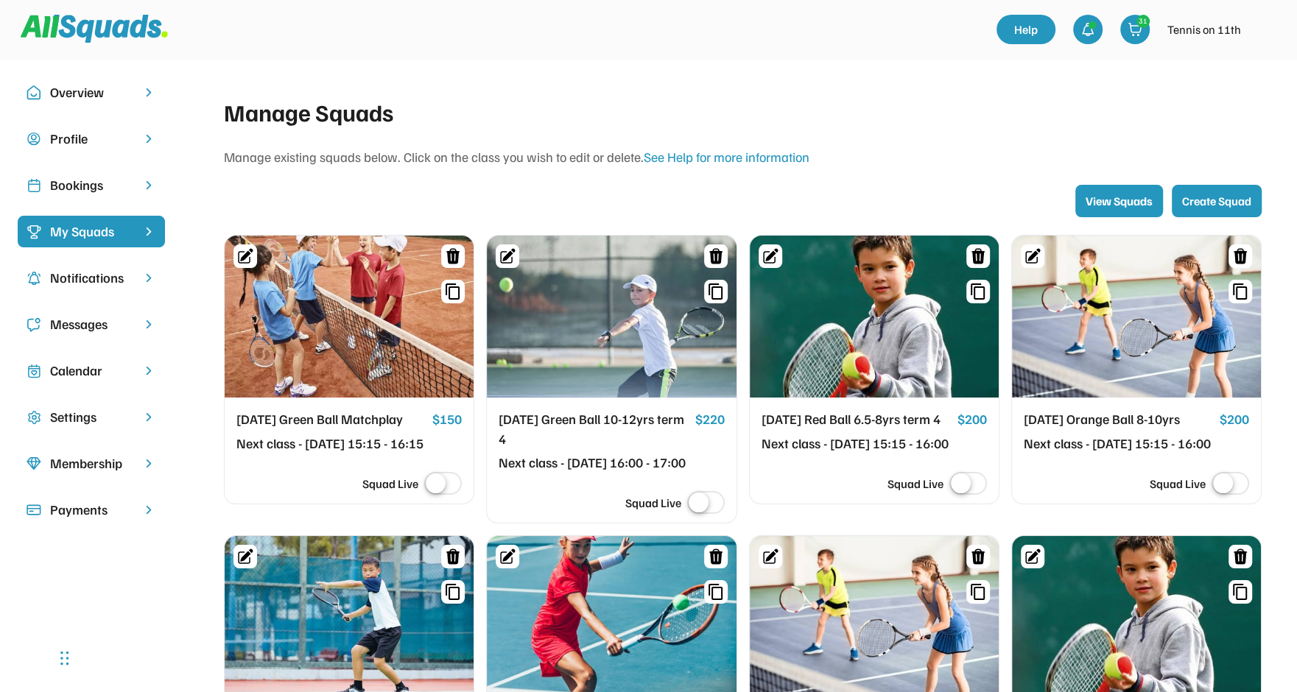
click at [60, 273] on div "Notifications" at bounding box center [91, 278] width 82 height 20
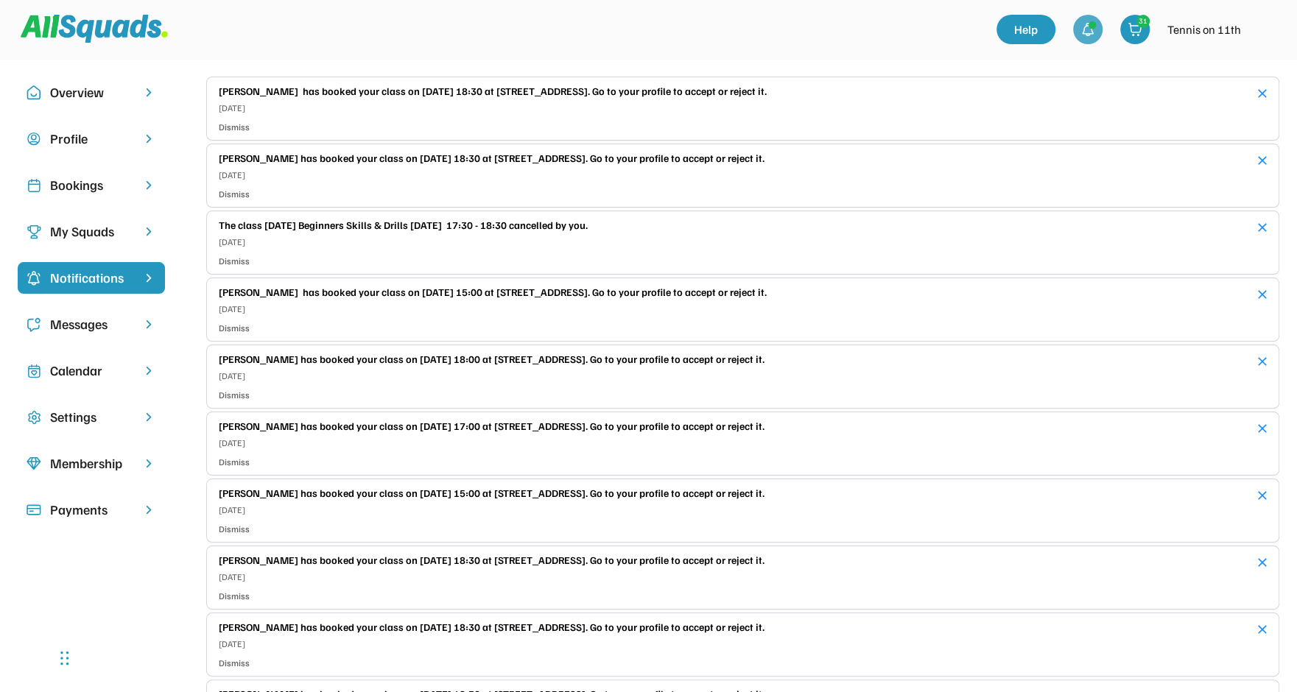
click at [1080, 26] on img at bounding box center [1087, 29] width 15 height 15
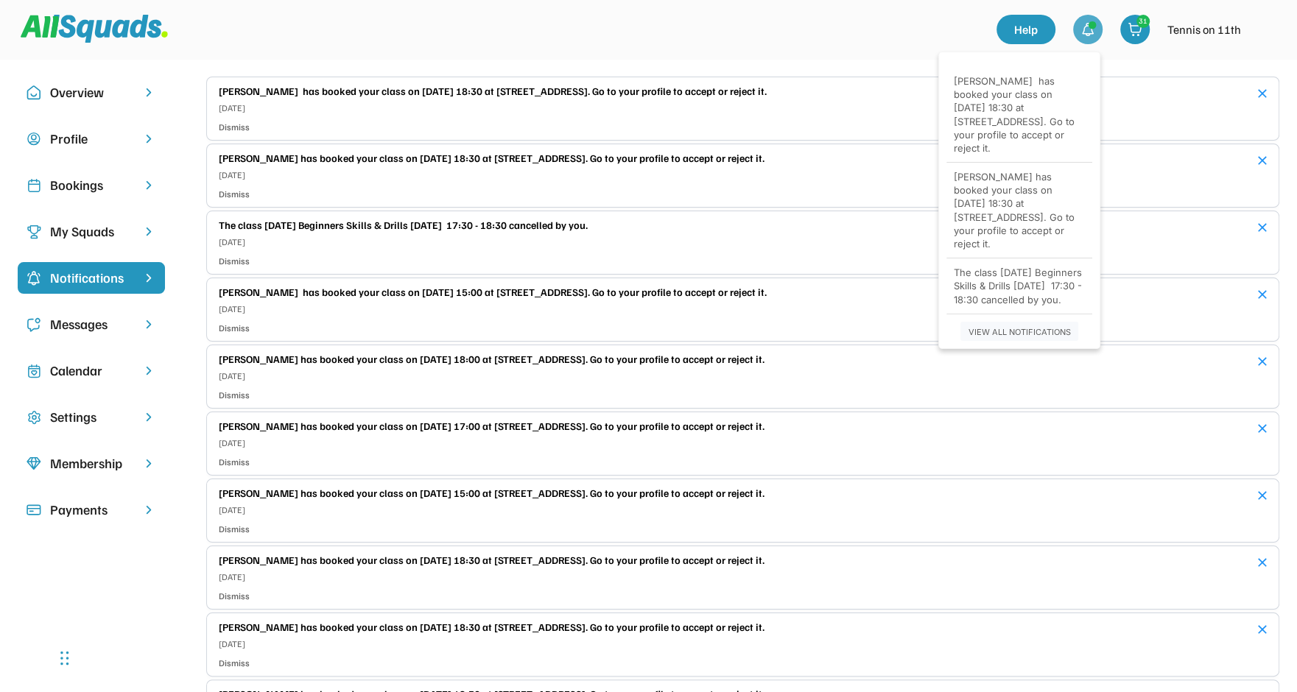
click at [797, 29] on div "Help 5 menu" at bounding box center [509, 29] width 976 height 41
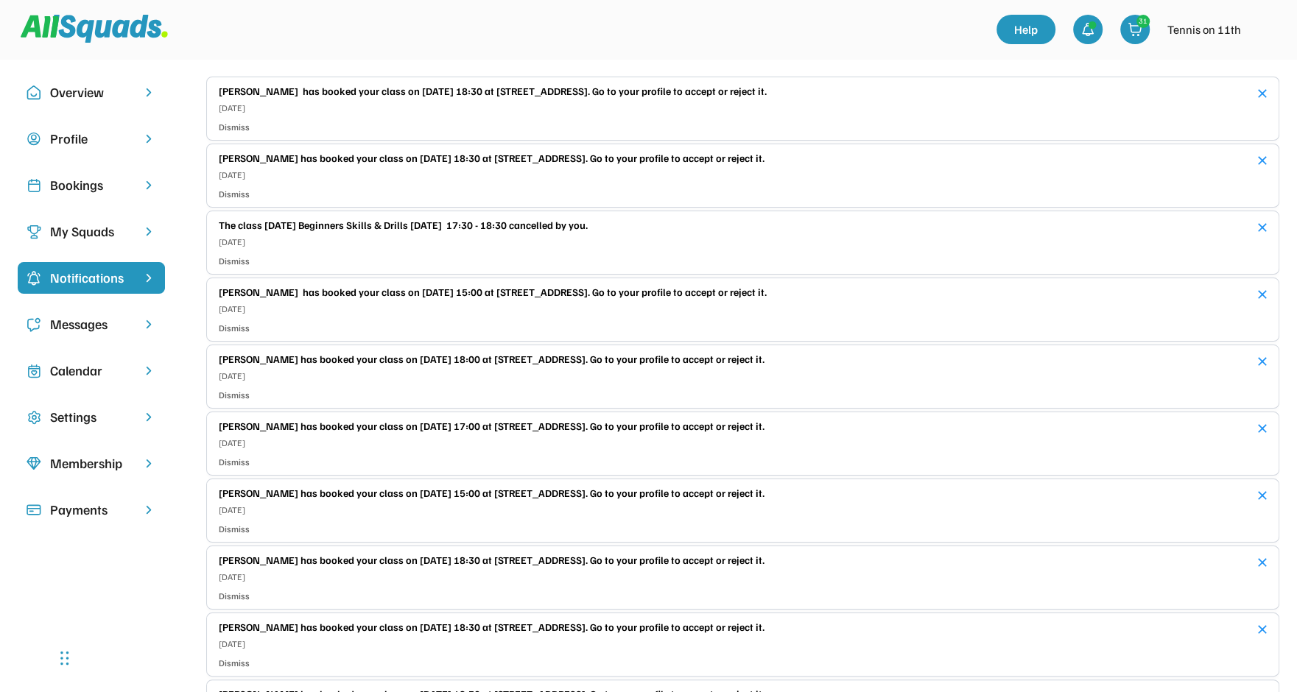
click at [74, 315] on div "Messages" at bounding box center [91, 324] width 82 height 20
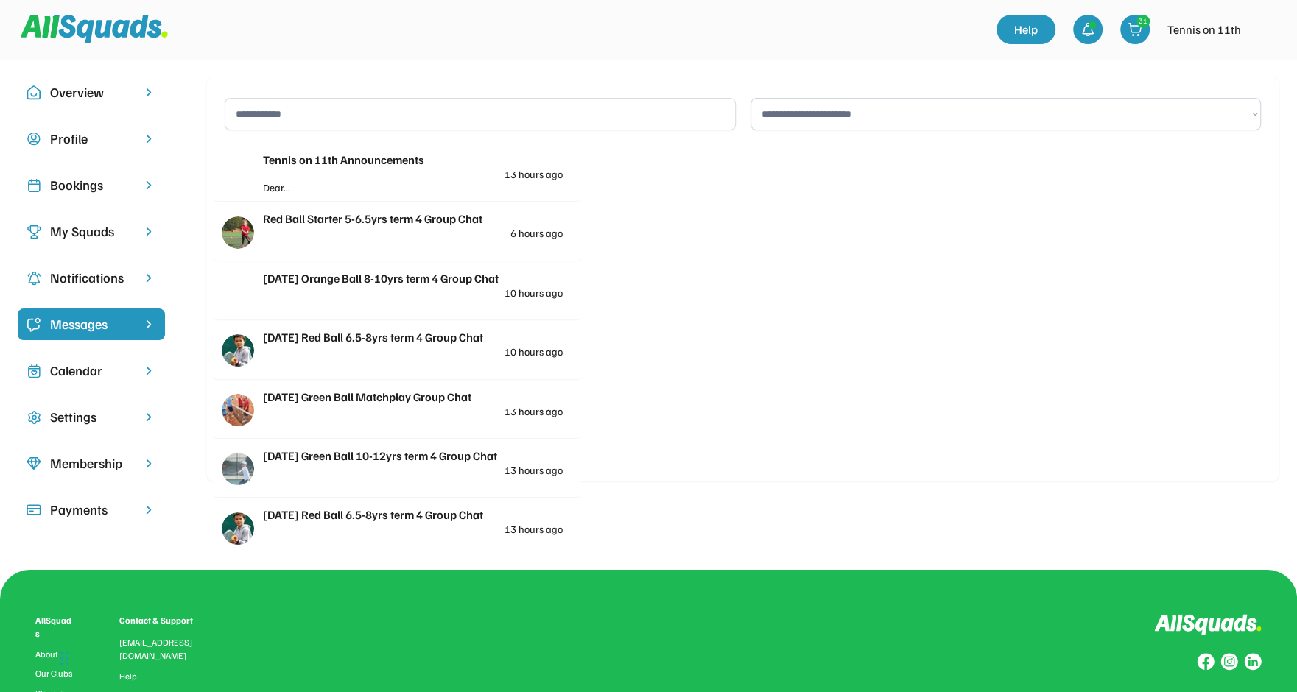
click at [395, 177] on div "Tennis on 11th Announcements 13 hours ago" at bounding box center [413, 165] width 300 height 29
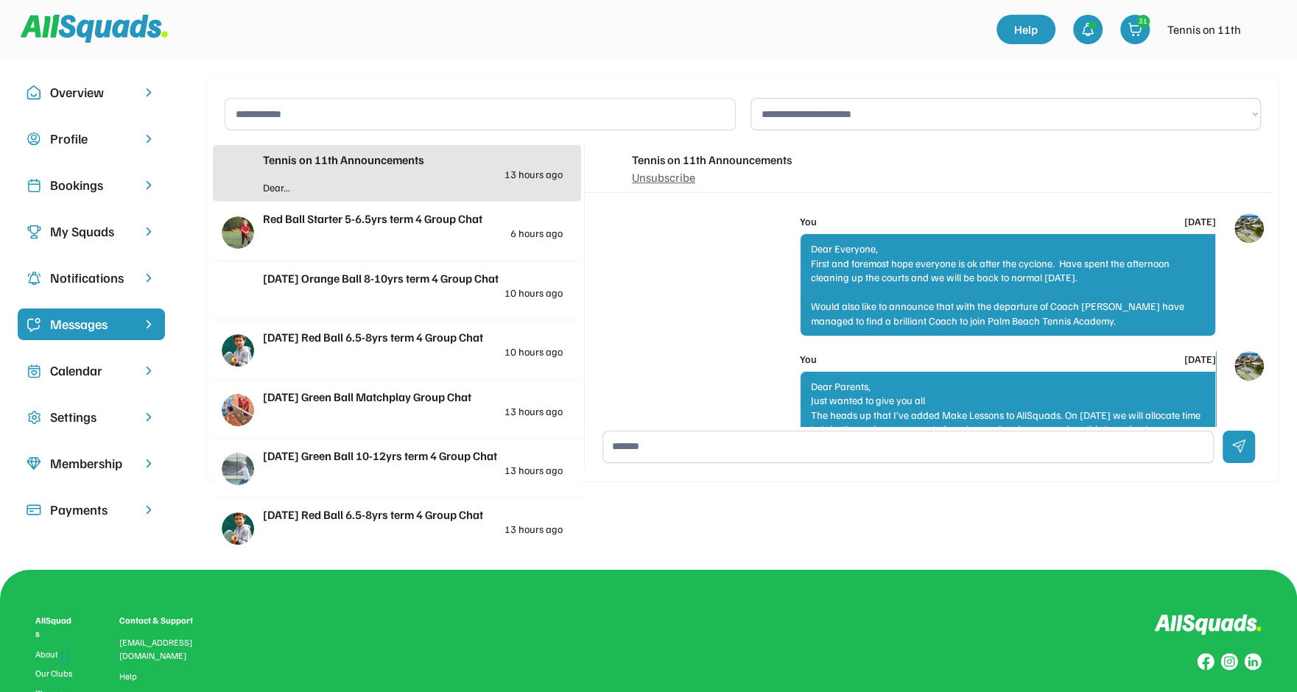
click at [753, 442] on textarea at bounding box center [907, 447] width 611 height 32
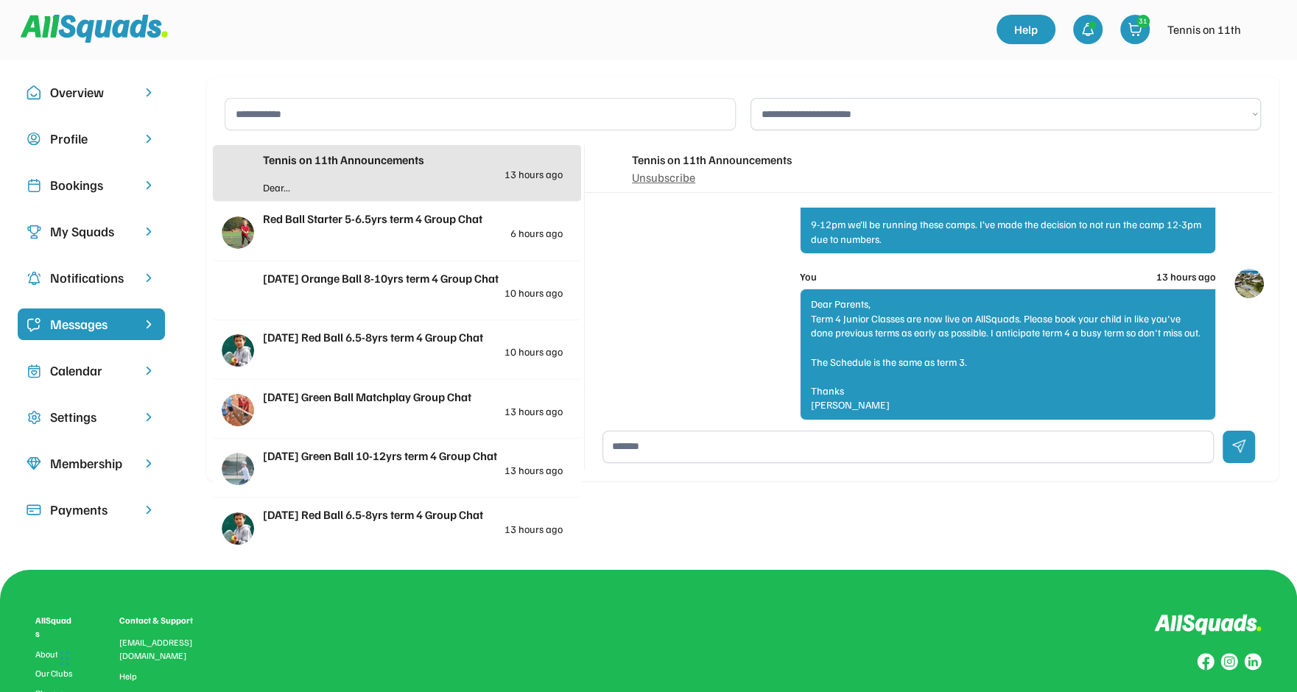
scroll to position [5564, 0]
click at [401, 230] on div "Red Ball Starter 5-6.5yrs term 4 Group Chat 6 hours ago" at bounding box center [413, 224] width 300 height 29
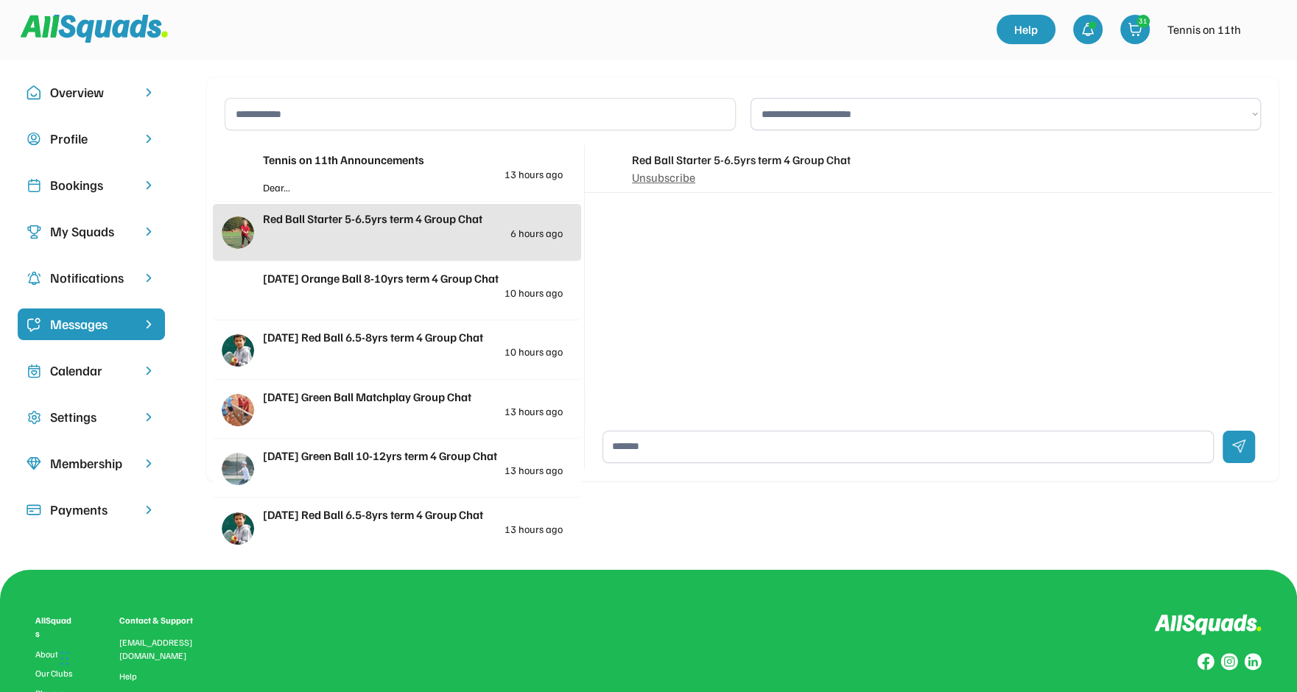
scroll to position [0, 0]
click at [370, 398] on div "Friday Green Ball Matchplay Group Chat" at bounding box center [413, 397] width 300 height 18
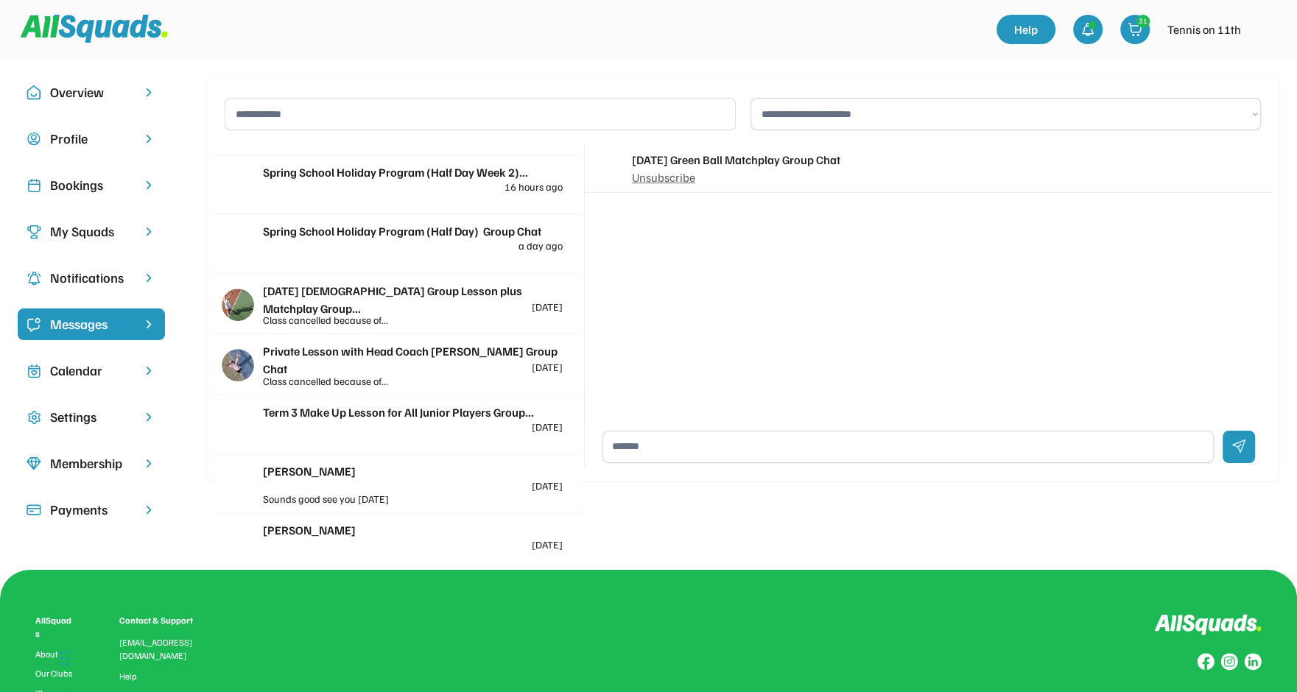
scroll to position [1310, 0]
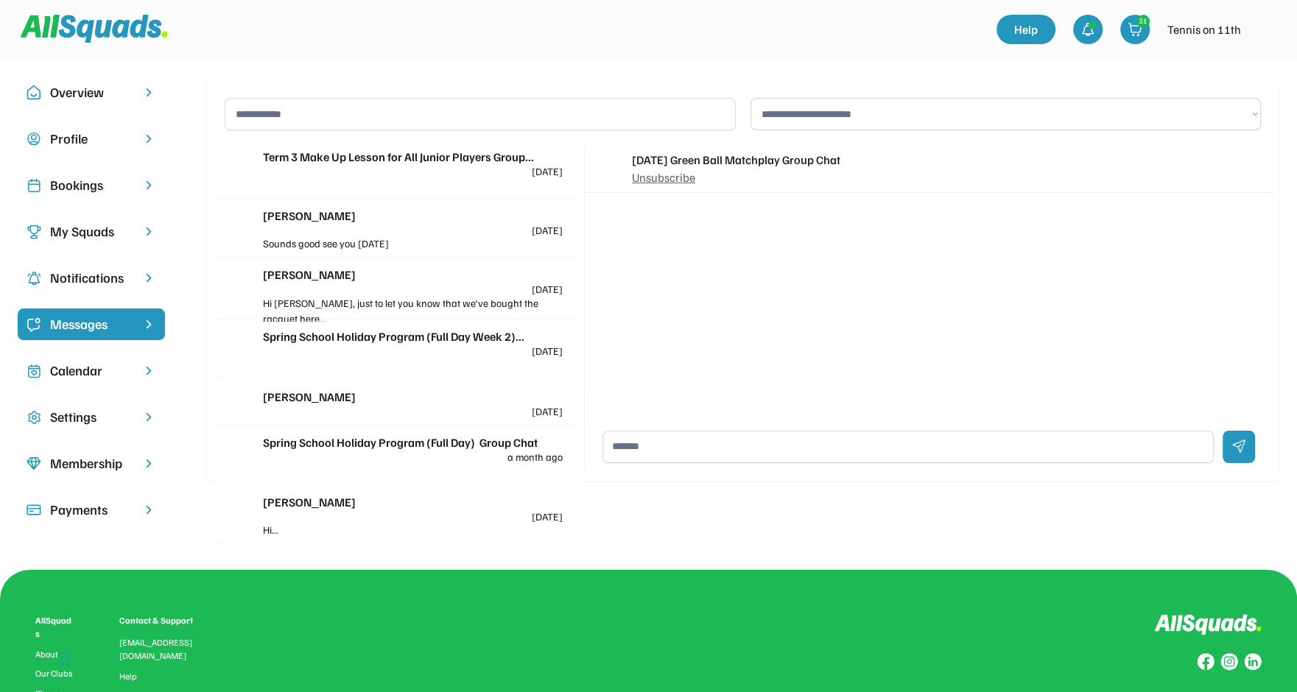
click at [376, 295] on div "Hi Steve, just to let you know that we've bought the racquet here..." at bounding box center [413, 310] width 300 height 31
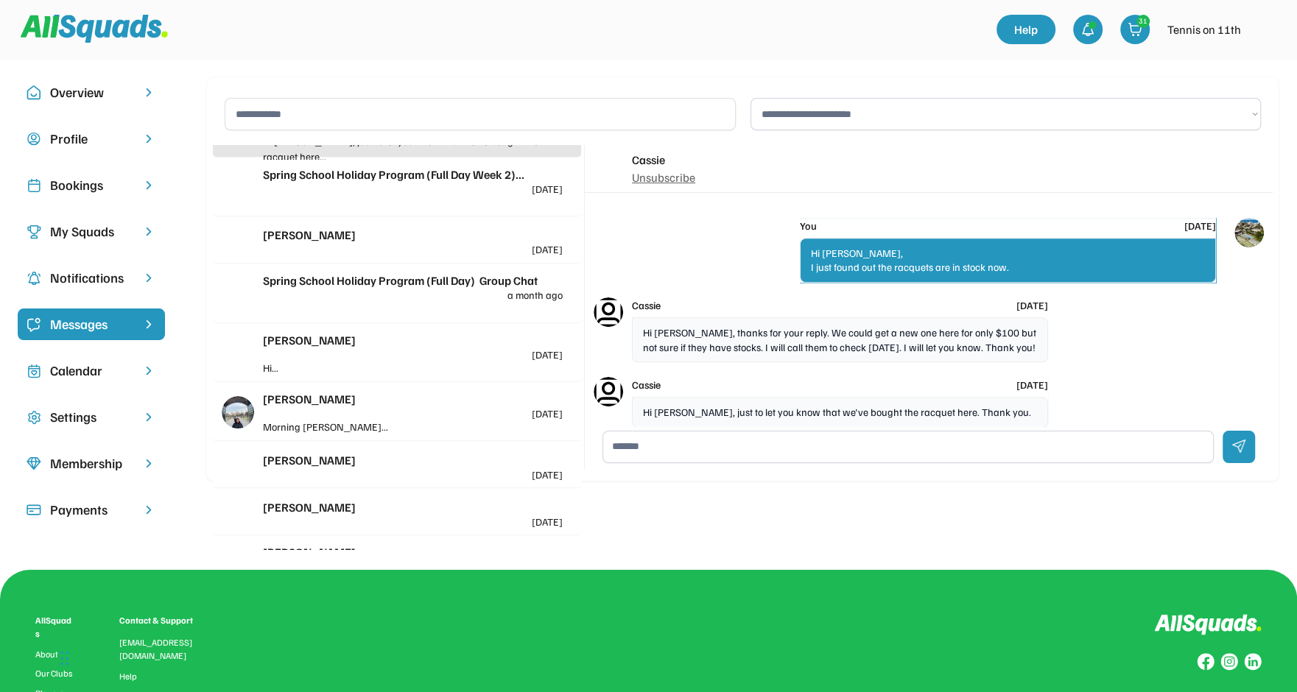
scroll to position [1496, 0]
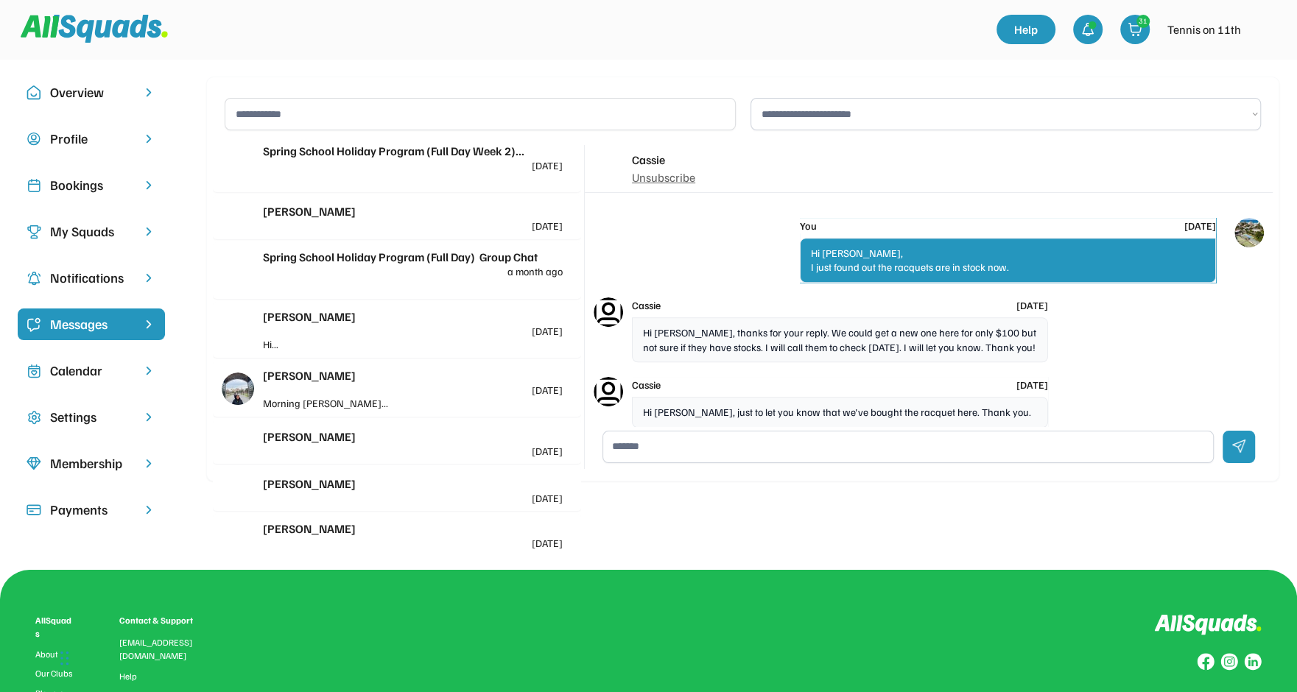
click at [376, 324] on div "Rachael Sarson 2 months ago" at bounding box center [413, 322] width 300 height 29
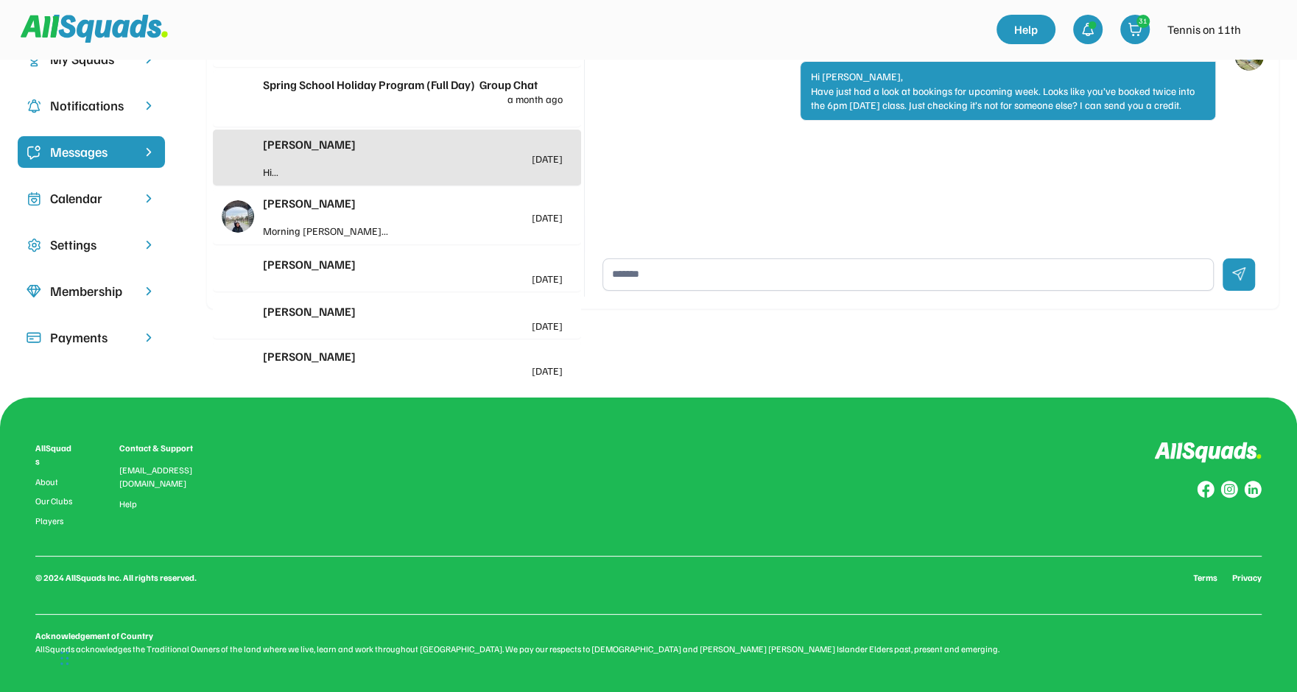
scroll to position [0, 0]
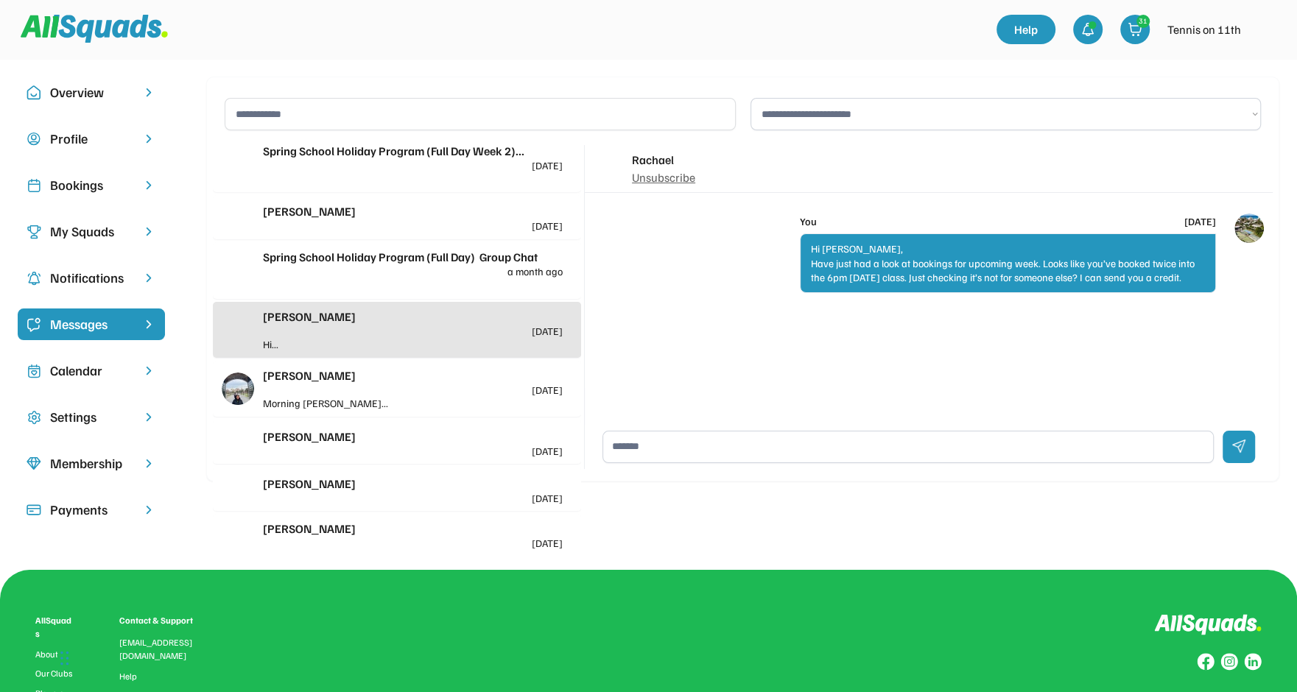
click at [381, 386] on div "Kc Francis 2 months ago" at bounding box center [413, 381] width 300 height 29
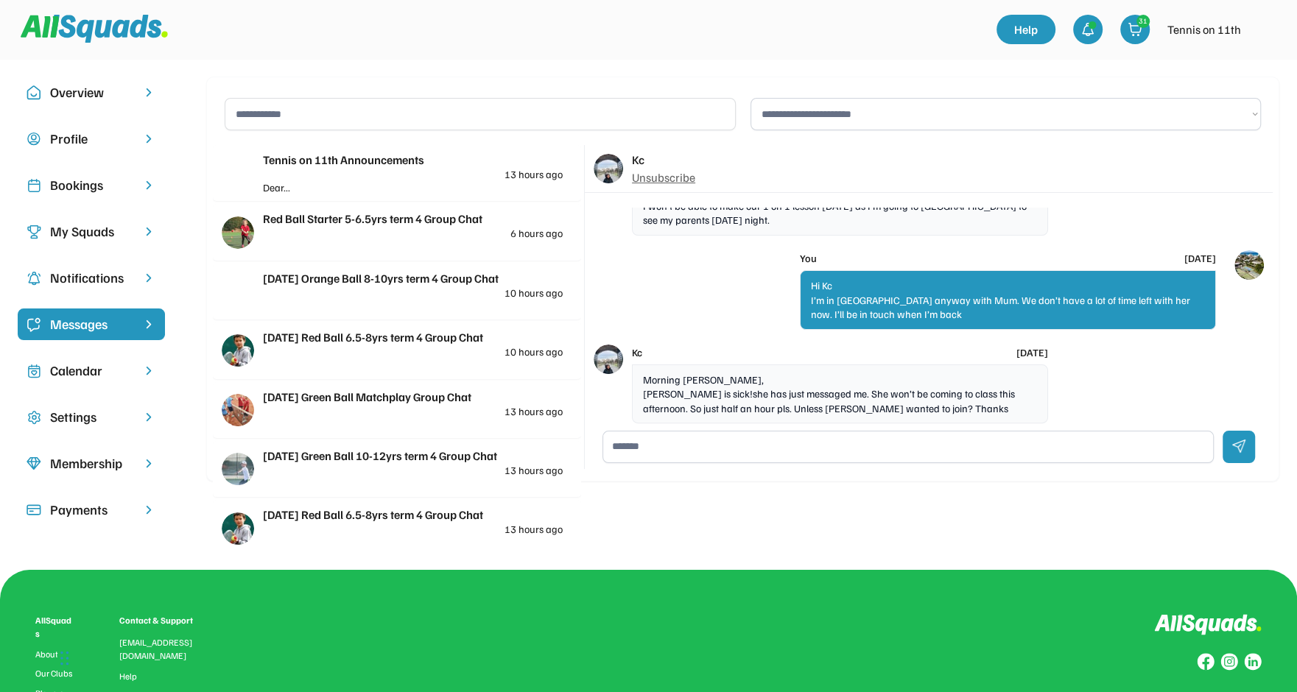
click at [86, 365] on div "Calendar" at bounding box center [91, 371] width 82 height 20
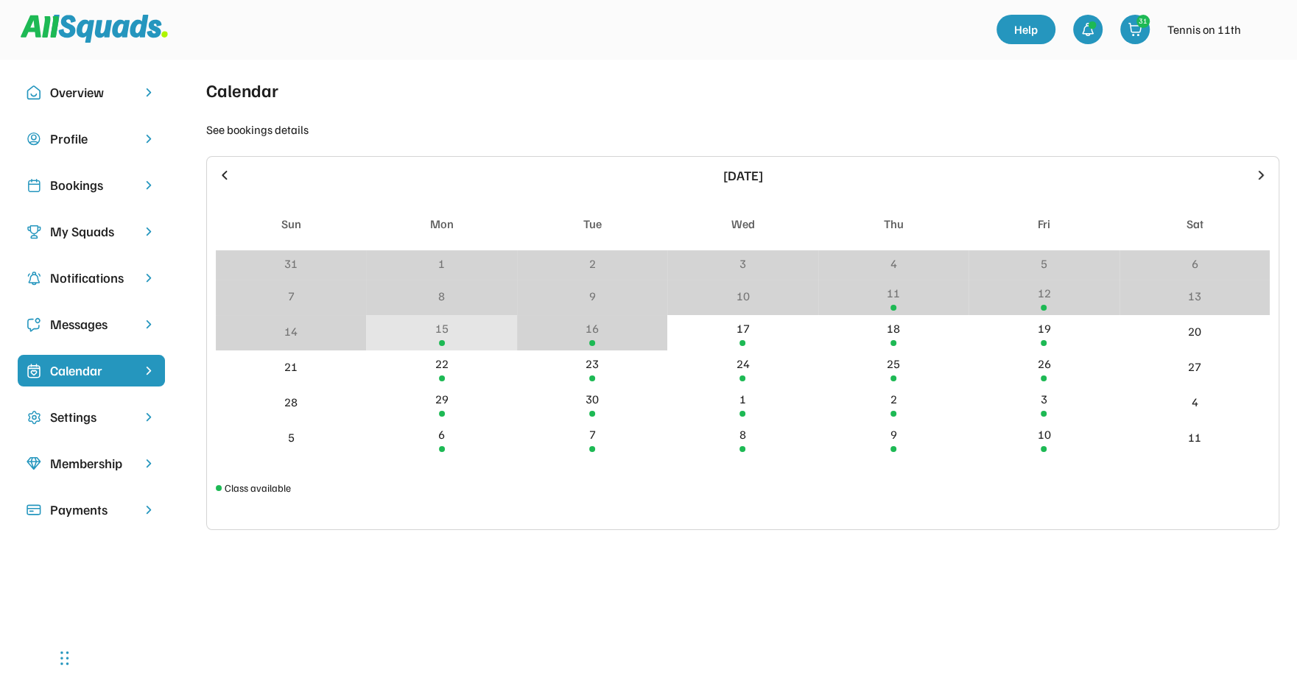
click at [450, 337] on div "15" at bounding box center [441, 332] width 150 height 35
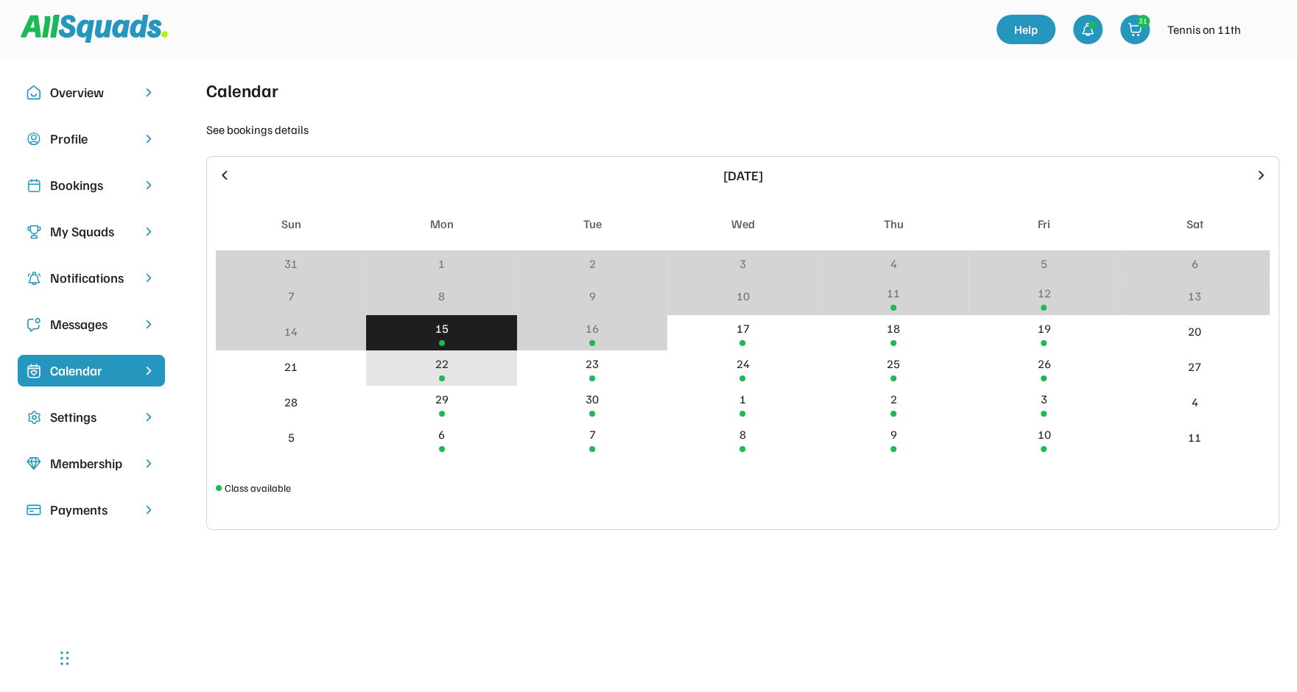
click at [429, 369] on div "22" at bounding box center [441, 368] width 150 height 35
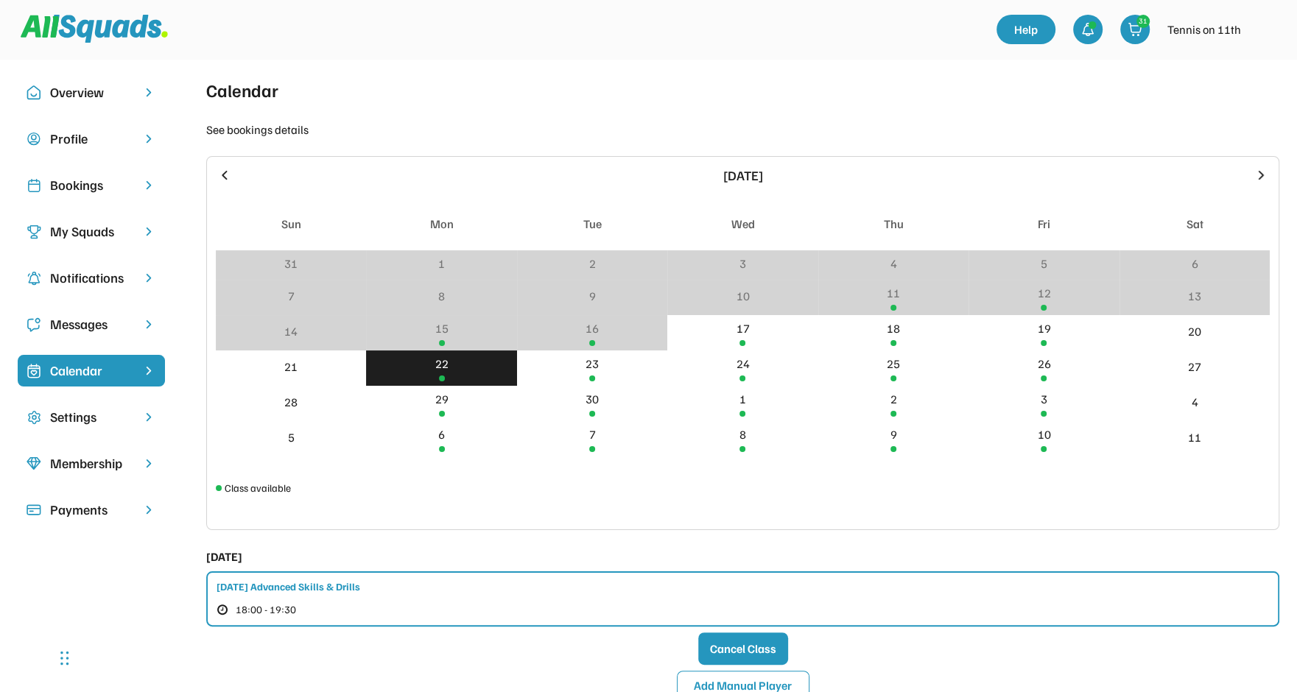
click at [77, 182] on div "Bookings" at bounding box center [91, 185] width 82 height 20
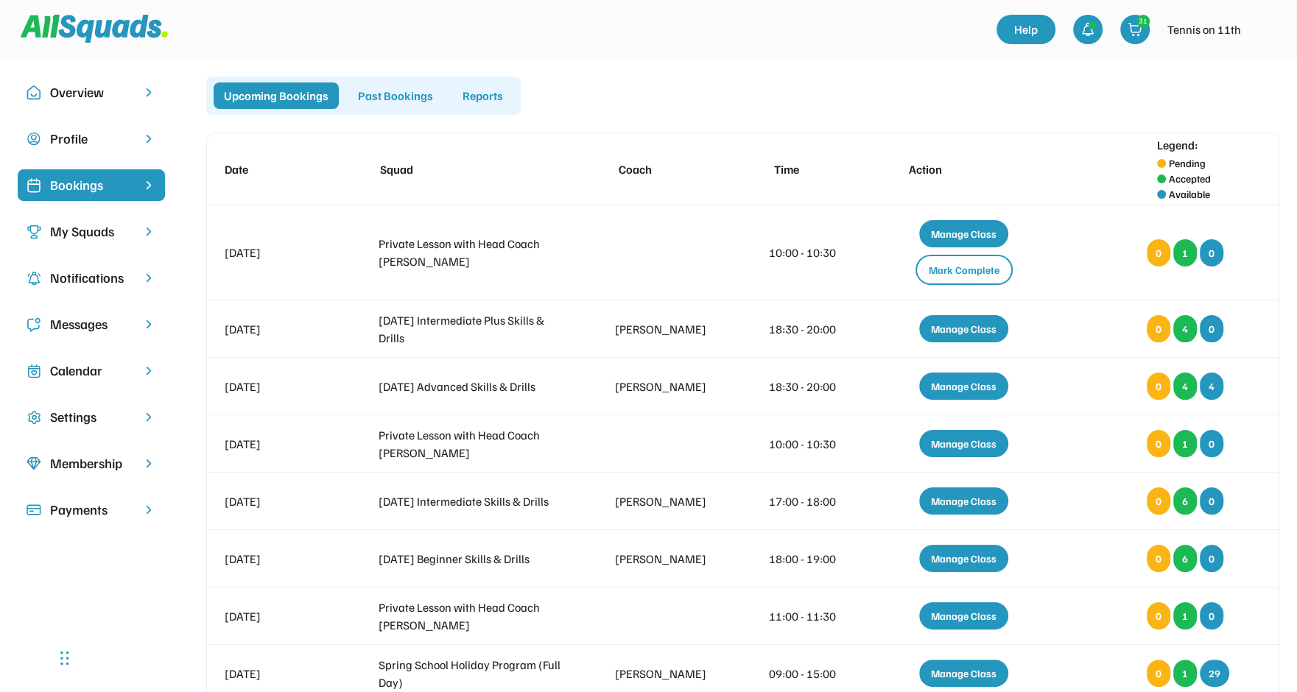
click at [88, 327] on div "Messages" at bounding box center [91, 324] width 82 height 20
click at [87, 362] on div "Calendar" at bounding box center [91, 371] width 82 height 20
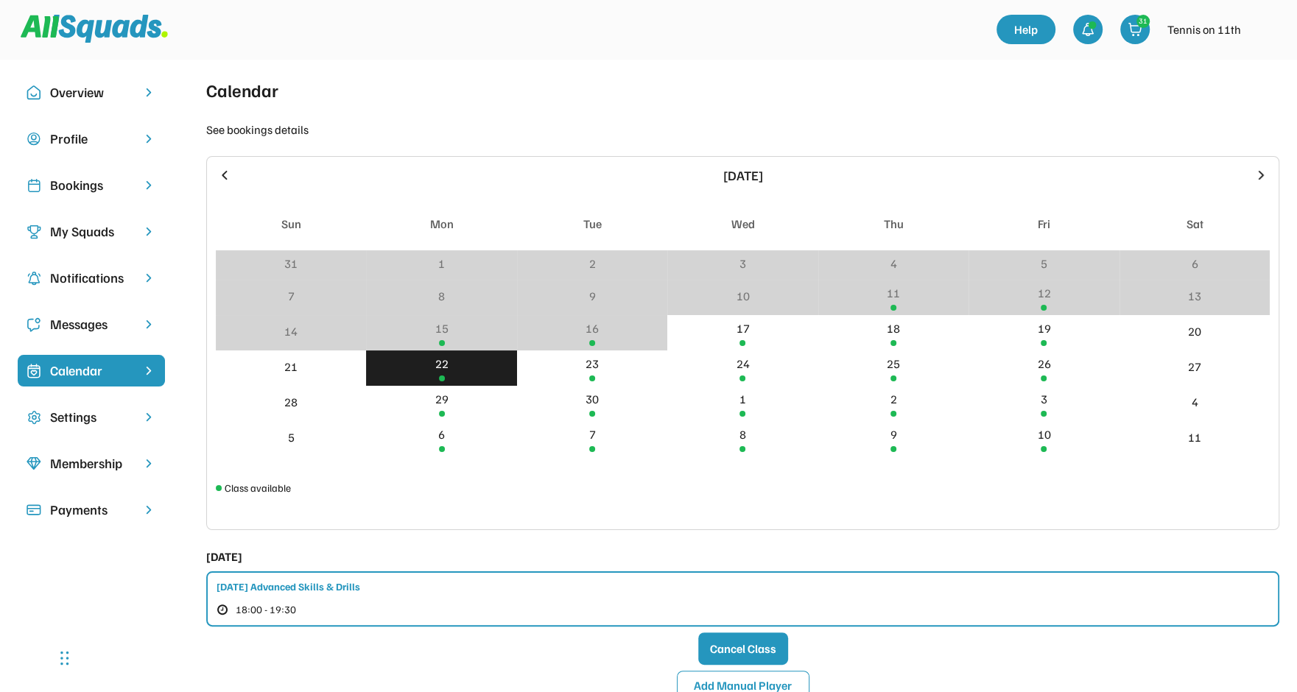
scroll to position [101, 0]
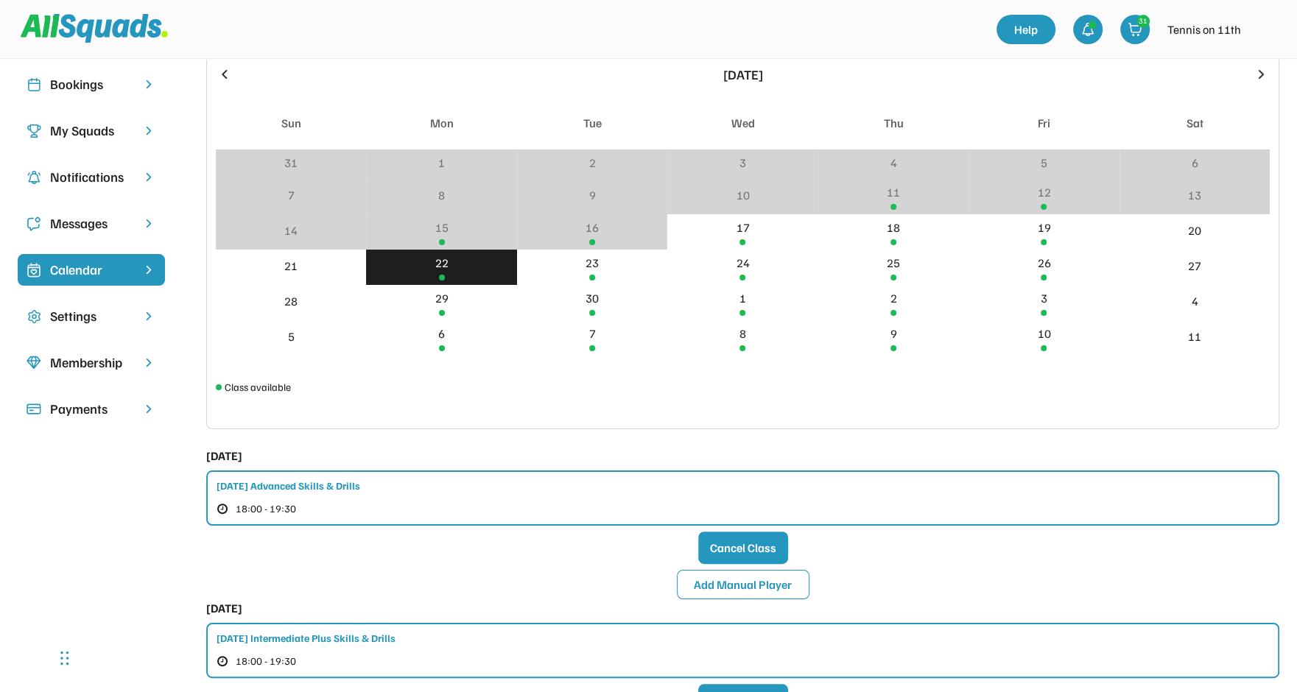
click at [77, 312] on div "Settings" at bounding box center [91, 316] width 82 height 20
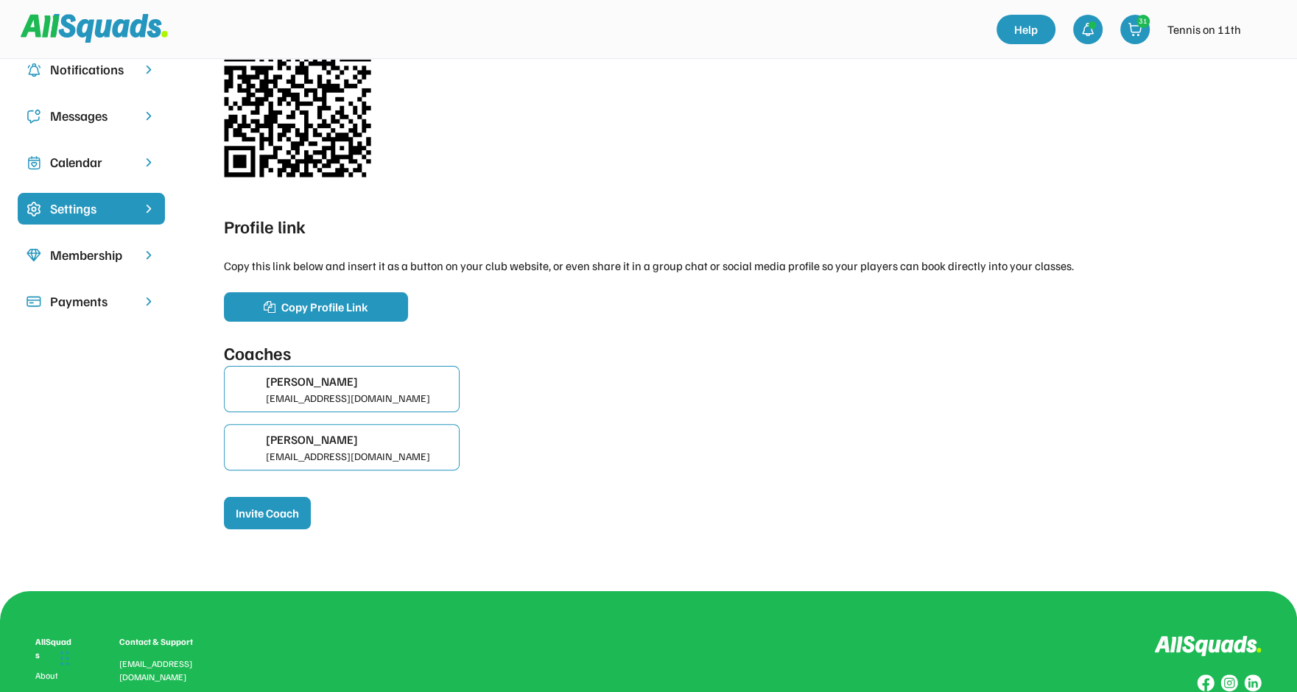
scroll to position [209, 0]
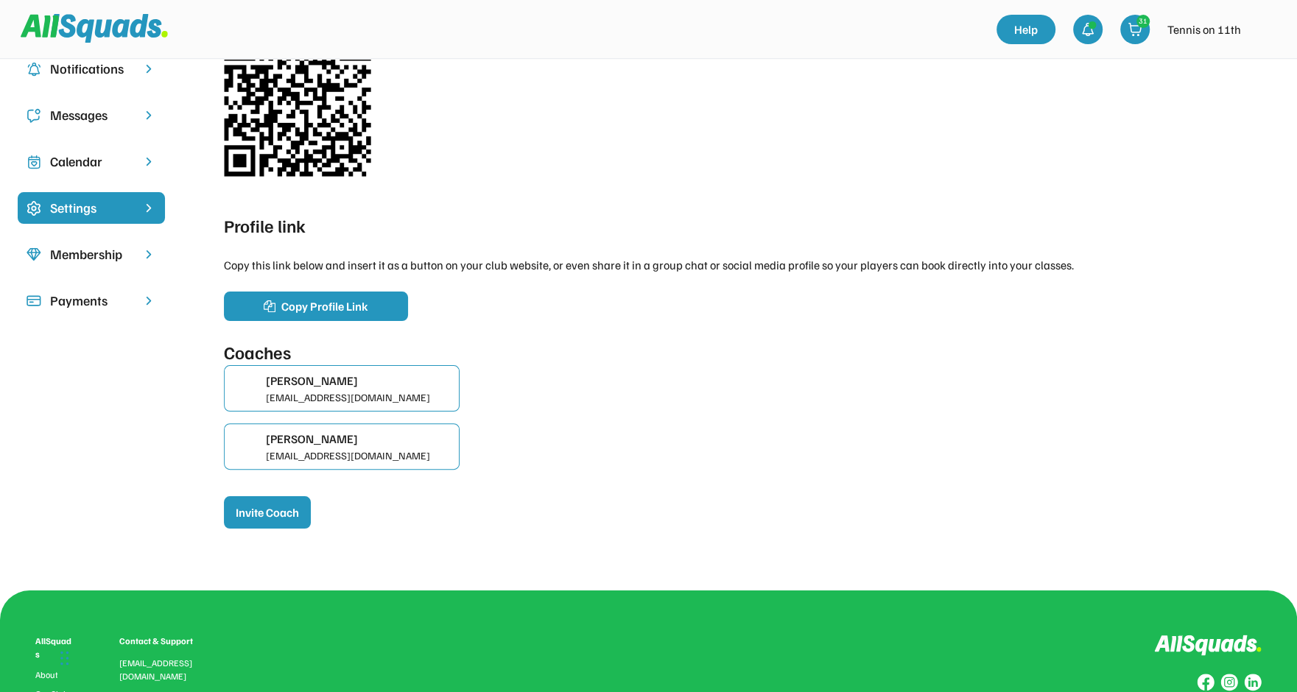
click at [106, 259] on div "Membership" at bounding box center [91, 254] width 82 height 20
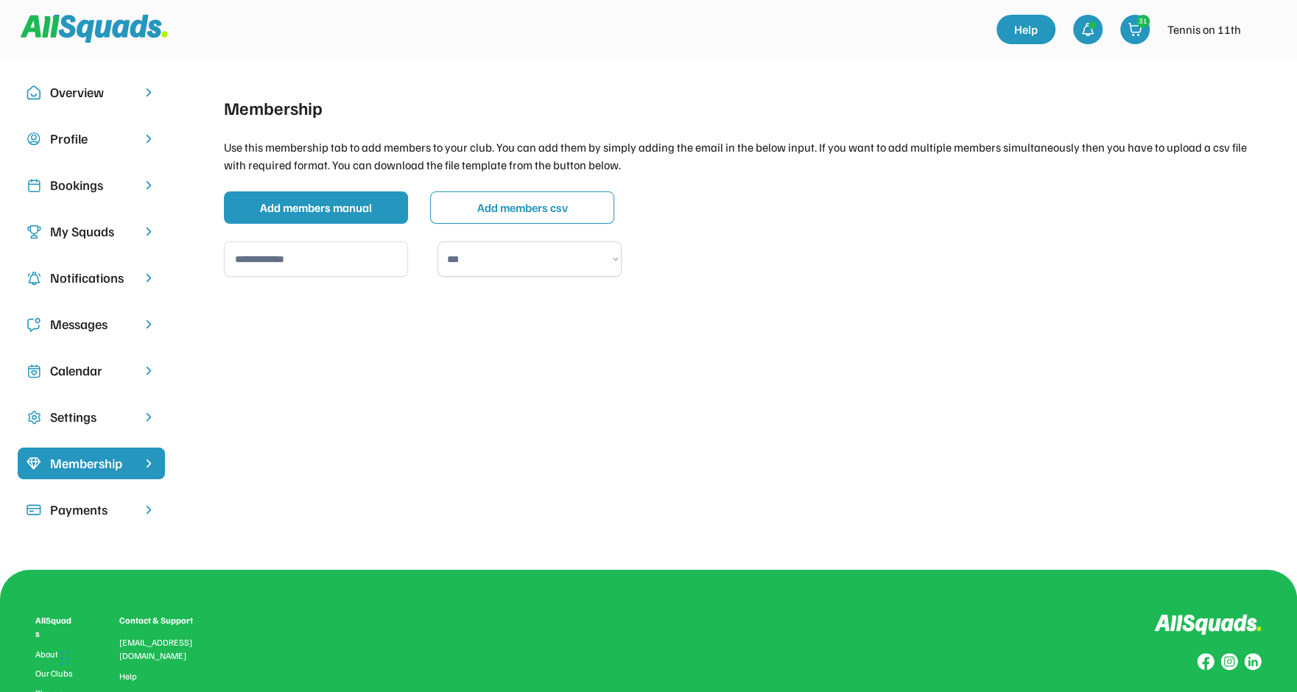
click at [91, 508] on div "Payments" at bounding box center [91, 510] width 82 height 20
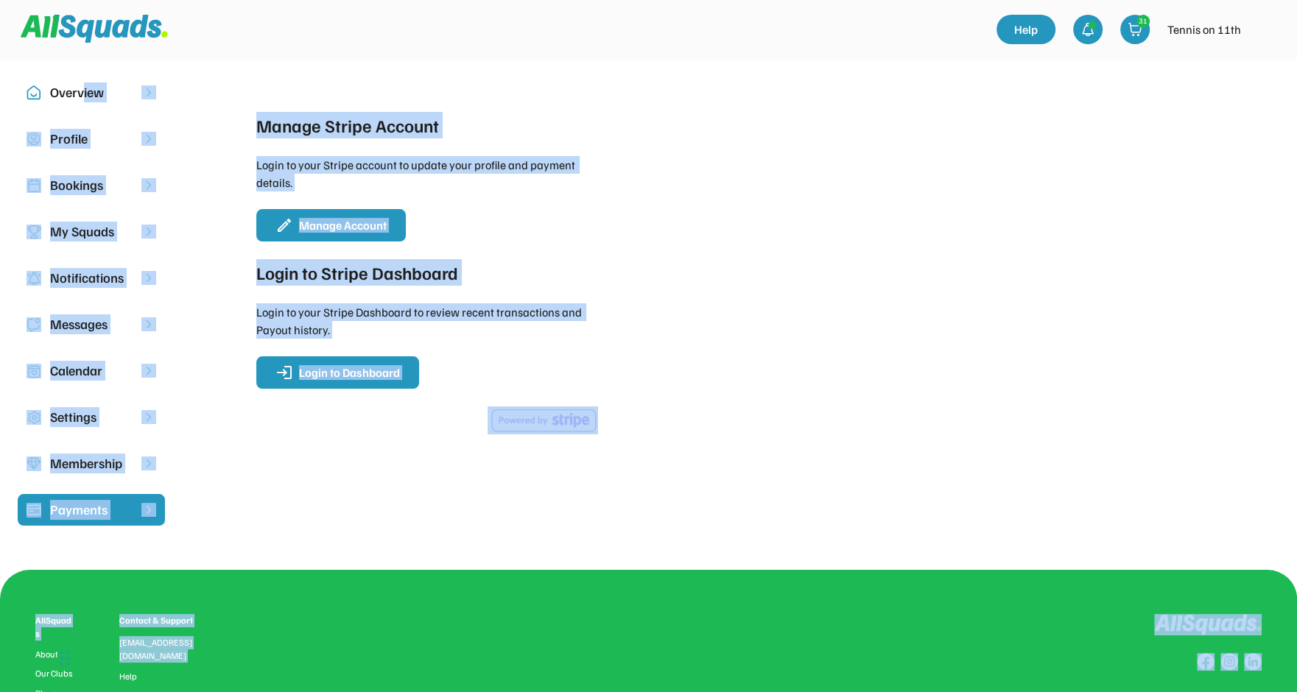
drag, startPoint x: 85, startPoint y: 88, endPoint x: 339, endPoint y: 45, distance: 257.8
click at [339, 45] on body "Overview Profile Bookings My Squads Notifications Messages Calendar Settings Me…" at bounding box center [648, 346] width 1297 height 692
click at [577, 112] on div "Manage Stripe Account Login to your Stripe account to update your profile and p…" at bounding box center [427, 177] width 342 height 130
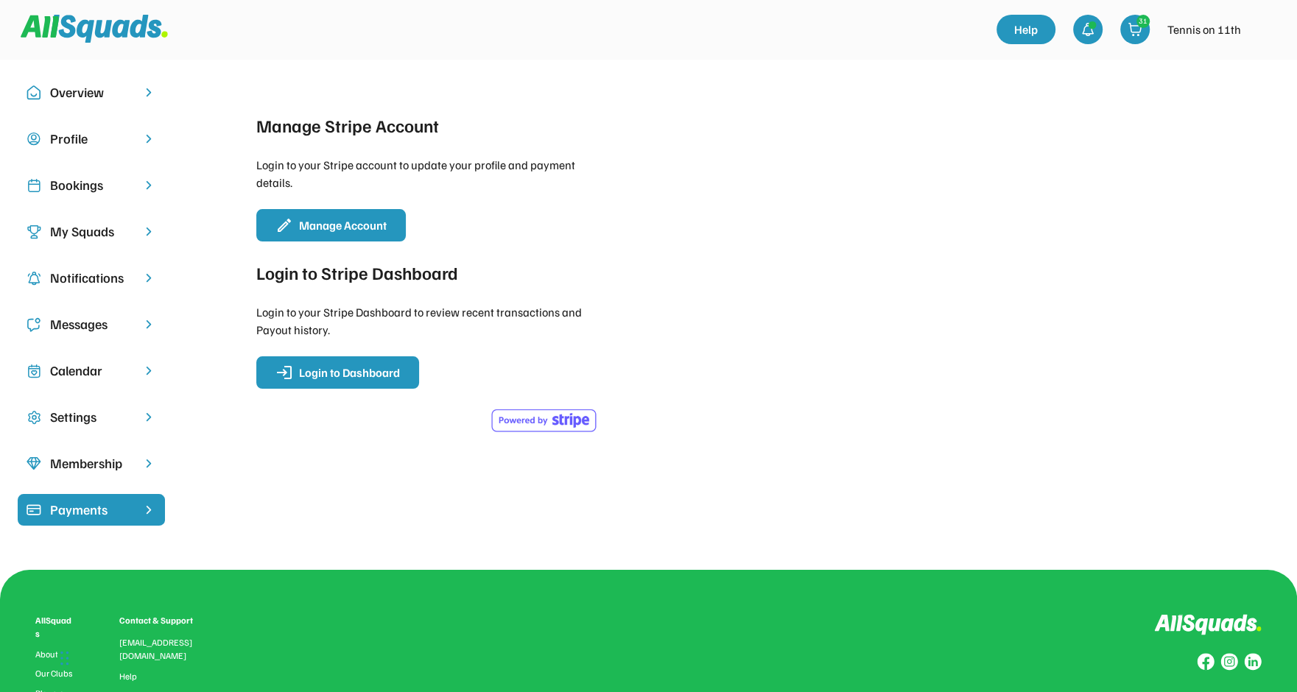
click at [48, 453] on div "Membership" at bounding box center [91, 464] width 147 height 32
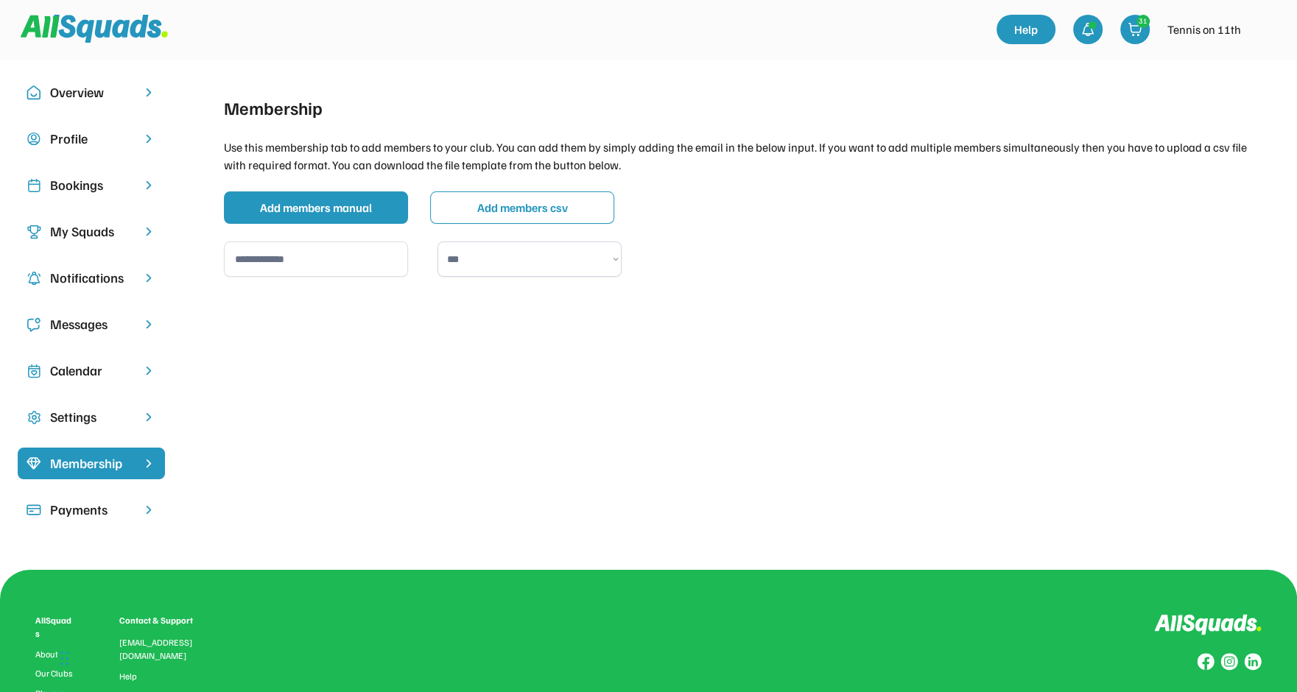
click at [69, 502] on div "Payments" at bounding box center [91, 510] width 82 height 20
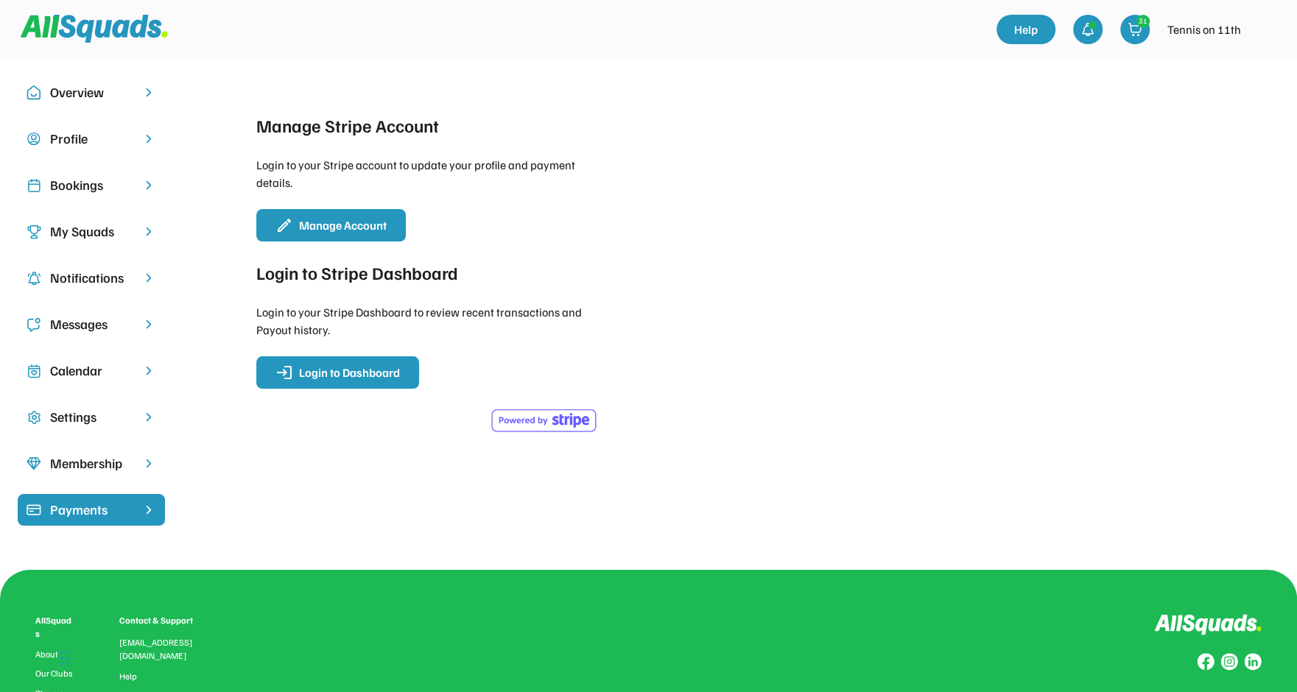
click at [141, 32] on img at bounding box center [94, 29] width 147 height 28
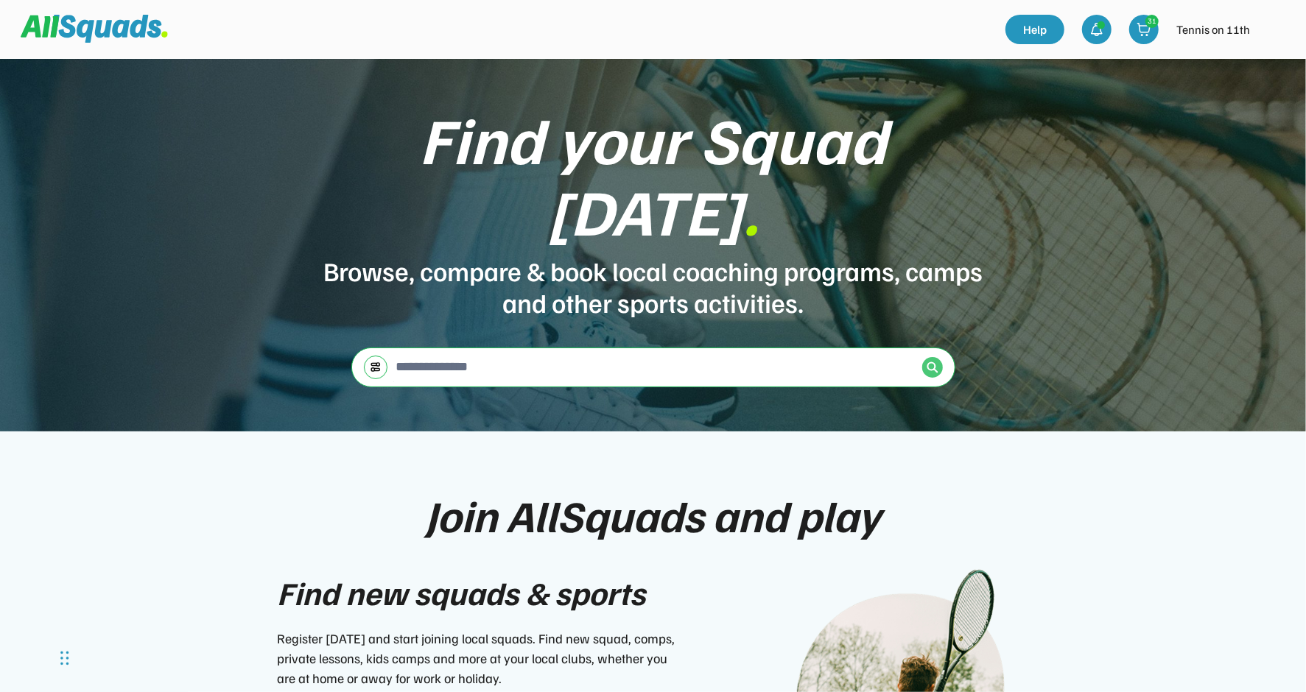
click at [936, 362] on img at bounding box center [932, 368] width 12 height 12
